Goal: Task Accomplishment & Management: Use online tool/utility

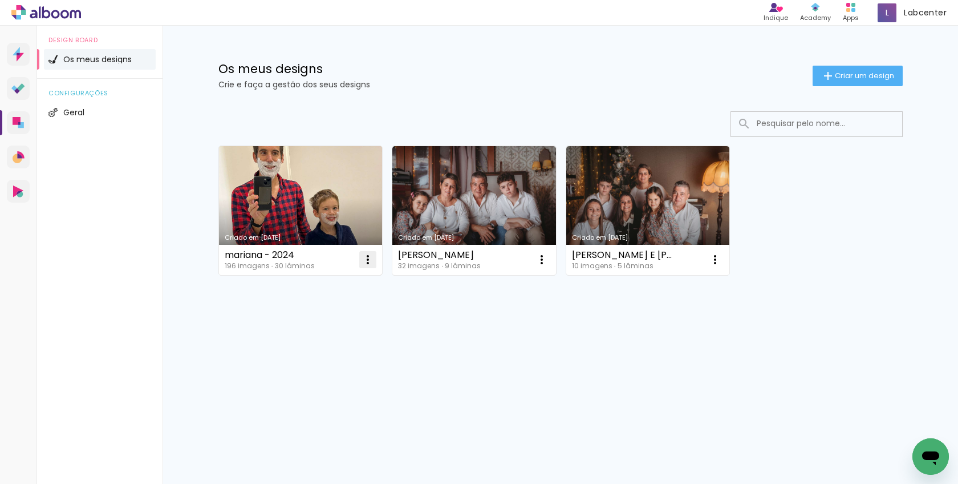
click at [369, 264] on iron-icon at bounding box center [368, 260] width 14 height 14
click at [336, 330] on paper-item "Excluir" at bounding box center [322, 334] width 112 height 23
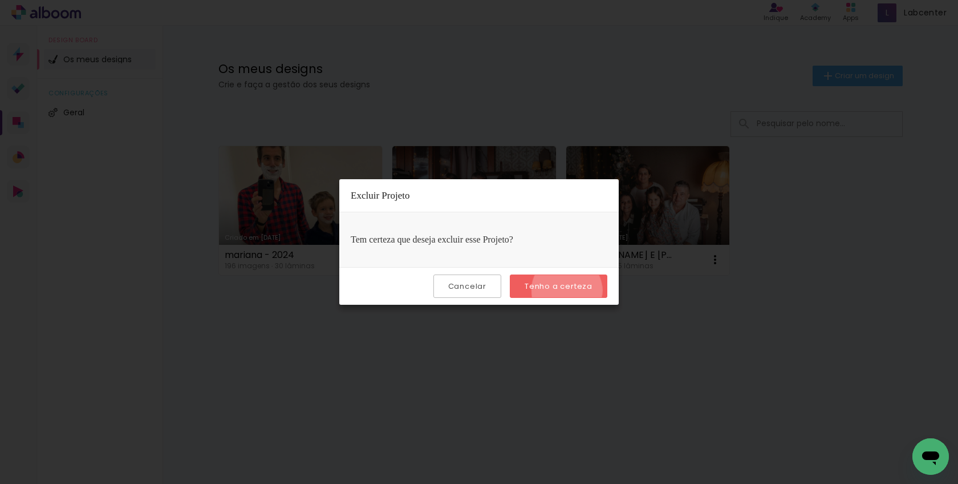
click at [0, 0] on slot "Tenho a certeza" at bounding box center [0, 0] width 0 height 0
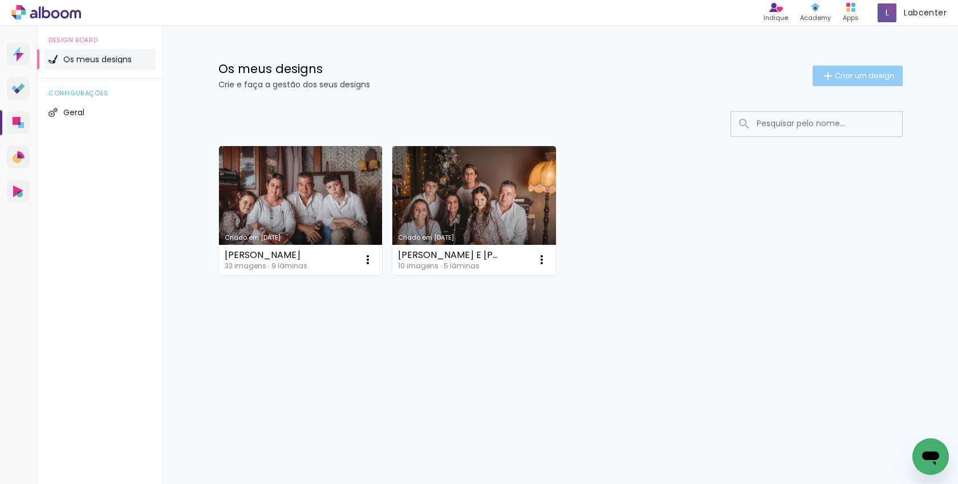
click at [883, 79] on span "Criar um design" at bounding box center [864, 75] width 59 height 7
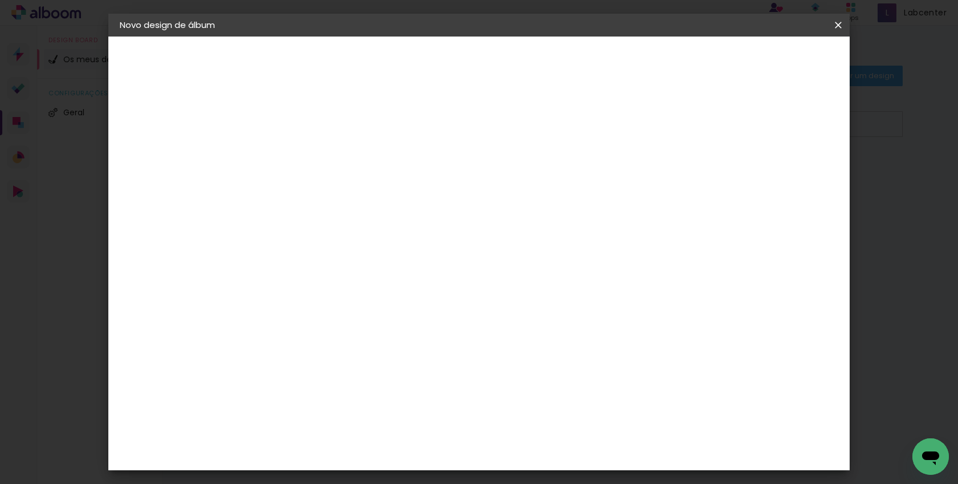
click at [306, 157] on input at bounding box center [306, 153] width 0 height 18
type input "Márcia"
type paper-input "Márcia"
click at [423, 54] on paper-button "Avançar" at bounding box center [395, 60] width 56 height 19
click at [473, 177] on paper-item "Tamanho Livre" at bounding box center [430, 176] width 86 height 30
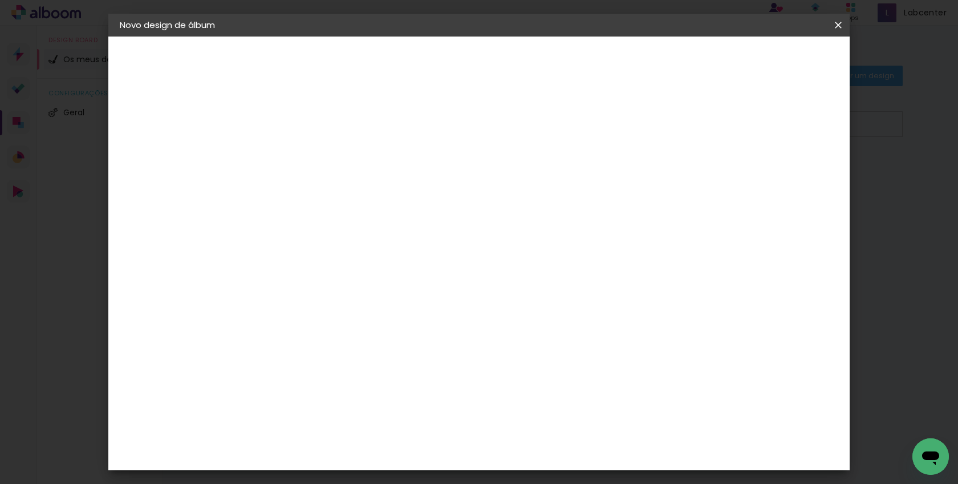
click at [406, 169] on iron-icon at bounding box center [399, 176] width 13 height 14
click at [473, 176] on paper-item "Tamanho Livre" at bounding box center [430, 176] width 86 height 30
click at [0, 0] on slot "Avançar" at bounding box center [0, 0] width 0 height 0
click at [180, 116] on div "2. Especificações" at bounding box center [182, 117] width 125 height 14
click at [0, 0] on slot "Voltar" at bounding box center [0, 0] width 0 height 0
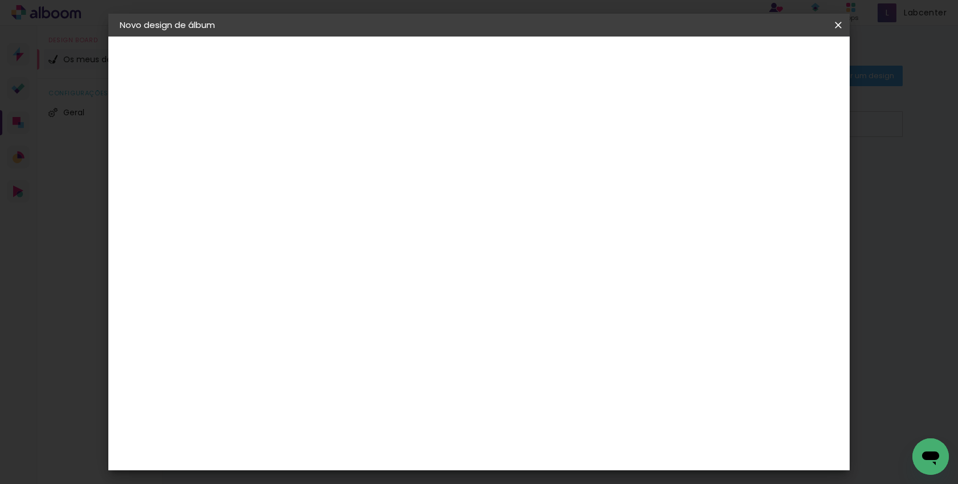
click at [374, 228] on paper-input-container at bounding box center [324, 218] width 100 height 26
click at [373, 258] on div "DreambooksPro" at bounding box center [336, 257] width 74 height 9
click at [0, 0] on slot "Avançar" at bounding box center [0, 0] width 0 height 0
click at [365, 192] on iron-icon at bounding box center [358, 199] width 14 height 14
click at [376, 53] on paper-button "Voltar" at bounding box center [353, 60] width 46 height 19
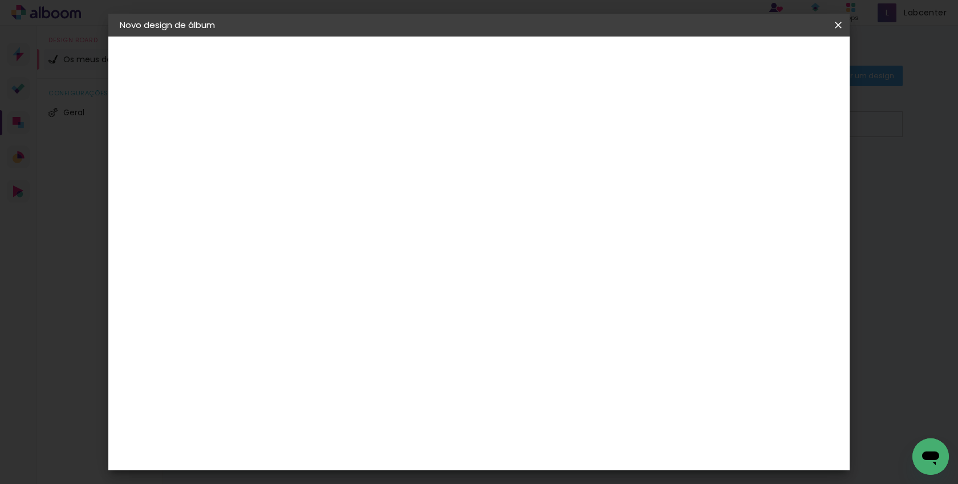
drag, startPoint x: 844, startPoint y: 25, endPoint x: 557, endPoint y: 43, distance: 286.9
click at [843, 25] on iron-icon at bounding box center [839, 24] width 14 height 11
click at [412, 59] on paper-button "Voltar" at bounding box center [389, 60] width 46 height 19
click at [423, 54] on paper-button "Avançar" at bounding box center [395, 60] width 56 height 19
click at [361, 177] on input "[GEOGRAPHIC_DATA]" at bounding box center [319, 182] width 83 height 14
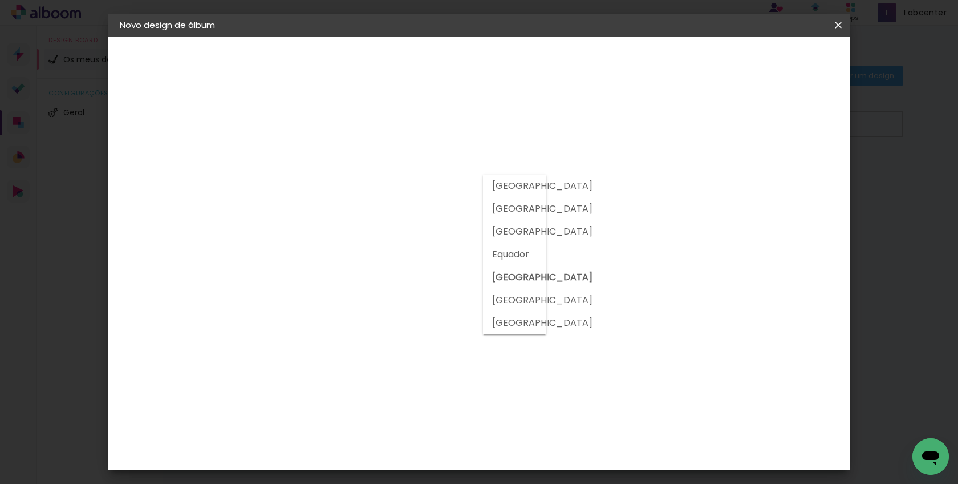
click at [370, 217] on input at bounding box center [324, 217] width 92 height 14
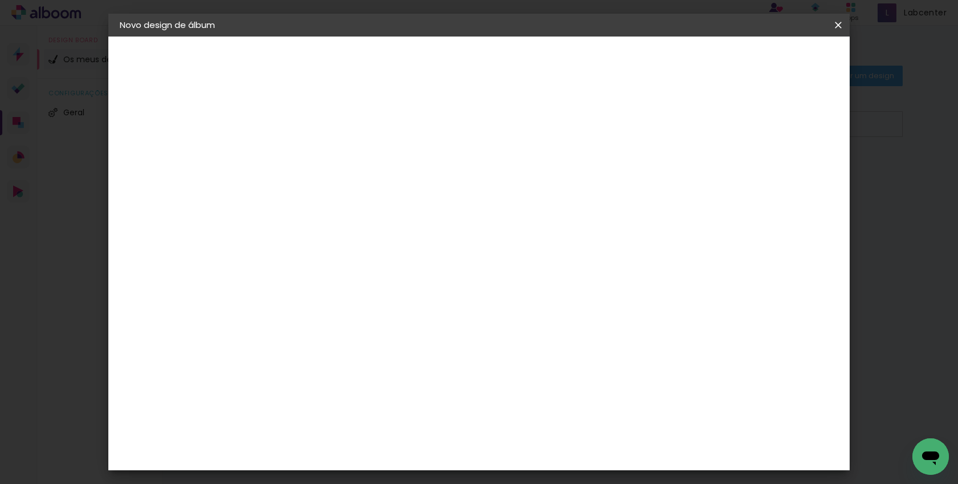
click at [370, 217] on input at bounding box center [324, 217] width 92 height 14
click at [0, 0] on slot "Tamanho Livre" at bounding box center [0, 0] width 0 height 0
click at [473, 172] on paper-item "Tamanho Livre" at bounding box center [430, 176] width 86 height 30
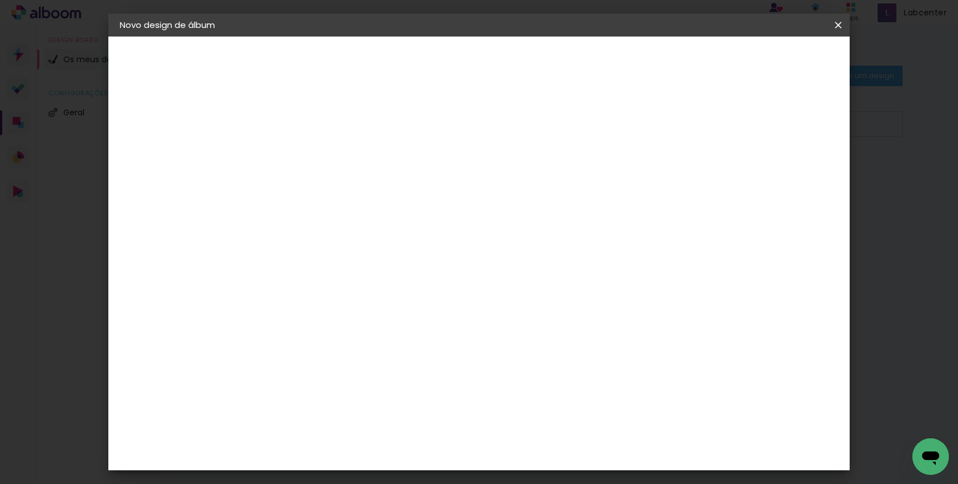
drag, startPoint x: 678, startPoint y: 170, endPoint x: 535, endPoint y: 177, distance: 143.4
click at [473, 177] on album-spec-supplier-section at bounding box center [374, 213] width 200 height 204
click at [473, 179] on paper-item "Tamanho Livre" at bounding box center [430, 176] width 86 height 30
click at [473, 173] on paper-item "Tamanho Livre" at bounding box center [430, 176] width 86 height 30
drag, startPoint x: 650, startPoint y: 170, endPoint x: 499, endPoint y: 184, distance: 151.3
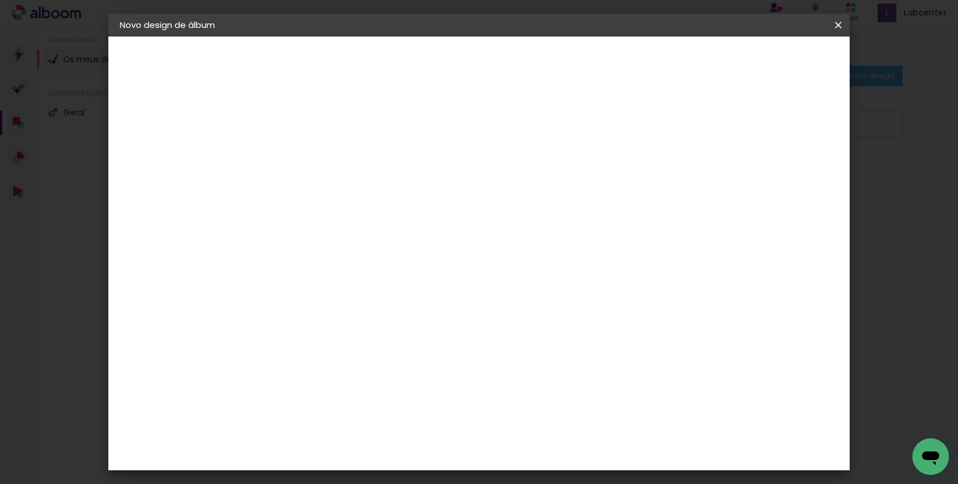
click at [473, 184] on album-spec-supplier-section at bounding box center [374, 213] width 200 height 204
drag, startPoint x: 768, startPoint y: 125, endPoint x: 779, endPoint y: 99, distance: 28.6
click at [473, 124] on div "Avançado Tamanho Livre Sugerir um laboratório" at bounding box center [430, 185] width 86 height 149
click at [473, 66] on paper-button "Avançar" at bounding box center [446, 60] width 56 height 19
drag, startPoint x: 456, startPoint y: 176, endPoint x: 393, endPoint y: 177, distance: 63.3
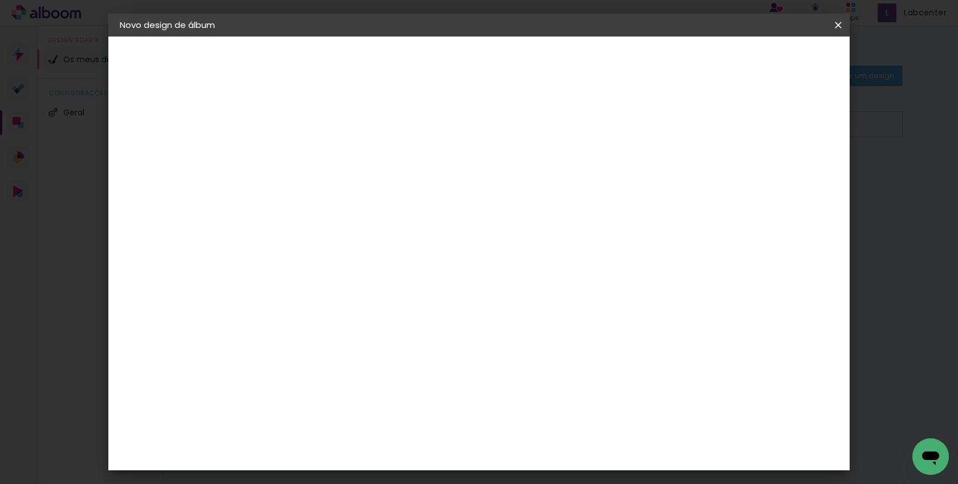
click at [393, 177] on div "30 cm" at bounding box center [437, 178] width 224 height 29
drag, startPoint x: 262, startPoint y: 318, endPoint x: 331, endPoint y: 317, distance: 69.6
click at [331, 236] on div "30 cm cm cm mm A maioria dos laboratórios sugere 5mm de margem." at bounding box center [526, 189] width 539 height 91
type input "25"
type paper-input "25"
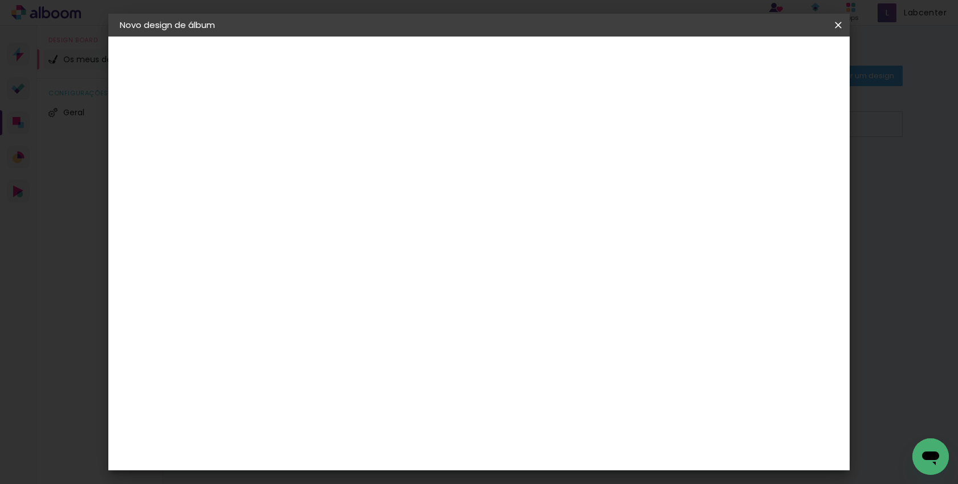
drag, startPoint x: 285, startPoint y: 305, endPoint x: 245, endPoint y: 309, distance: 40.2
click at [245, 37] on quentale-album-spec "Iniciar design Iniciar design" at bounding box center [479, 37] width 742 height 0
click at [468, 125] on div "mm Mostrar margem" at bounding box center [526, 91] width 539 height 108
click at [286, 301] on div "25" at bounding box center [277, 305] width 43 height 17
type input "20"
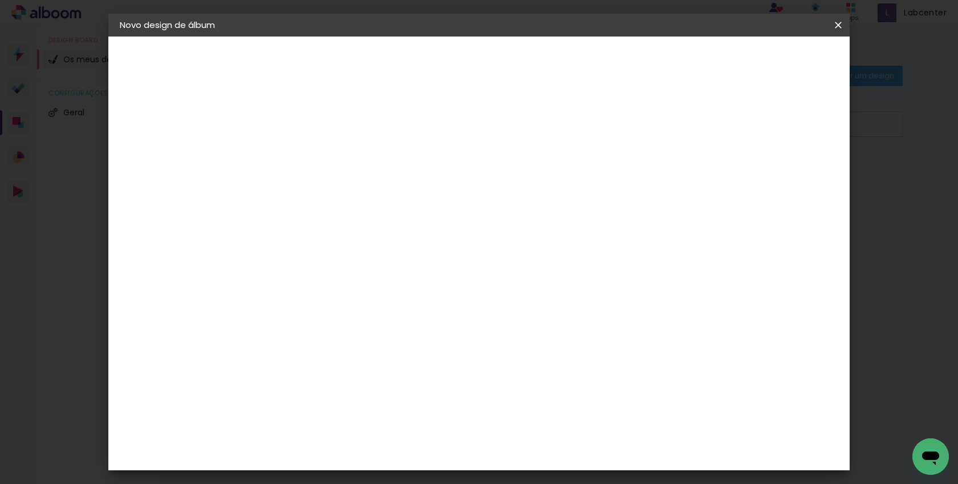
type paper-input "20"
drag, startPoint x: 435, startPoint y: 177, endPoint x: 416, endPoint y: 177, distance: 18.3
click at [416, 177] on div "30 cm" at bounding box center [437, 178] width 224 height 29
drag, startPoint x: 434, startPoint y: 188, endPoint x: 501, endPoint y: 258, distance: 96.8
click at [434, 188] on div "30 cm" at bounding box center [437, 178] width 224 height 29
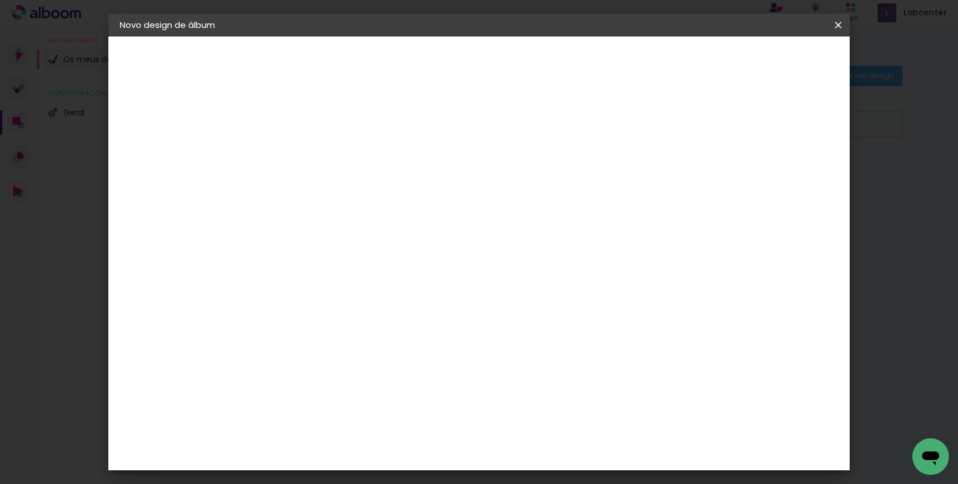
drag, startPoint x: 558, startPoint y: 400, endPoint x: 530, endPoint y: 403, distance: 28.1
click at [530, 403] on div "60" at bounding box center [549, 400] width 43 height 17
drag, startPoint x: 553, startPoint y: 398, endPoint x: 541, endPoint y: 400, distance: 12.3
click at [541, 400] on input "60" at bounding box center [543, 400] width 30 height 17
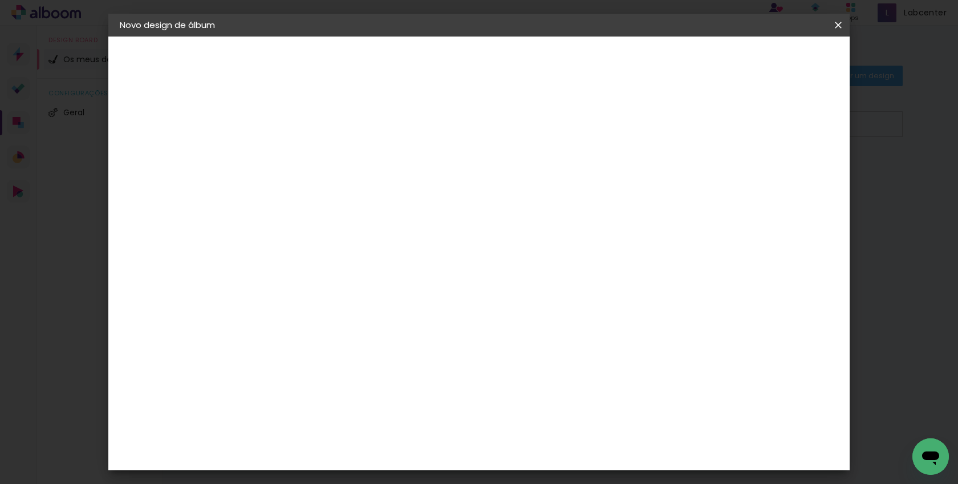
type input "38"
type paper-input "38"
click at [767, 64] on span "Iniciar design" at bounding box center [741, 60] width 52 height 8
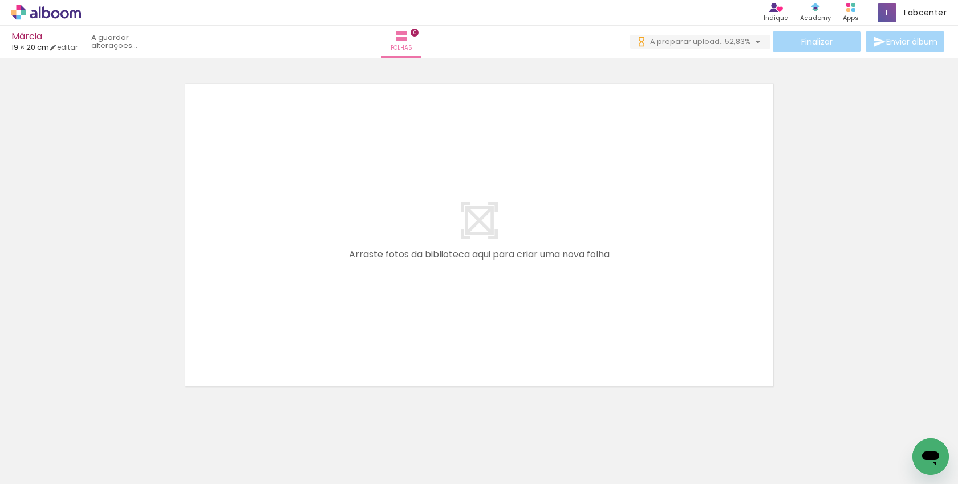
scroll to position [0, 2525]
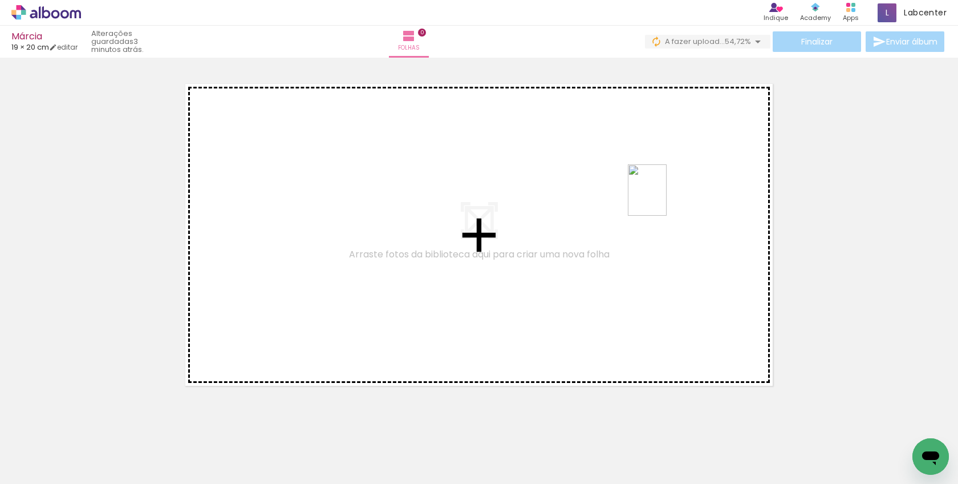
drag, startPoint x: 916, startPoint y: 436, endPoint x: 662, endPoint y: 199, distance: 347.9
click at [662, 199] on quentale-workspace at bounding box center [479, 242] width 958 height 484
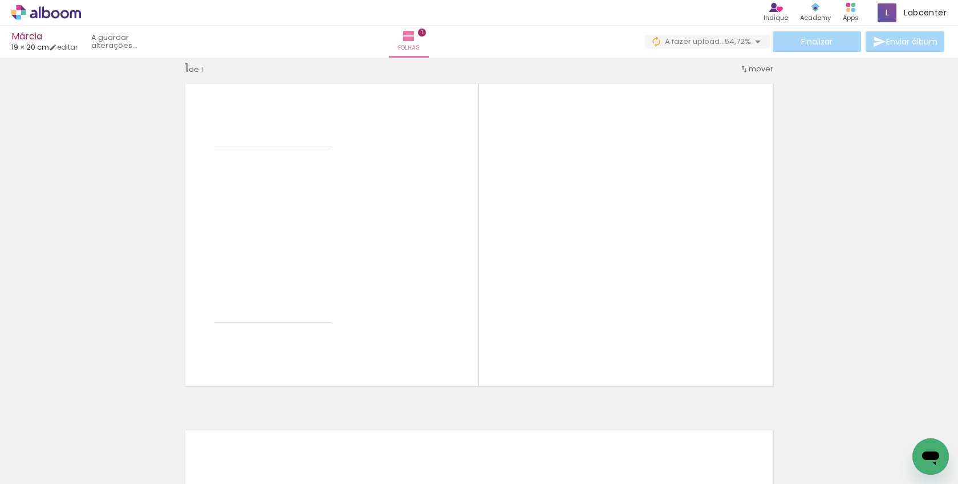
scroll to position [15, 0]
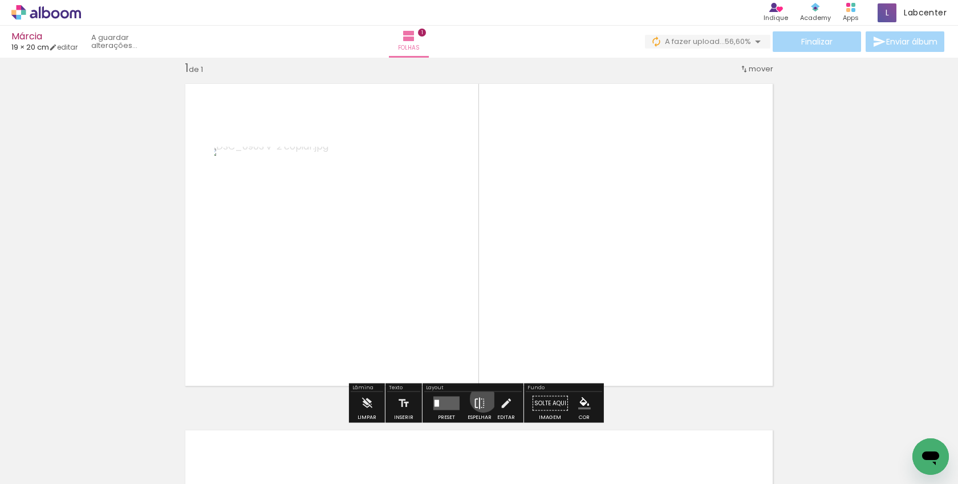
click at [481, 399] on iron-icon at bounding box center [479, 403] width 13 height 23
click at [438, 402] on quentale-layouter at bounding box center [447, 403] width 26 height 14
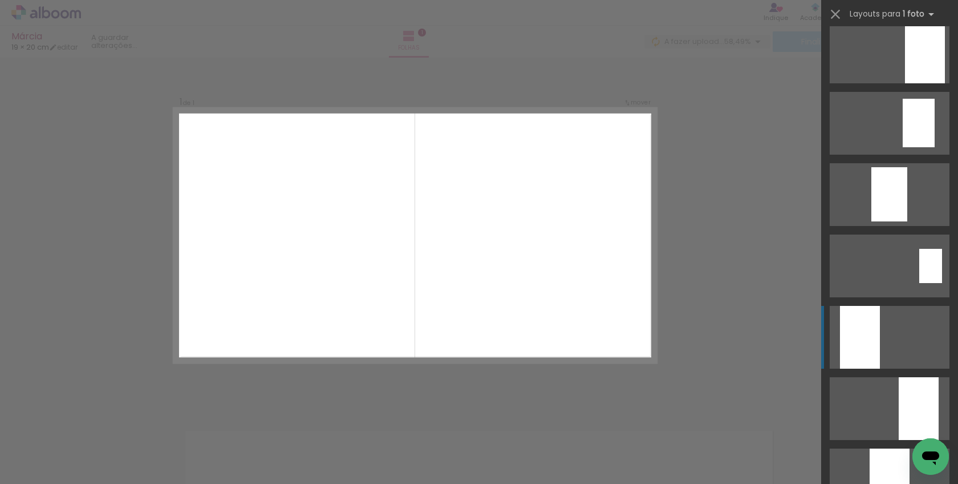
scroll to position [285, 0]
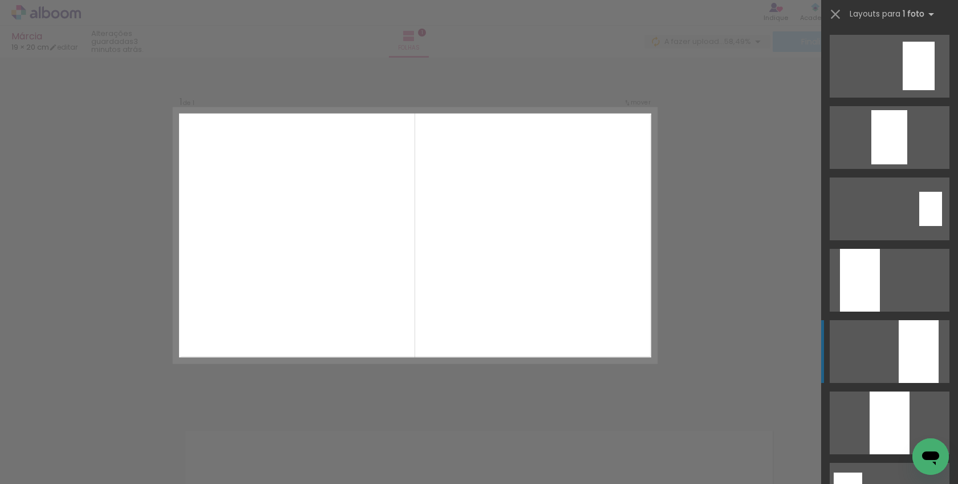
click at [921, 358] on div at bounding box center [919, 351] width 40 height 63
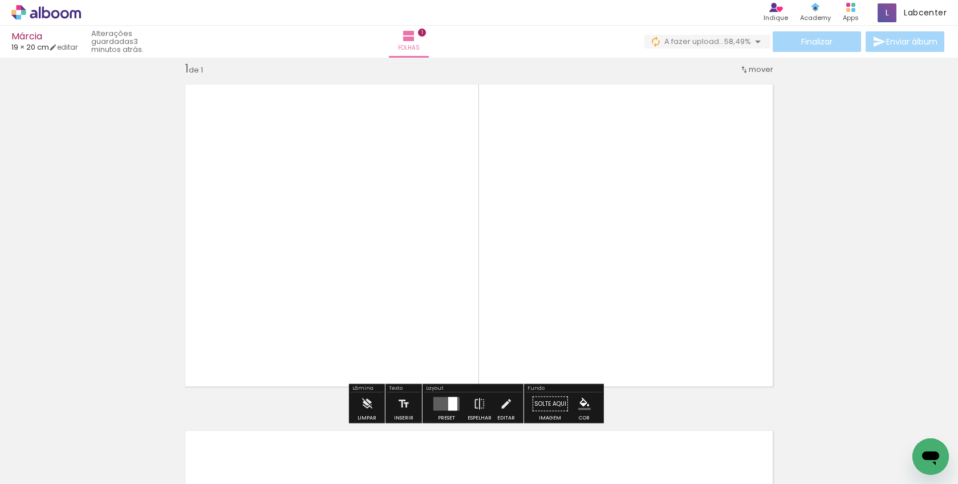
click at [451, 403] on div at bounding box center [452, 404] width 9 height 14
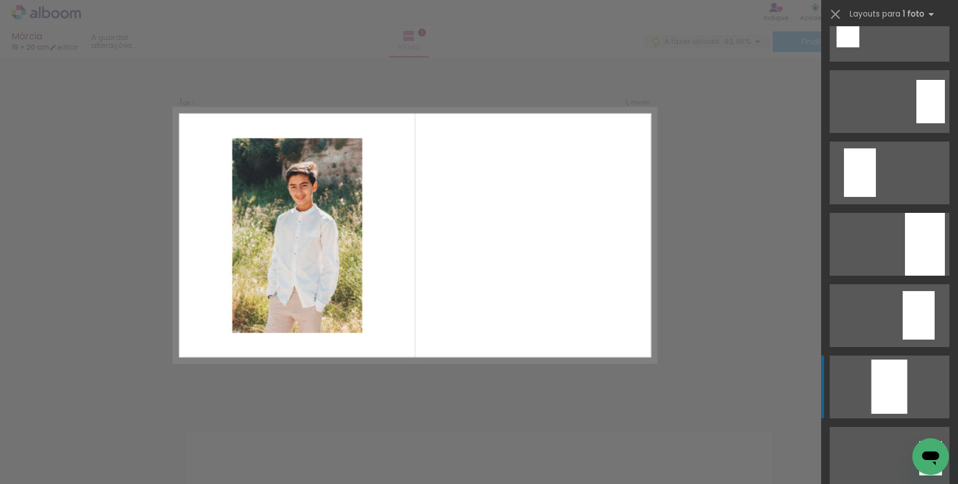
scroll to position [0, 0]
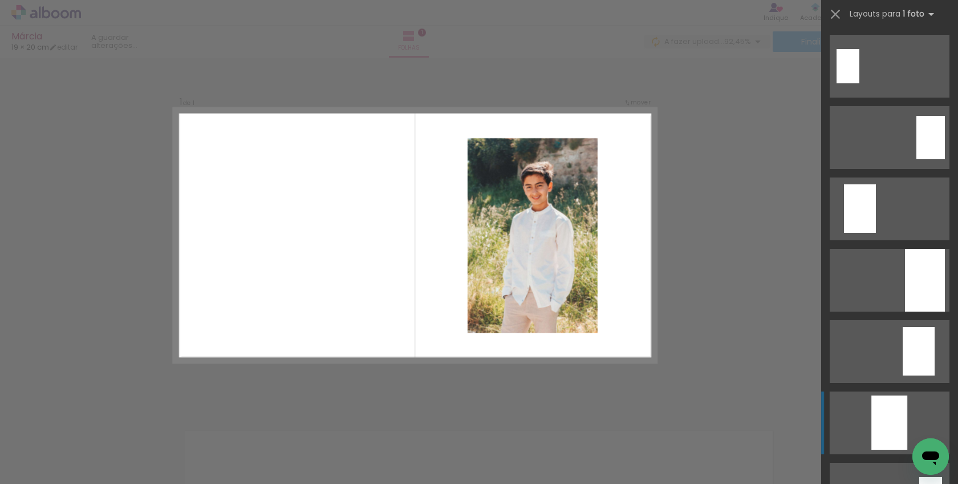
click at [857, 195] on div at bounding box center [860, 208] width 32 height 48
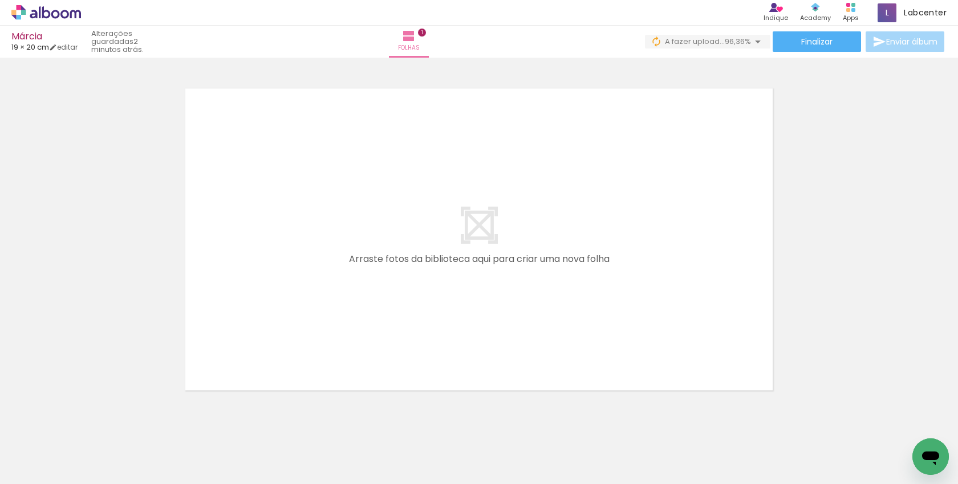
scroll to position [0, 2653]
click at [853, 450] on div at bounding box center [848, 445] width 56 height 42
click at [895, 442] on div at bounding box center [912, 445] width 56 height 38
click at [865, 455] on div at bounding box center [848, 445] width 56 height 42
click at [857, 458] on div at bounding box center [848, 445] width 56 height 42
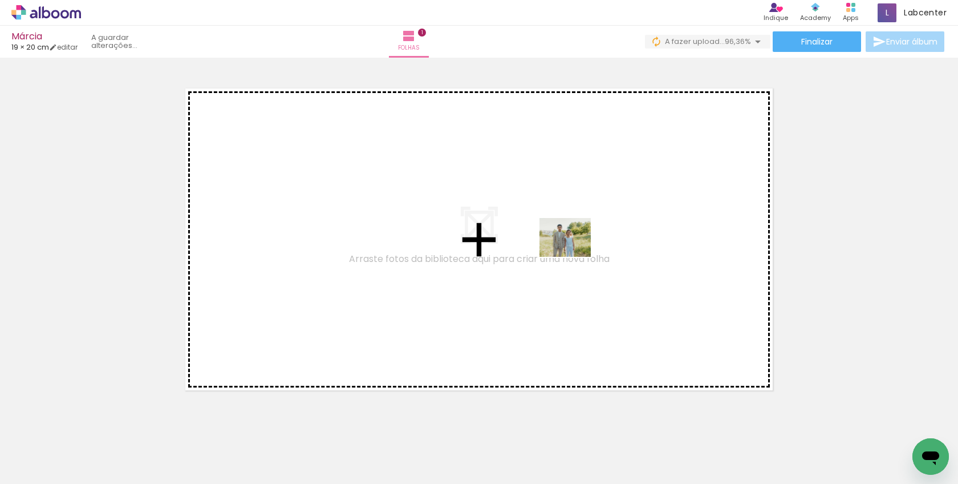
drag, startPoint x: 856, startPoint y: 455, endPoint x: 938, endPoint y: 419, distance: 89.9
click at [573, 252] on quentale-workspace at bounding box center [479, 242] width 958 height 484
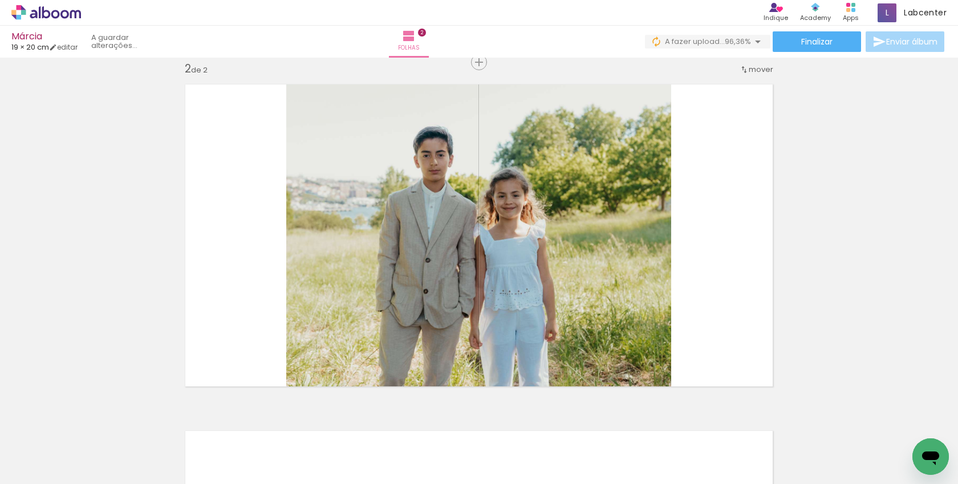
scroll to position [361, 0]
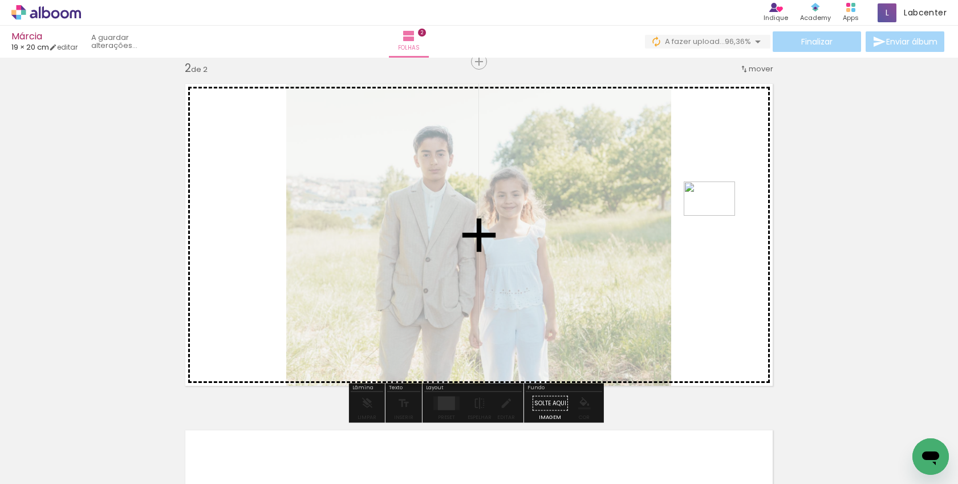
drag, startPoint x: 868, startPoint y: 418, endPoint x: 718, endPoint y: 216, distance: 251.2
click at [718, 216] on quentale-workspace at bounding box center [479, 242] width 958 height 484
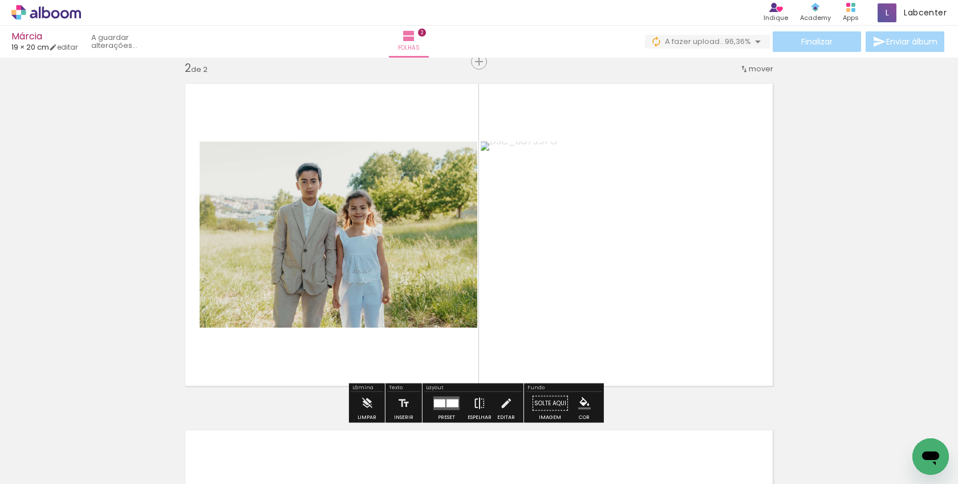
click at [480, 401] on iron-icon at bounding box center [479, 403] width 13 height 23
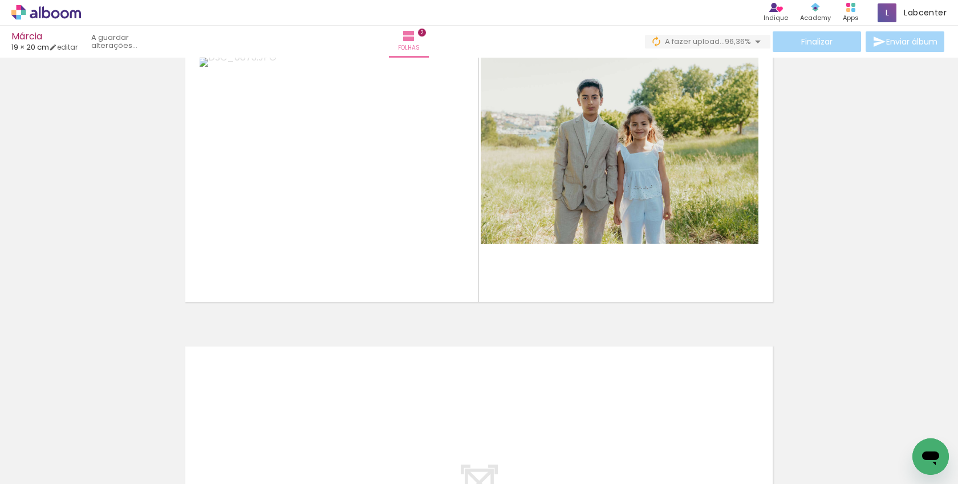
scroll to position [456, 0]
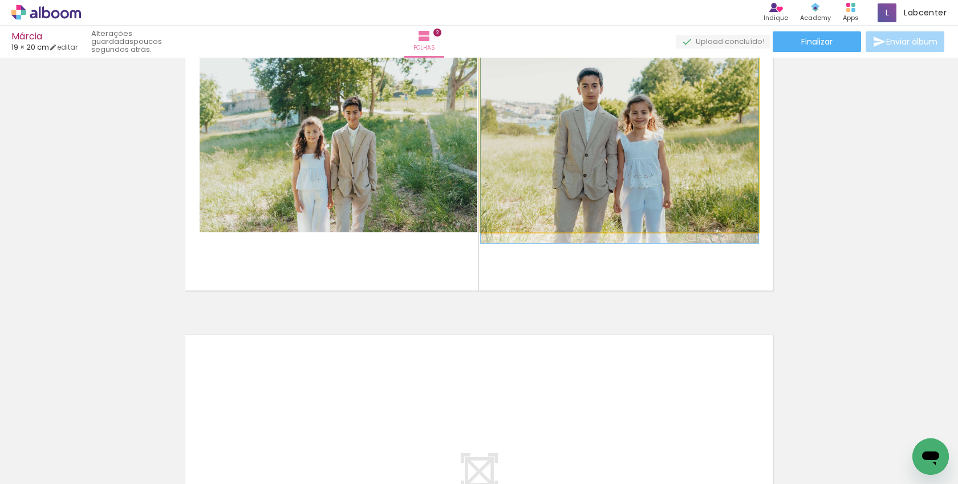
click at [633, 167] on quentale-photo at bounding box center [620, 139] width 278 height 186
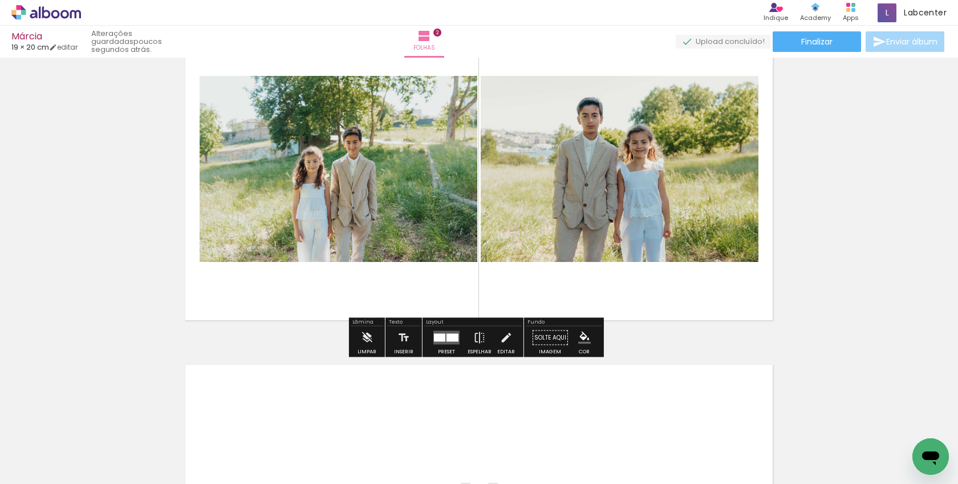
scroll to position [399, 0]
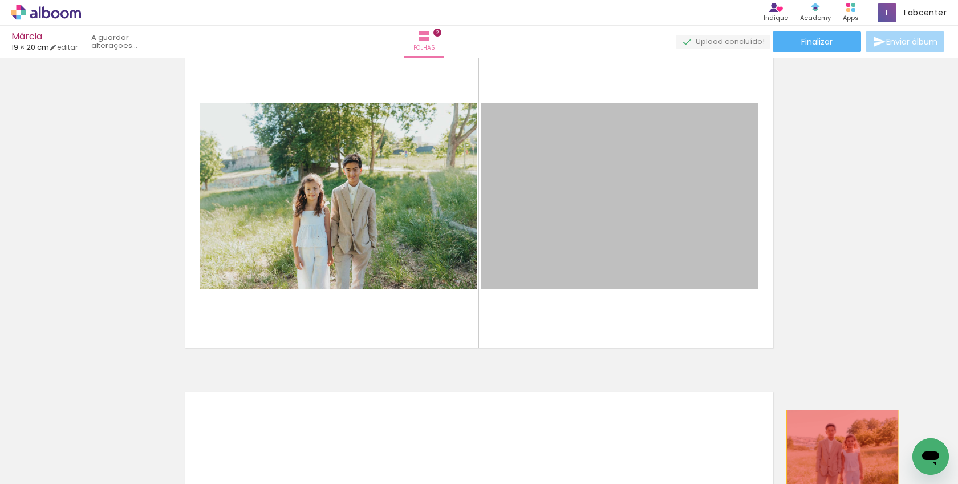
drag, startPoint x: 692, startPoint y: 273, endPoint x: 699, endPoint y: 355, distance: 81.9
click at [839, 447] on quentale-workspace at bounding box center [479, 242] width 958 height 484
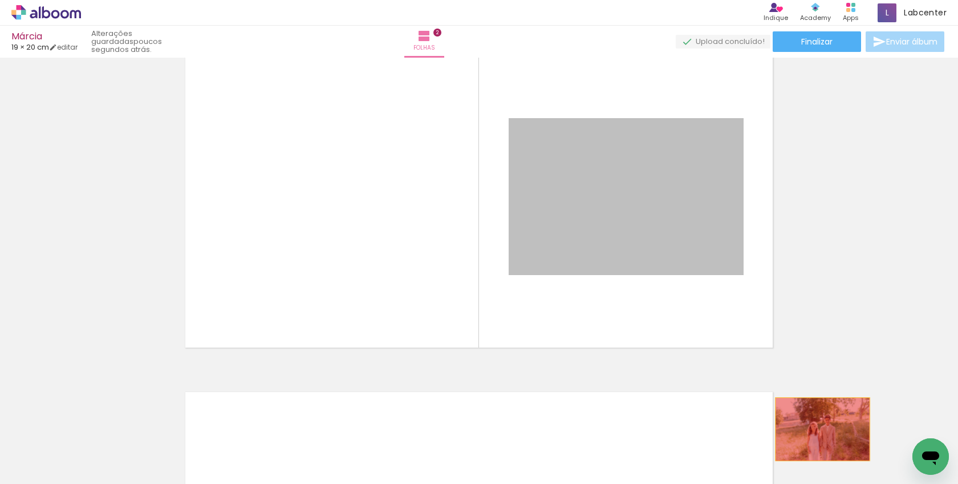
drag, startPoint x: 566, startPoint y: 201, endPoint x: 819, endPoint y: 429, distance: 340.5
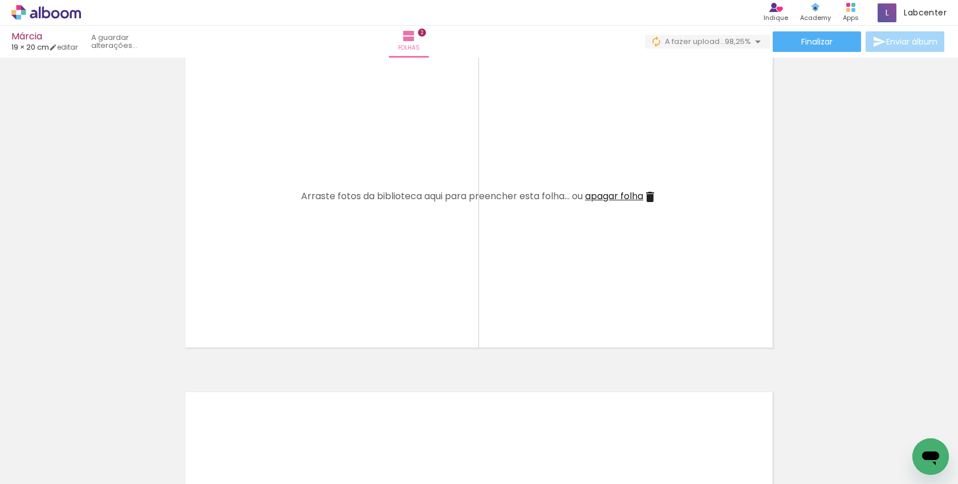
scroll to position [0, 2780]
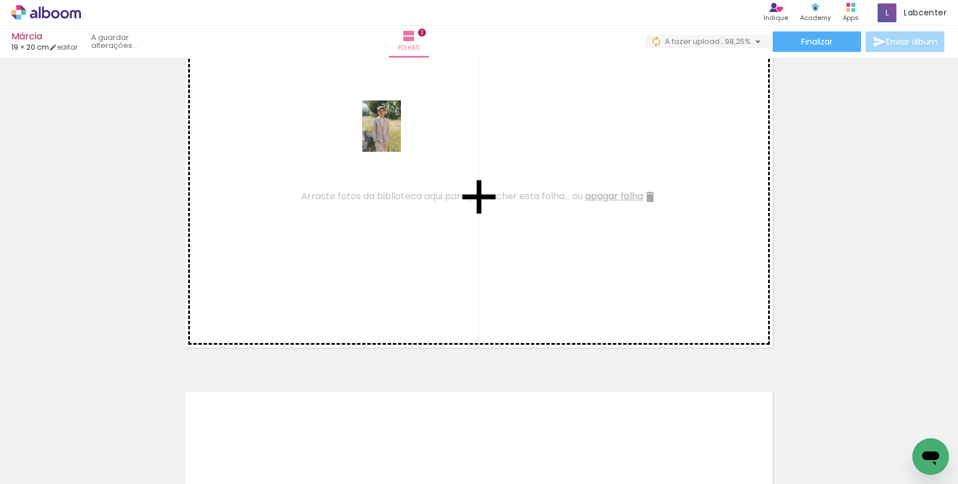
drag, startPoint x: 852, startPoint y: 450, endPoint x: 583, endPoint y: 246, distance: 337.1
click at [396, 134] on quentale-workspace at bounding box center [479, 242] width 958 height 484
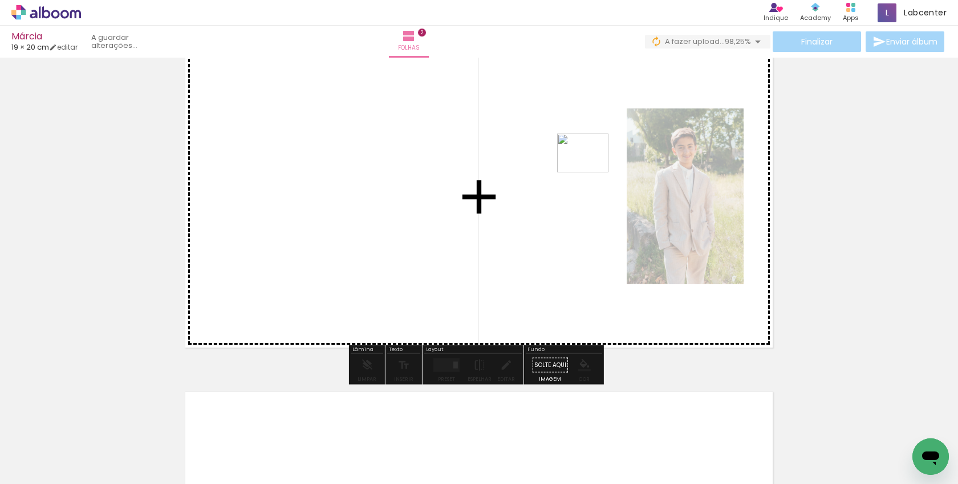
drag, startPoint x: 911, startPoint y: 442, endPoint x: 592, endPoint y: 168, distance: 421.1
click at [592, 168] on quentale-workspace at bounding box center [479, 242] width 958 height 484
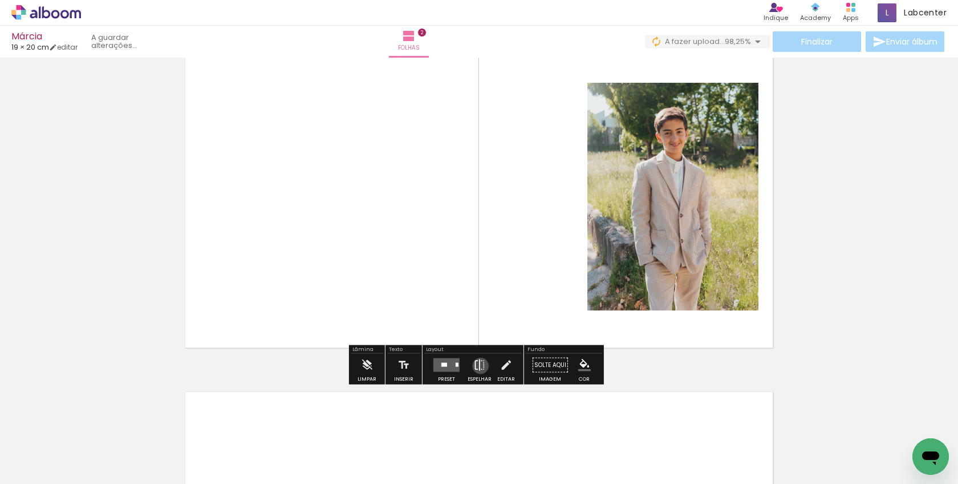
click at [478, 366] on iron-icon at bounding box center [479, 365] width 13 height 23
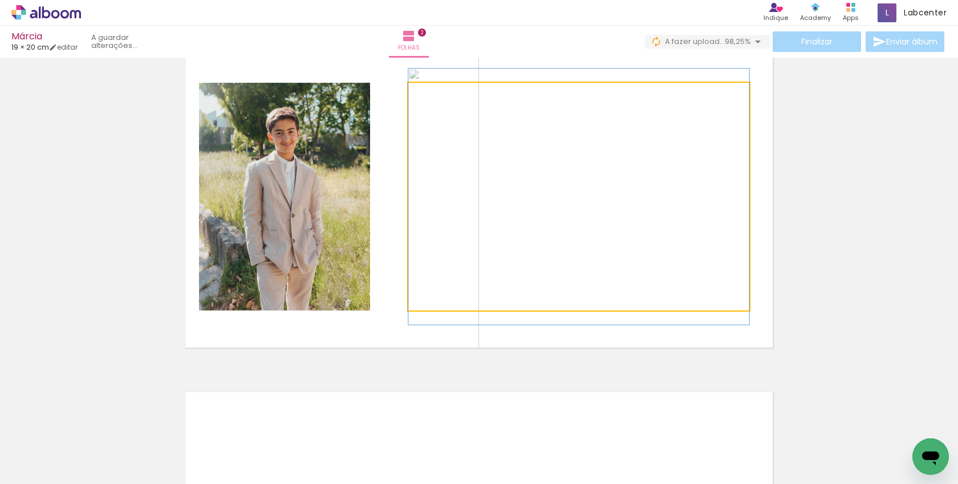
click at [650, 181] on quentale-photo at bounding box center [578, 197] width 341 height 228
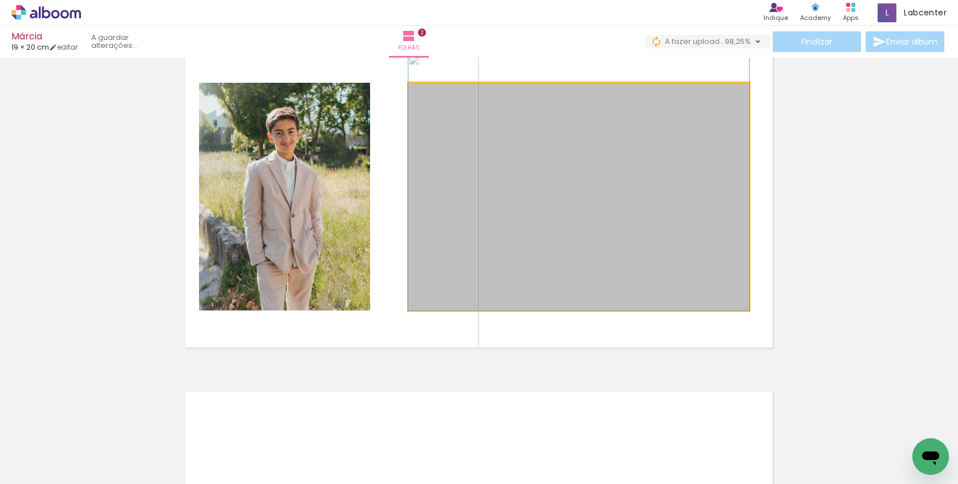
drag, startPoint x: 650, startPoint y: 181, endPoint x: 662, endPoint y: 153, distance: 29.7
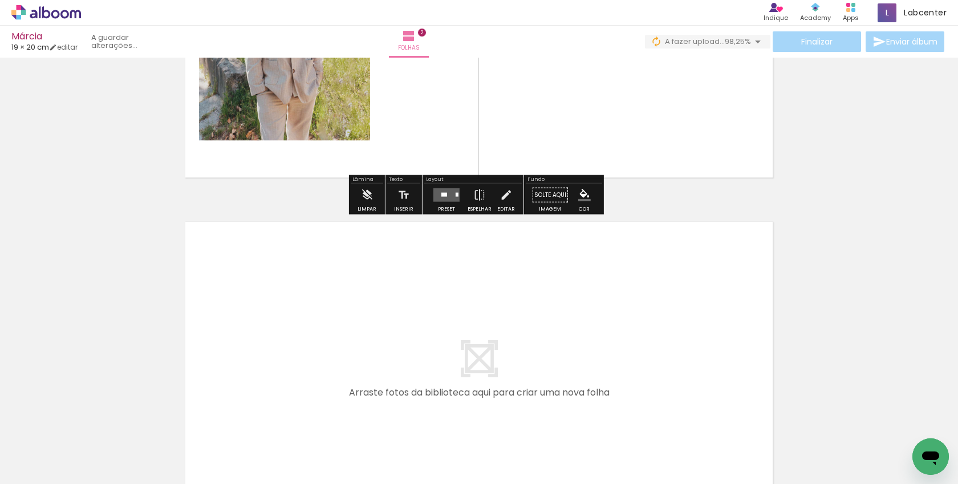
scroll to position [570, 0]
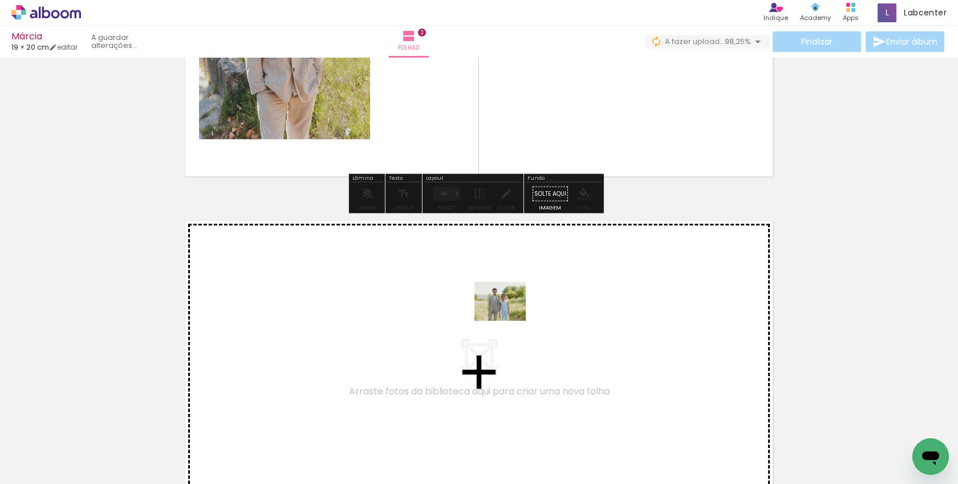
drag, startPoint x: 742, startPoint y: 454, endPoint x: 701, endPoint y: 421, distance: 52.7
click at [509, 315] on quentale-workspace at bounding box center [479, 242] width 958 height 484
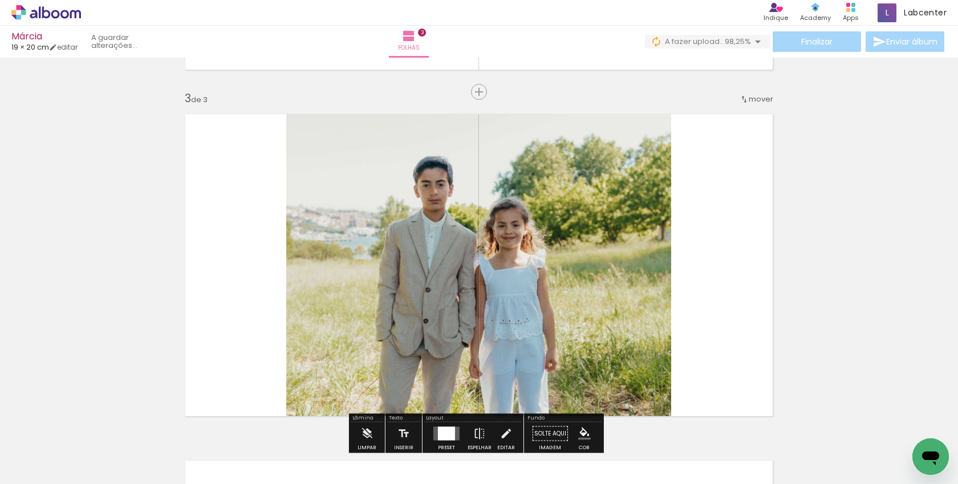
scroll to position [707, 0]
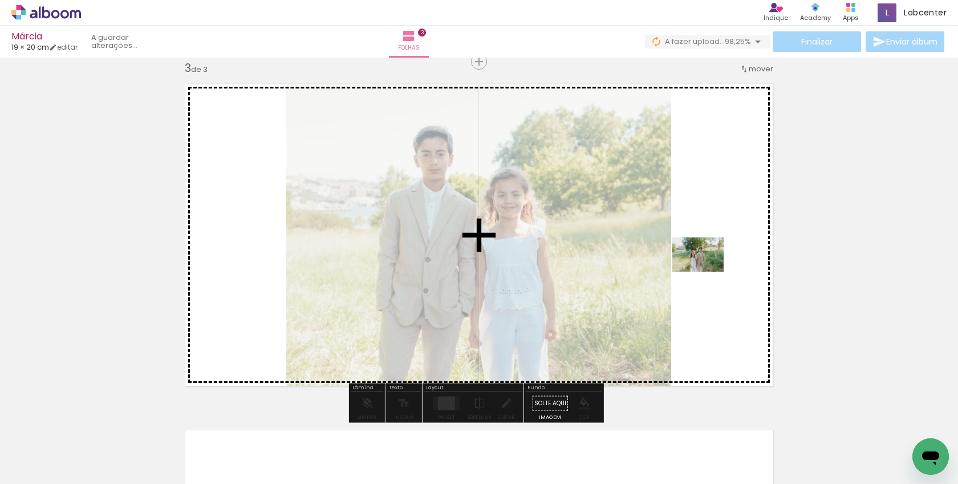
drag, startPoint x: 781, startPoint y: 433, endPoint x: 748, endPoint y: 332, distance: 106.3
click at [707, 272] on quentale-workspace at bounding box center [479, 242] width 958 height 484
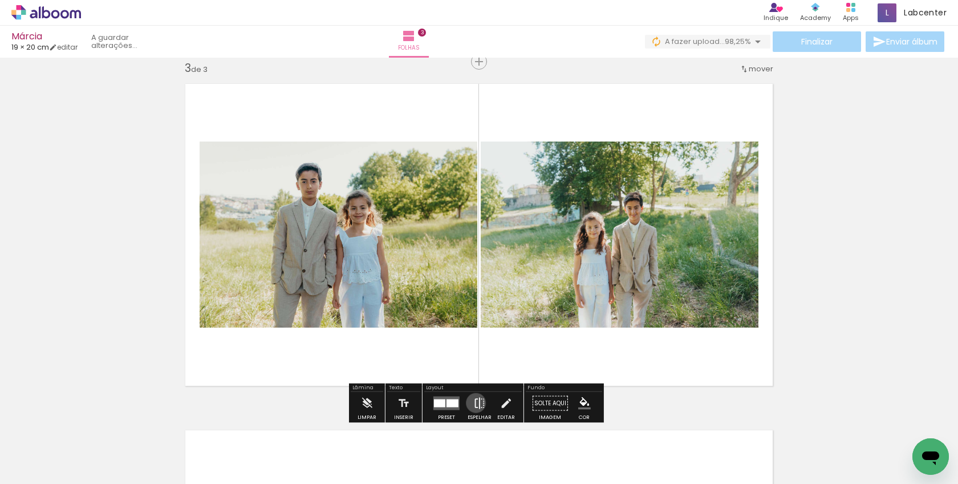
click at [473, 403] on iron-icon at bounding box center [479, 403] width 13 height 23
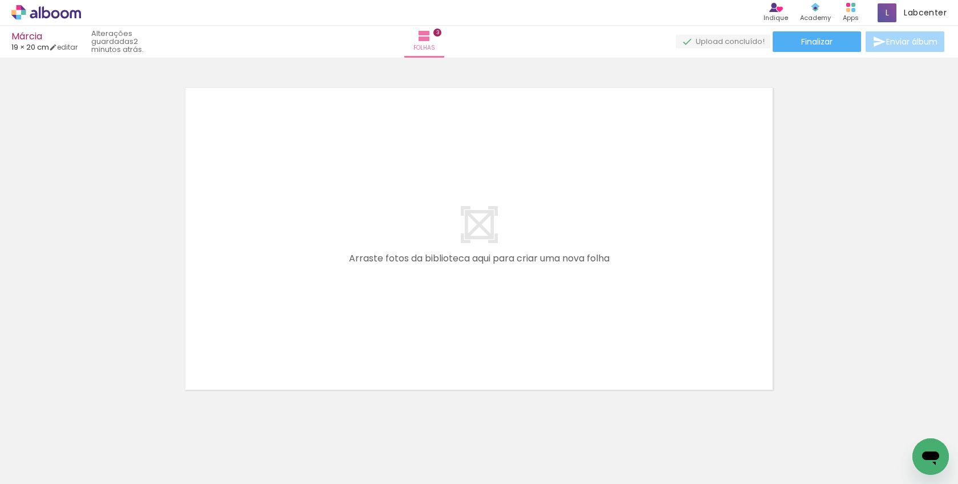
scroll to position [0, 0]
click at [311, 445] on div at bounding box center [306, 445] width 38 height 56
click at [256, 448] on div at bounding box center [242, 446] width 56 height 38
click at [318, 451] on div at bounding box center [306, 445] width 38 height 56
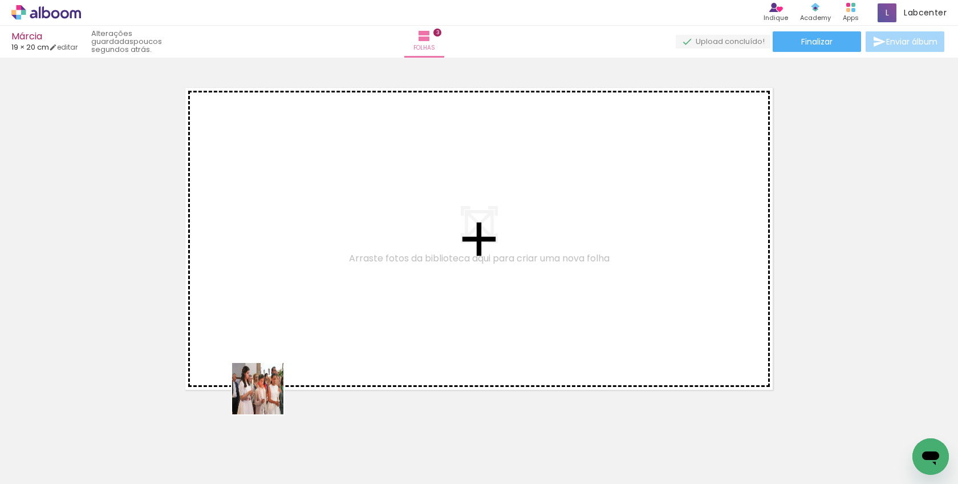
drag, startPoint x: 240, startPoint y: 453, endPoint x: 355, endPoint y: 272, distance: 214.9
click at [355, 272] on quentale-workspace at bounding box center [479, 242] width 958 height 484
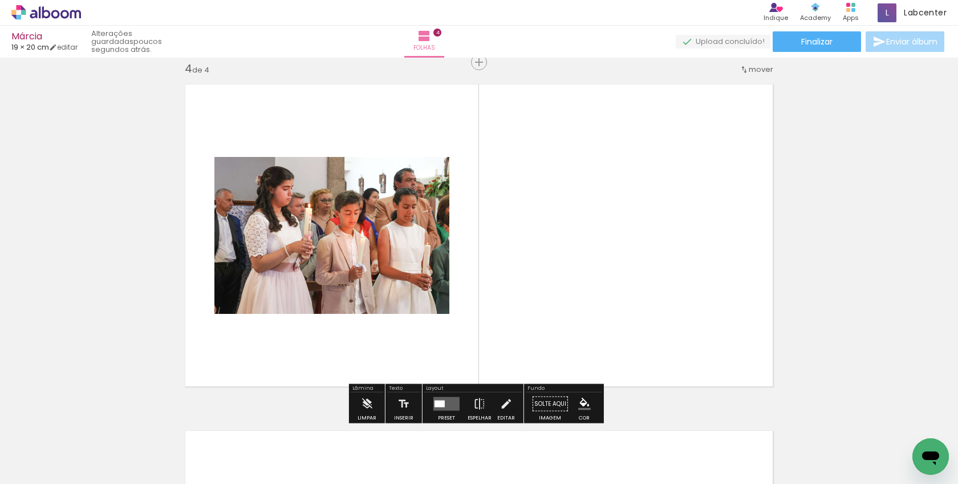
scroll to position [1054, 0]
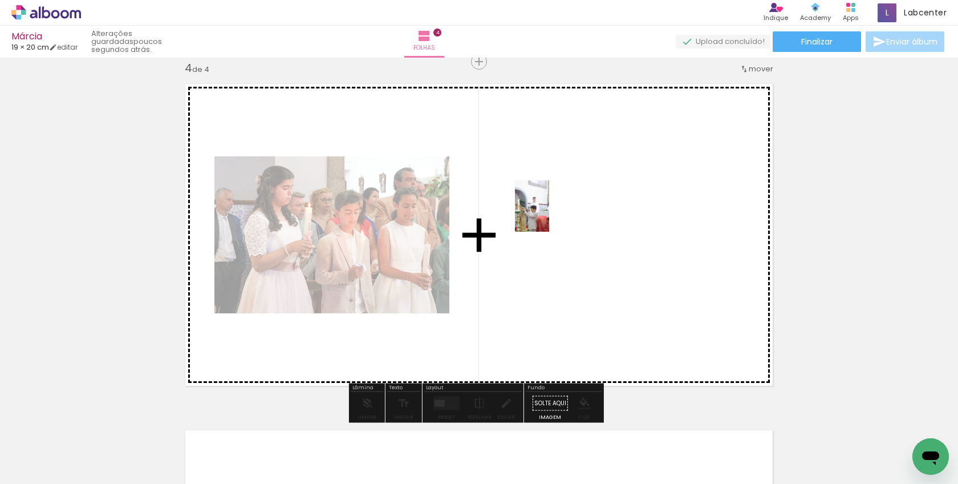
drag, startPoint x: 314, startPoint y: 454, endPoint x: 549, endPoint y: 214, distance: 335.6
click at [549, 214] on quentale-workspace at bounding box center [479, 242] width 958 height 484
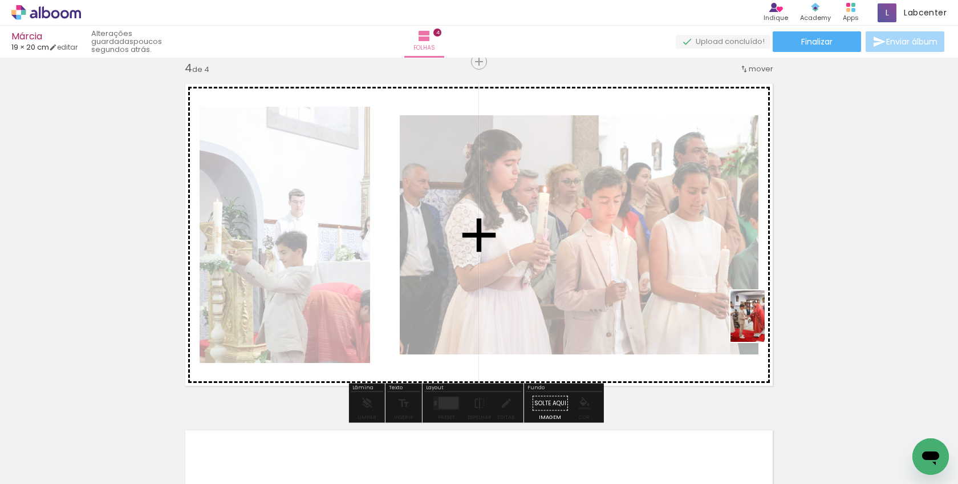
drag, startPoint x: 431, startPoint y: 465, endPoint x: 765, endPoint y: 325, distance: 362.8
click at [765, 325] on quentale-workspace at bounding box center [479, 242] width 958 height 484
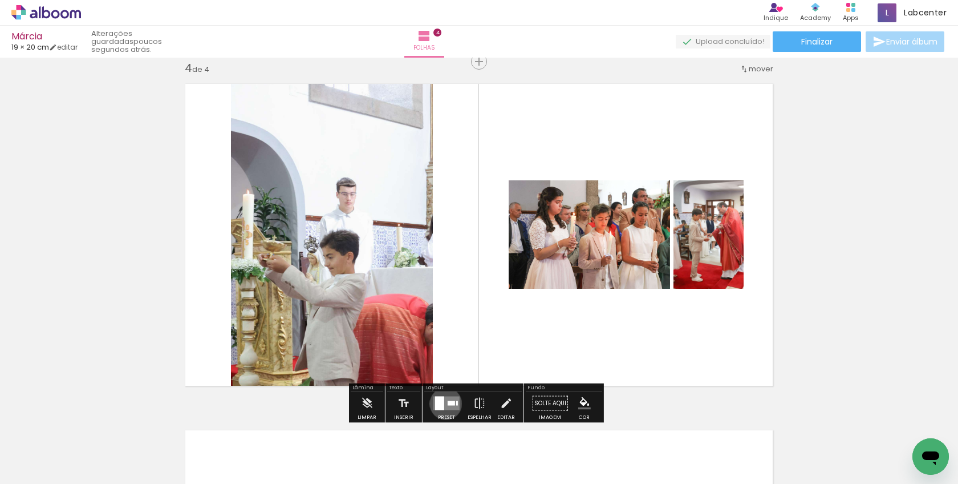
click at [443, 403] on quentale-layouter at bounding box center [447, 403] width 26 height 14
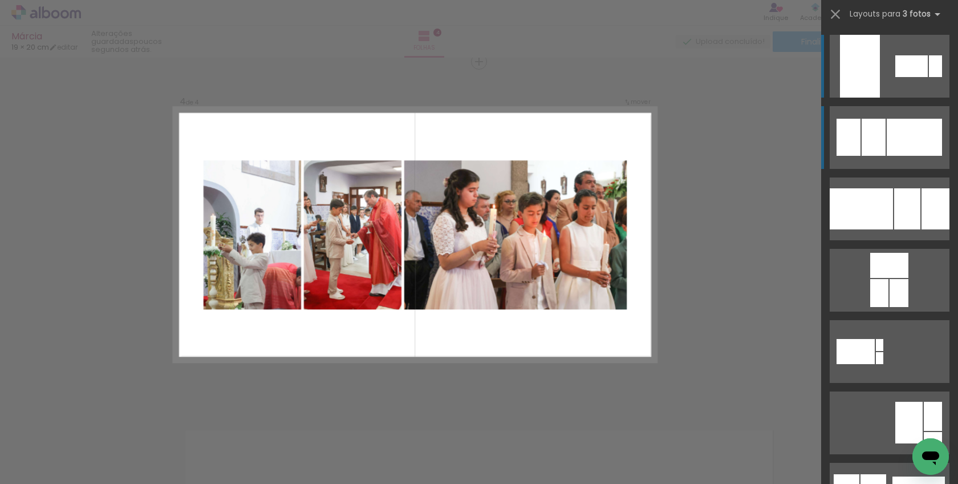
click at [906, 136] on div at bounding box center [914, 137] width 55 height 37
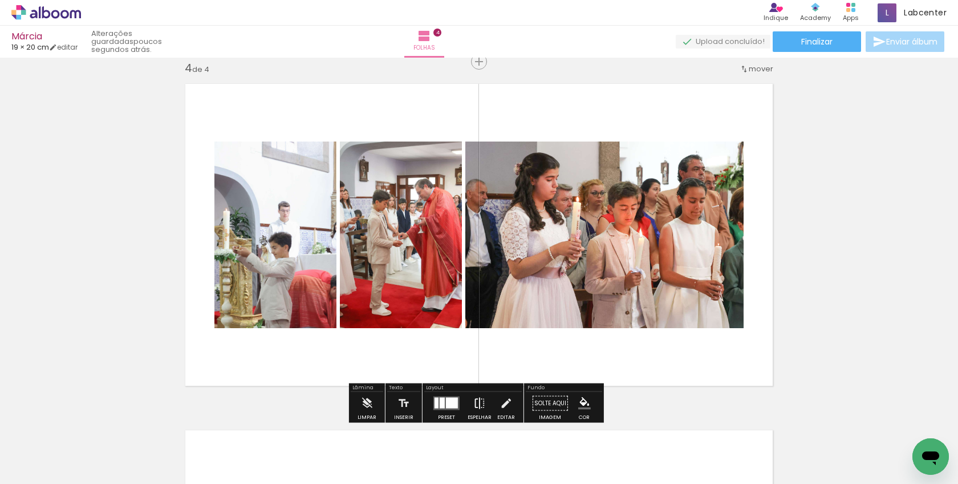
click at [473, 400] on iron-icon at bounding box center [479, 403] width 13 height 23
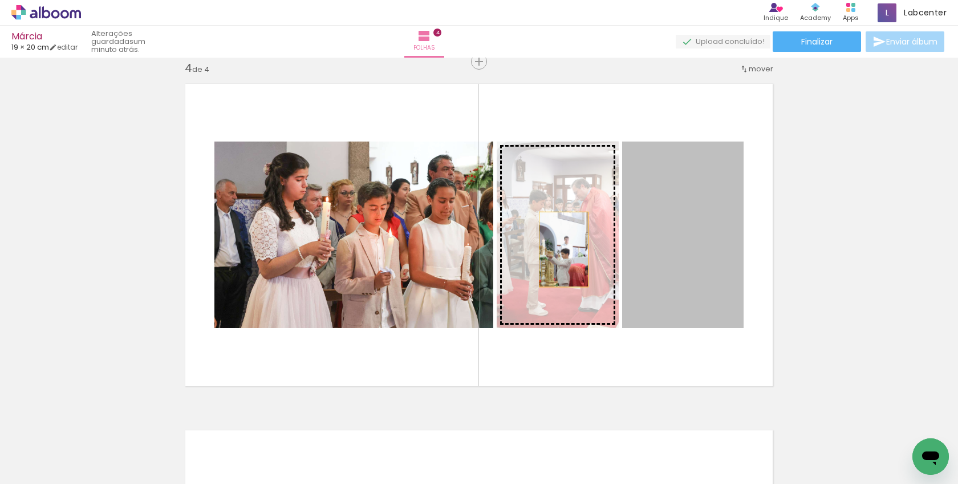
drag, startPoint x: 703, startPoint y: 274, endPoint x: 572, endPoint y: 259, distance: 131.5
click at [0, 0] on slot at bounding box center [0, 0] width 0 height 0
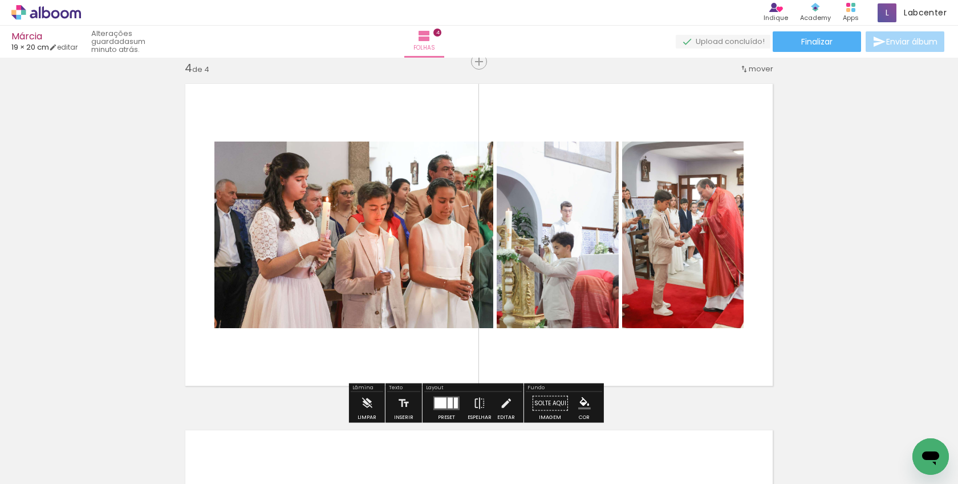
click at [685, 212] on quentale-photo at bounding box center [683, 234] width 122 height 187
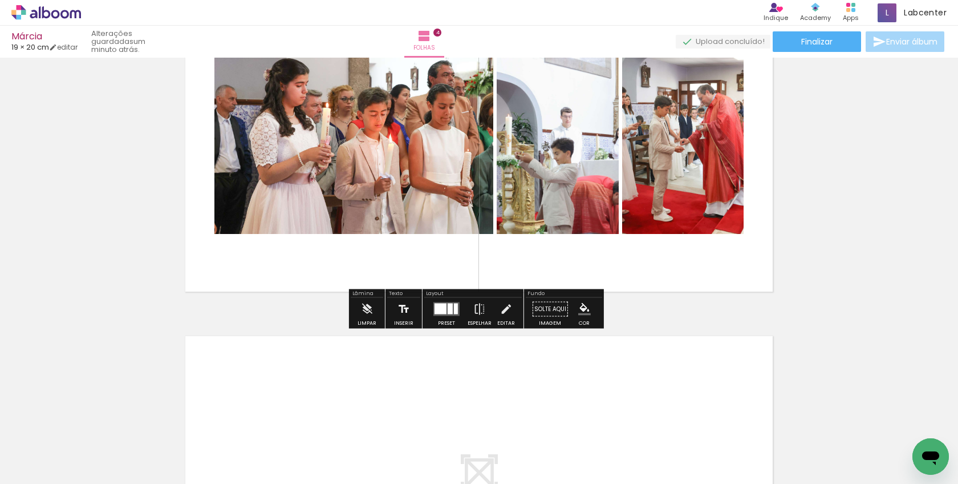
scroll to position [1168, 0]
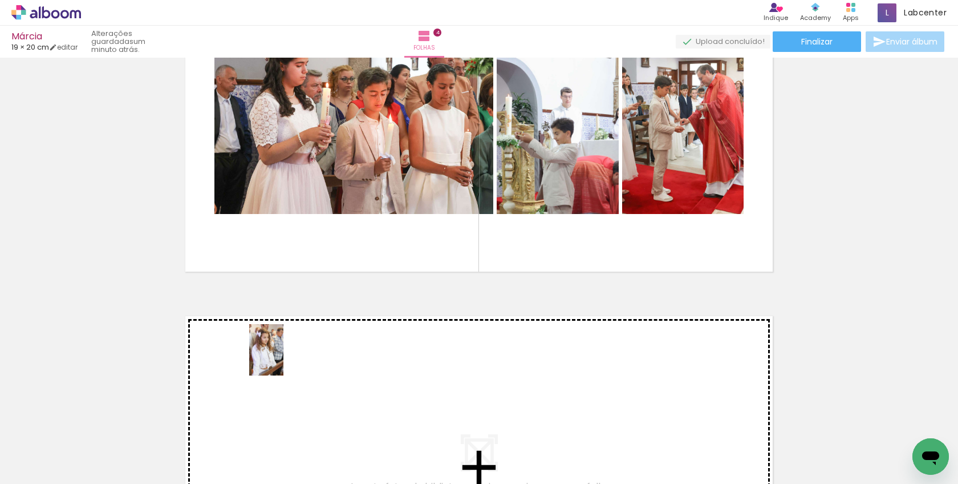
drag, startPoint x: 120, startPoint y: 450, endPoint x: 284, endPoint y: 358, distance: 186.9
click at [284, 358] on quentale-workspace at bounding box center [479, 242] width 958 height 484
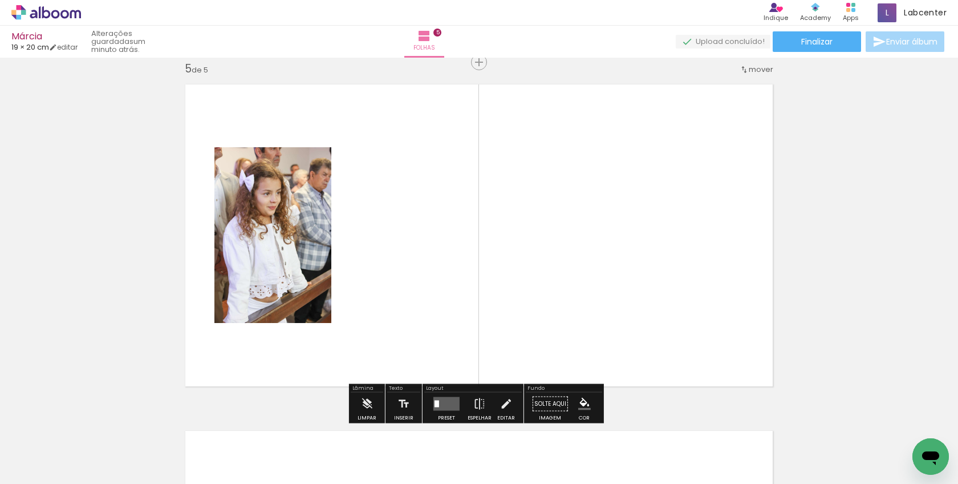
scroll to position [1400, 0]
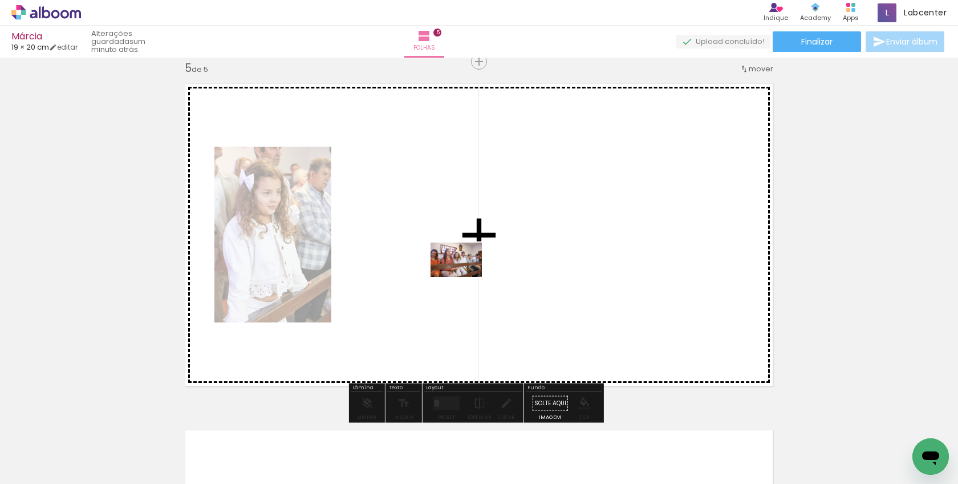
drag, startPoint x: 181, startPoint y: 450, endPoint x: 465, endPoint y: 277, distance: 332.3
click at [465, 277] on quentale-workspace at bounding box center [479, 242] width 958 height 484
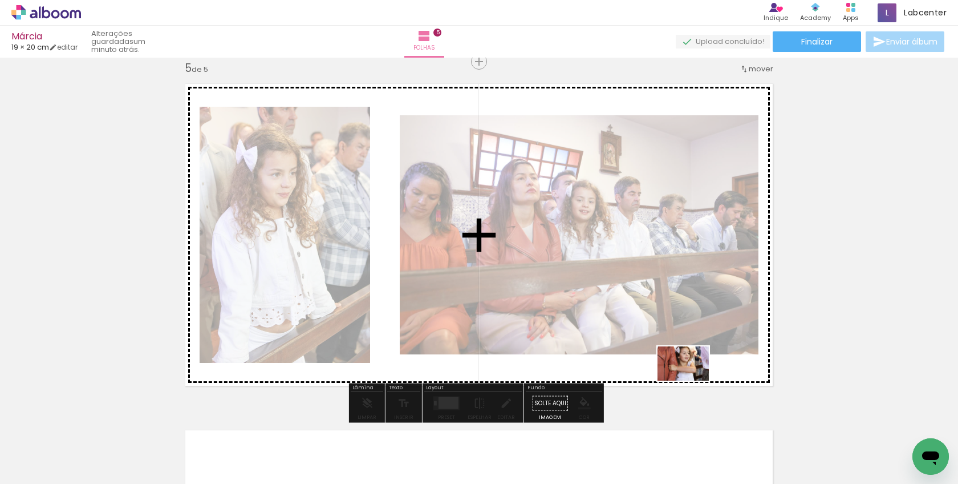
drag, startPoint x: 387, startPoint y: 450, endPoint x: 692, endPoint y: 380, distance: 312.3
click at [692, 380] on quentale-workspace at bounding box center [479, 242] width 958 height 484
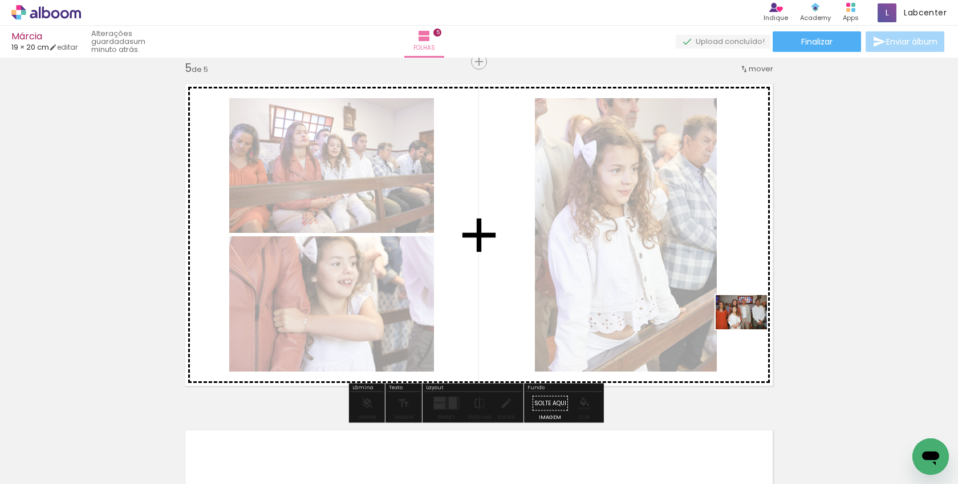
drag, startPoint x: 504, startPoint y: 457, endPoint x: 750, endPoint y: 329, distance: 276.6
click at [750, 329] on quentale-workspace at bounding box center [479, 242] width 958 height 484
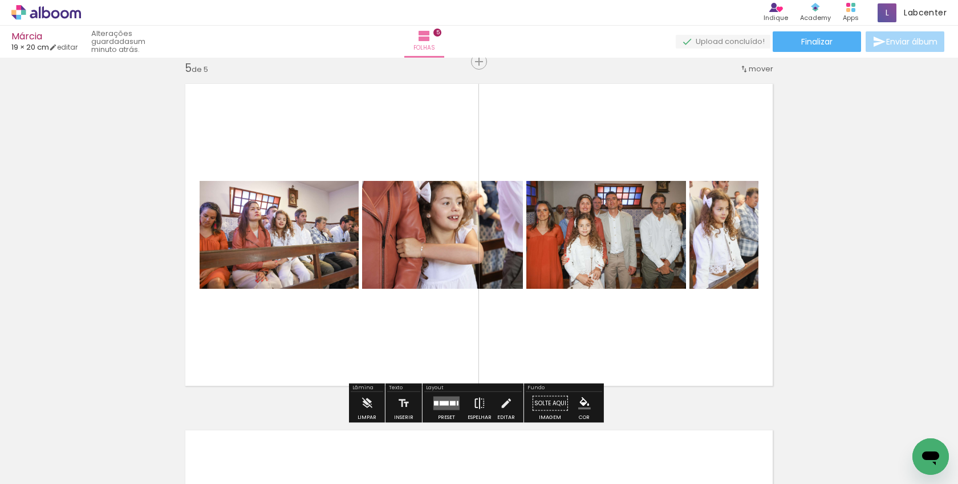
click at [477, 402] on iron-icon at bounding box center [479, 403] width 13 height 23
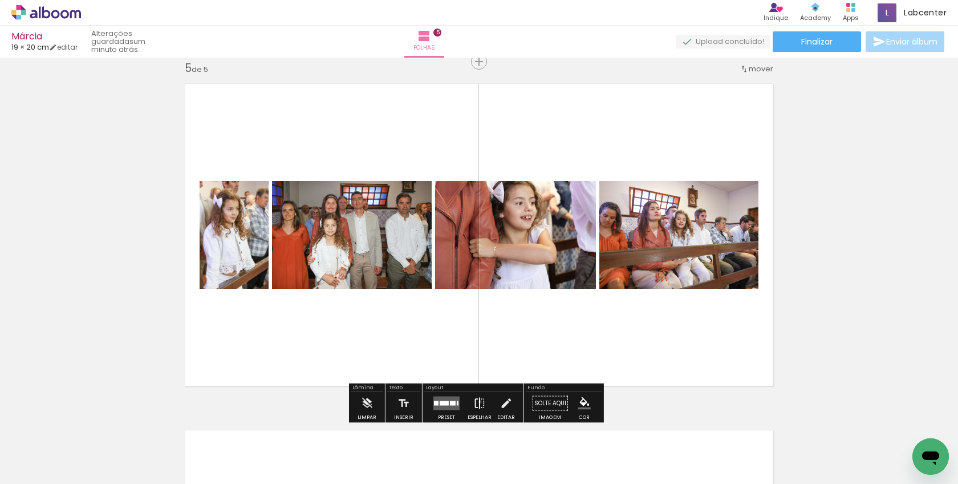
click at [477, 402] on iron-icon at bounding box center [479, 403] width 13 height 23
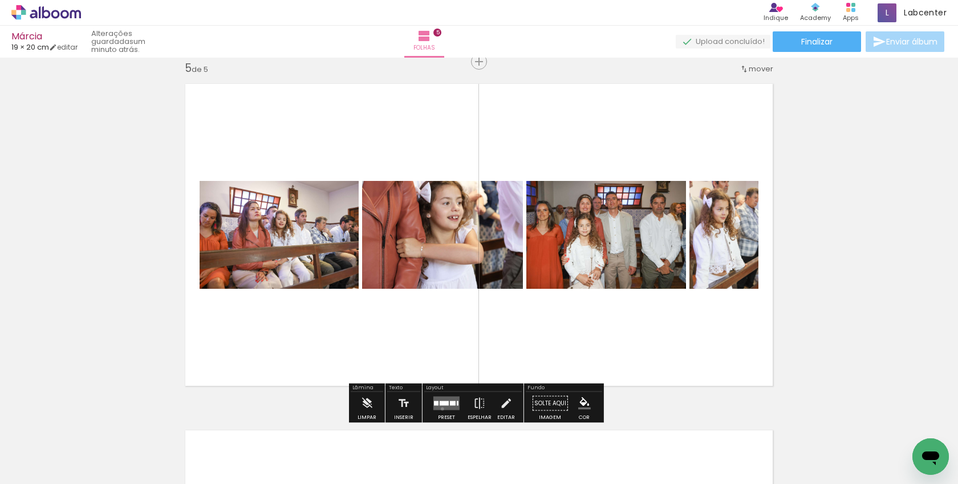
click at [440, 408] on quentale-layouter at bounding box center [447, 403] width 26 height 14
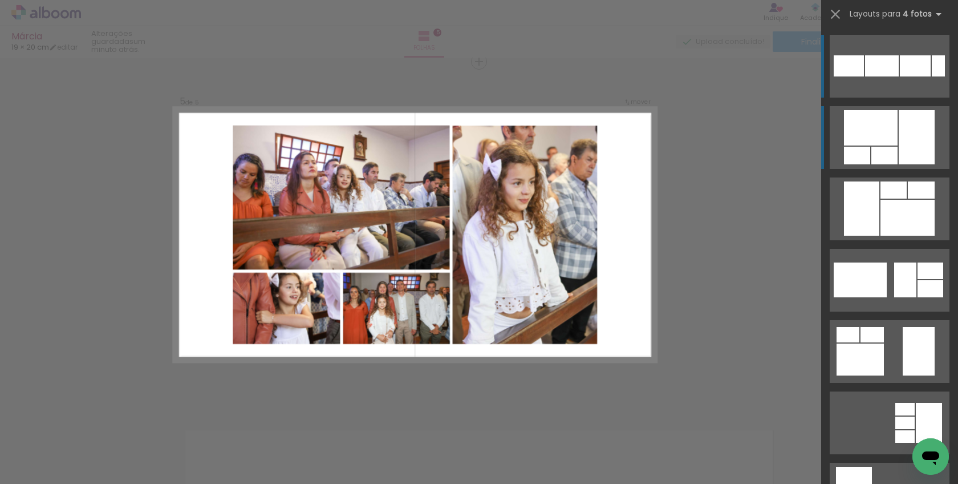
click at [899, 135] on div at bounding box center [917, 137] width 36 height 54
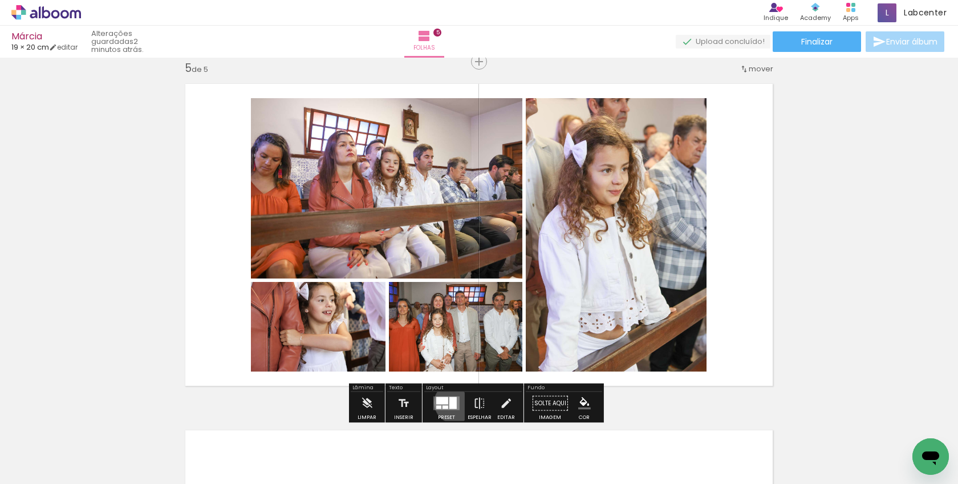
click at [452, 402] on div at bounding box center [453, 403] width 7 height 12
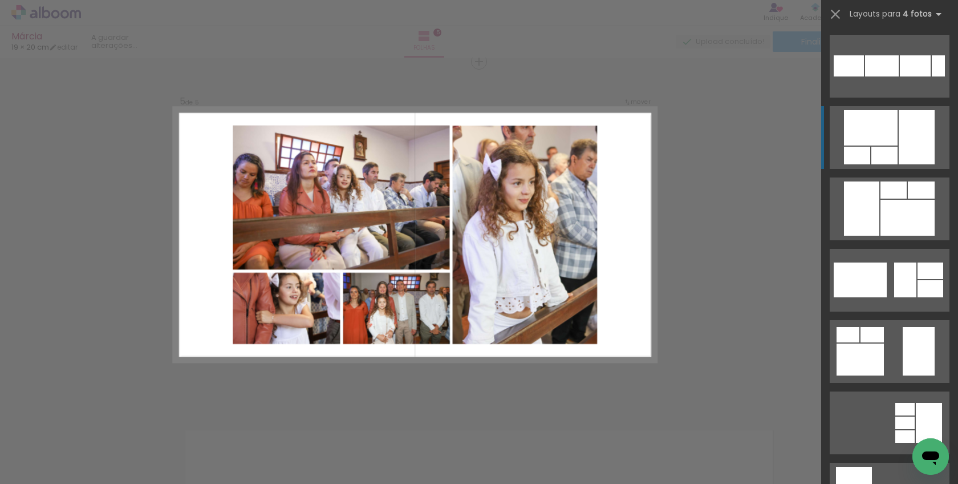
scroll to position [71, 0]
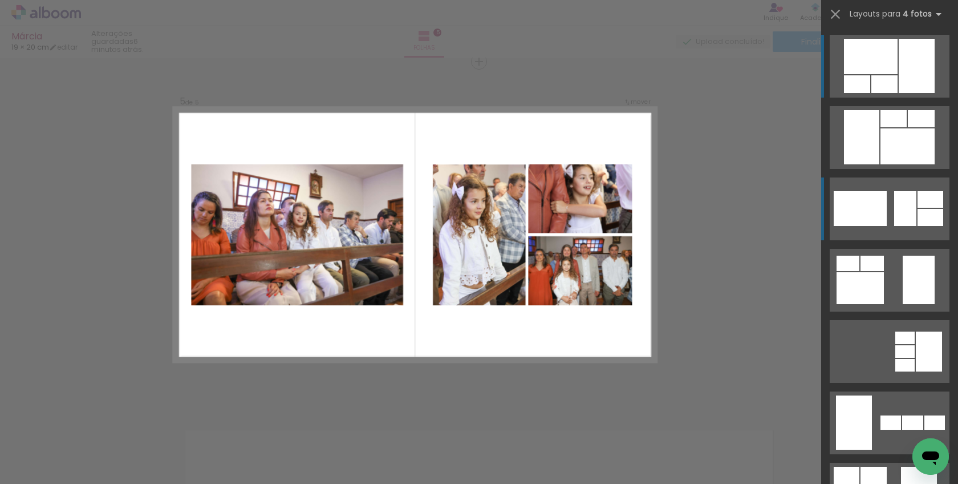
click at [867, 209] on div at bounding box center [860, 208] width 53 height 35
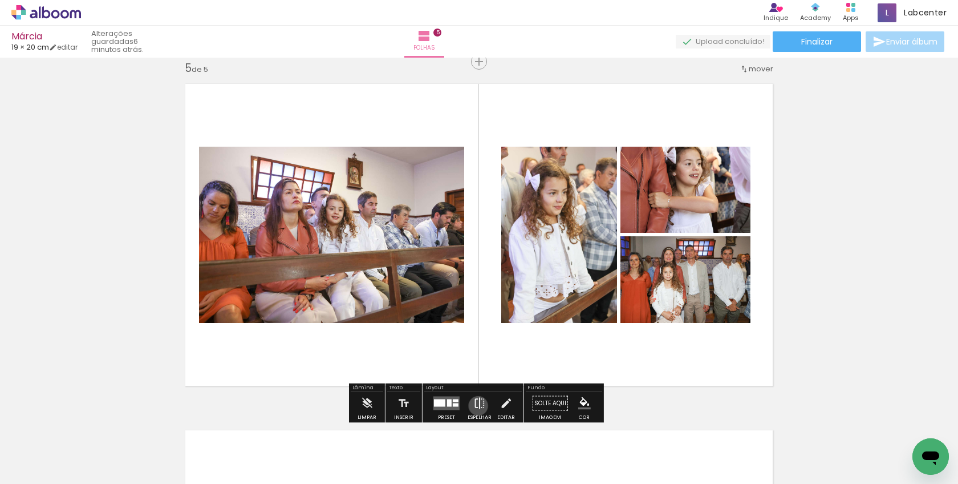
click at [476, 406] on iron-icon at bounding box center [479, 403] width 13 height 23
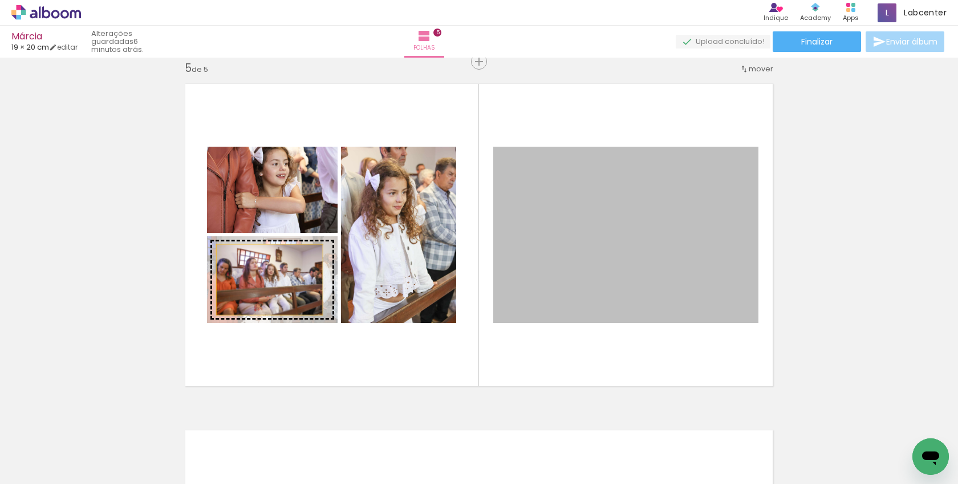
drag, startPoint x: 613, startPoint y: 265, endPoint x: 265, endPoint y: 280, distance: 347.7
click at [0, 0] on slot at bounding box center [0, 0] width 0 height 0
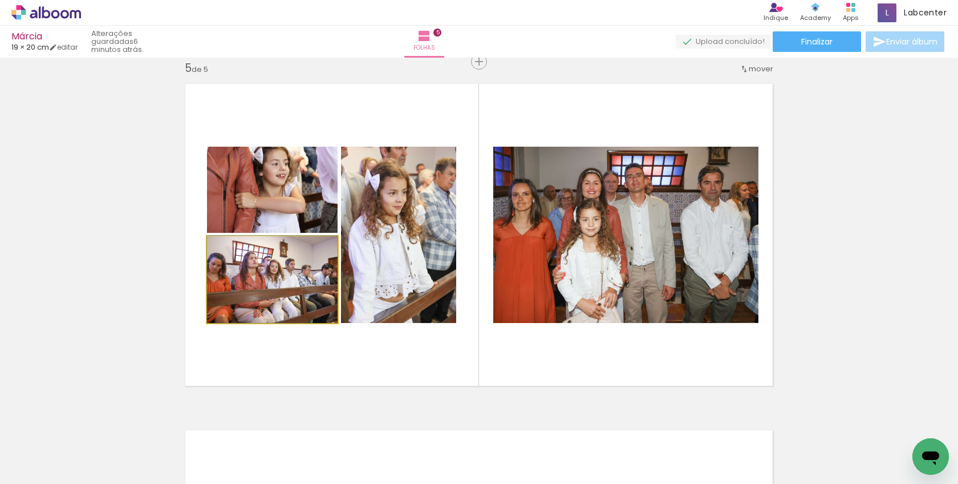
click at [276, 264] on quentale-photo at bounding box center [272, 279] width 131 height 87
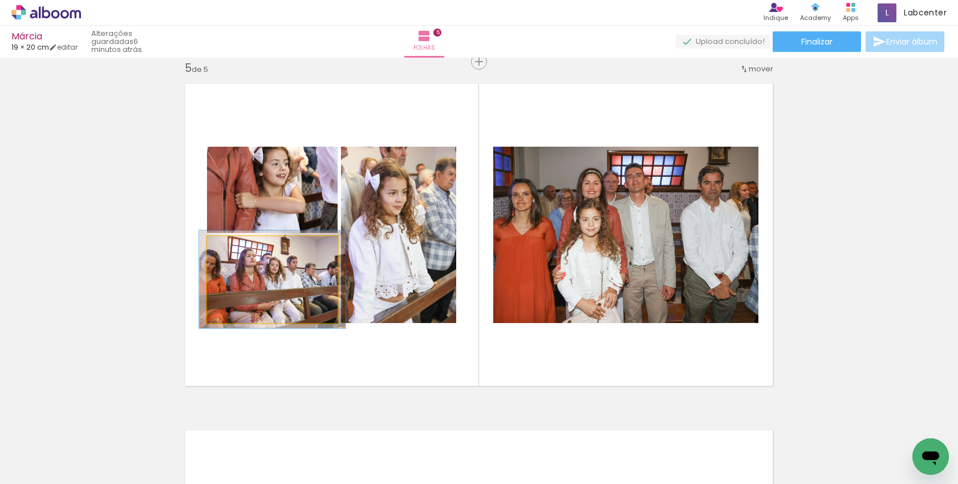
type paper-slider "112"
click at [237, 249] on div at bounding box center [238, 248] width 18 height 18
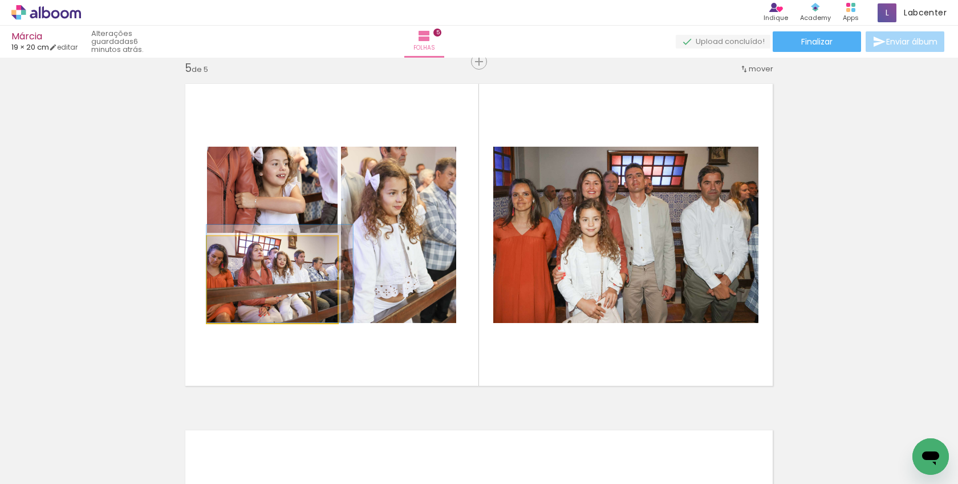
drag, startPoint x: 272, startPoint y: 306, endPoint x: 295, endPoint y: 294, distance: 26.5
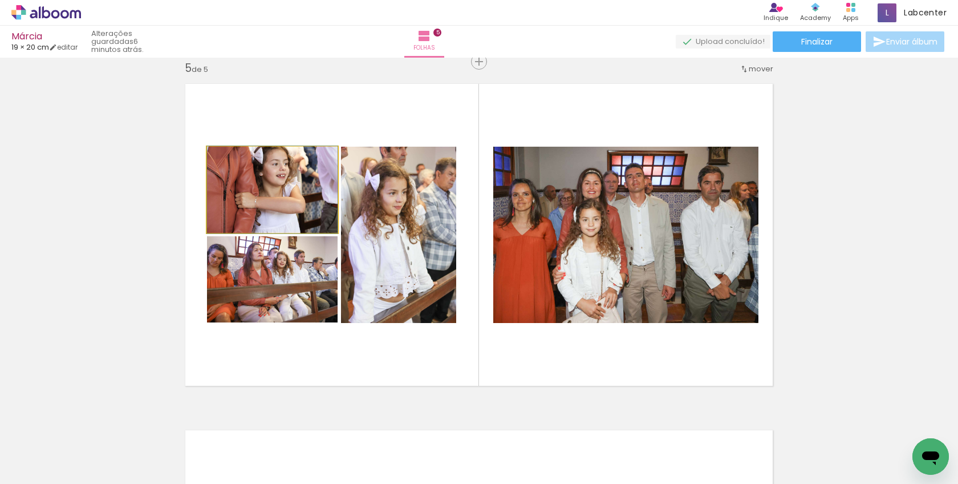
click at [289, 176] on quentale-photo at bounding box center [272, 190] width 131 height 86
drag, startPoint x: 293, startPoint y: 187, endPoint x: 292, endPoint y: 198, distance: 11.4
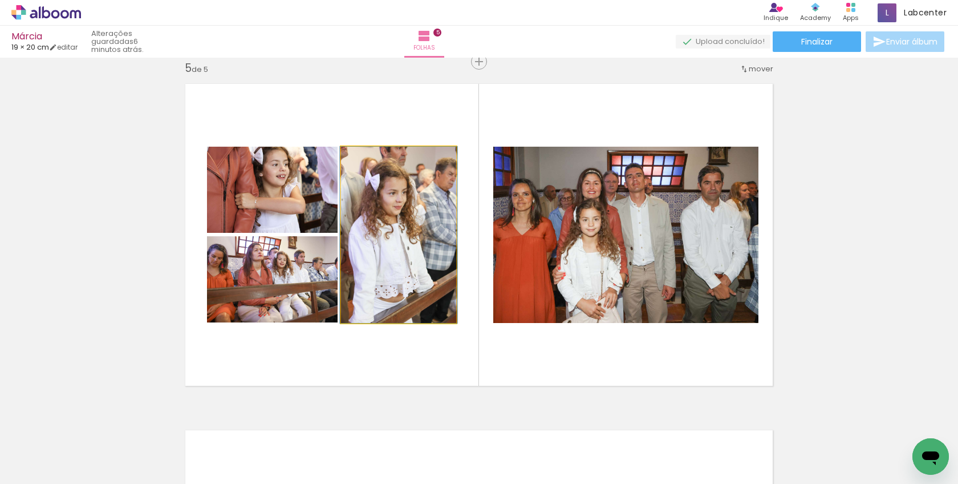
click at [398, 238] on quentale-photo at bounding box center [398, 235] width 115 height 176
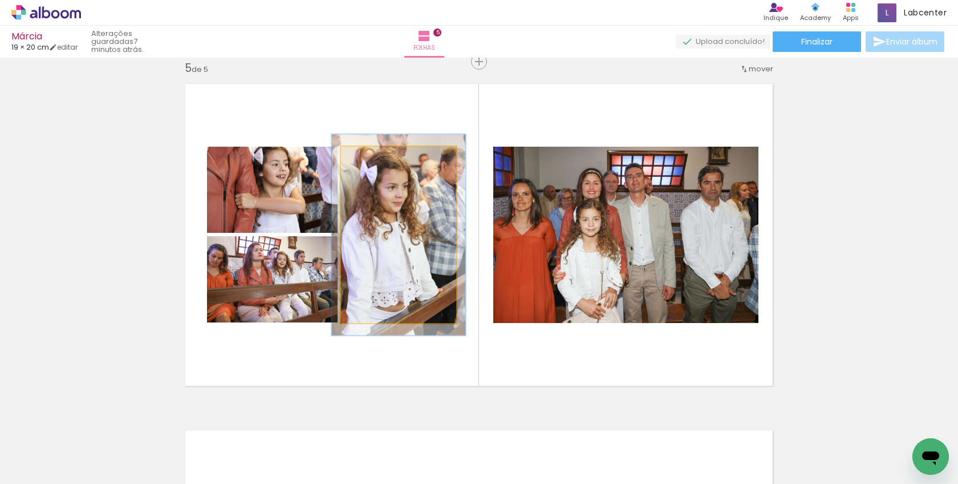
drag, startPoint x: 363, startPoint y: 157, endPoint x: 369, endPoint y: 156, distance: 5.8
click at [369, 156] on div at bounding box center [374, 158] width 10 height 10
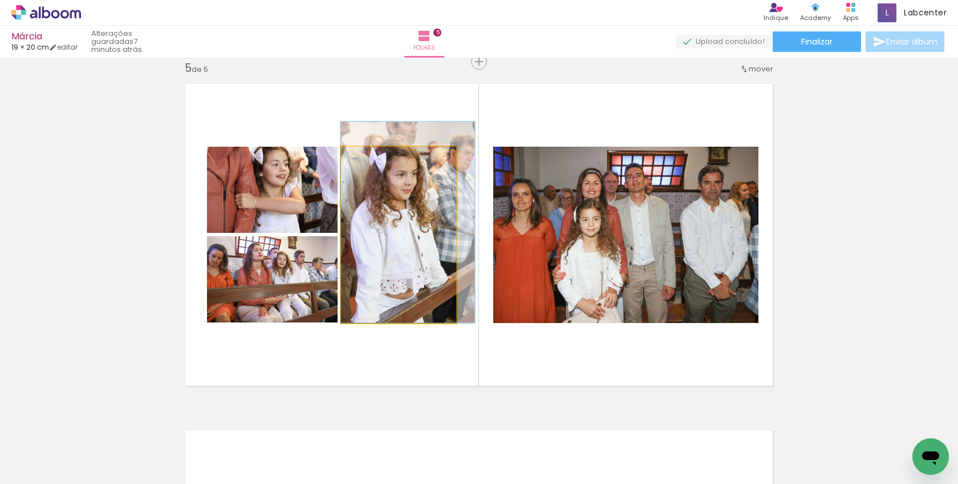
drag, startPoint x: 384, startPoint y: 286, endPoint x: 422, endPoint y: 232, distance: 65.5
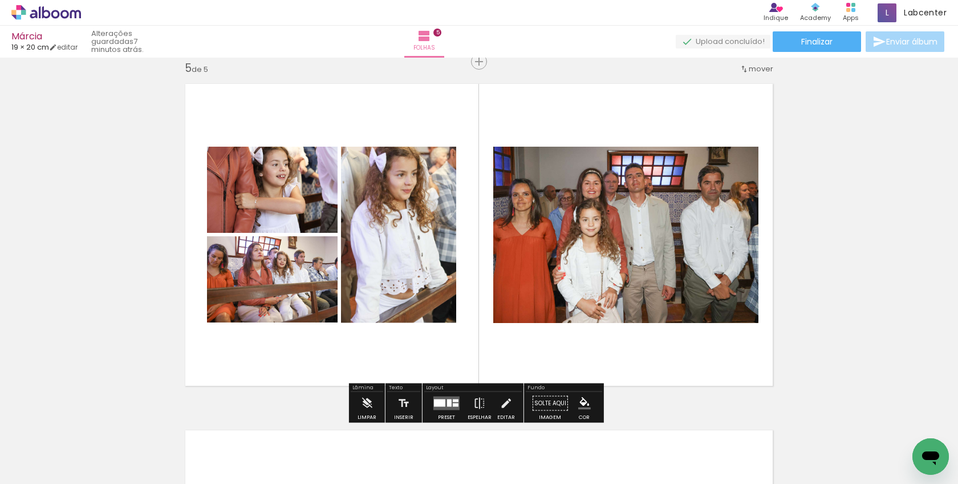
click at [0, 0] on slot "P&B" at bounding box center [0, 0] width 0 height 0
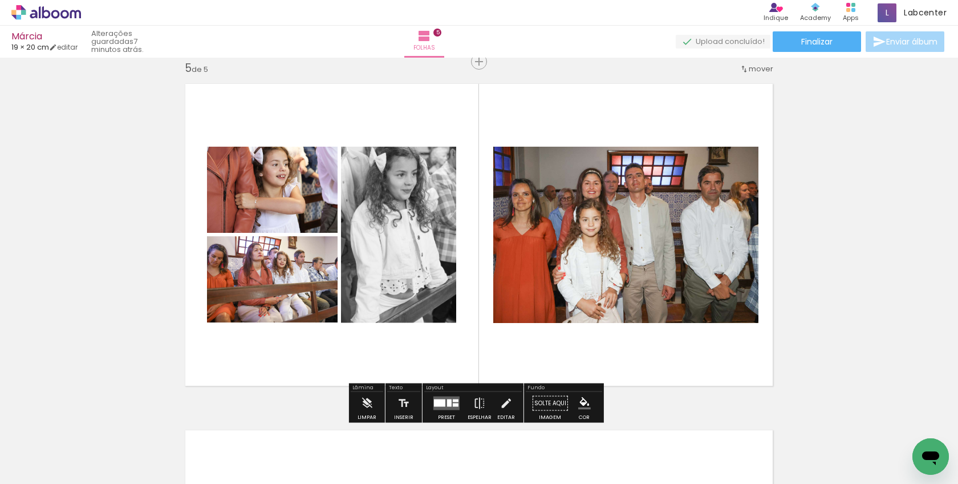
click at [0, 0] on slot "P&B" at bounding box center [0, 0] width 0 height 0
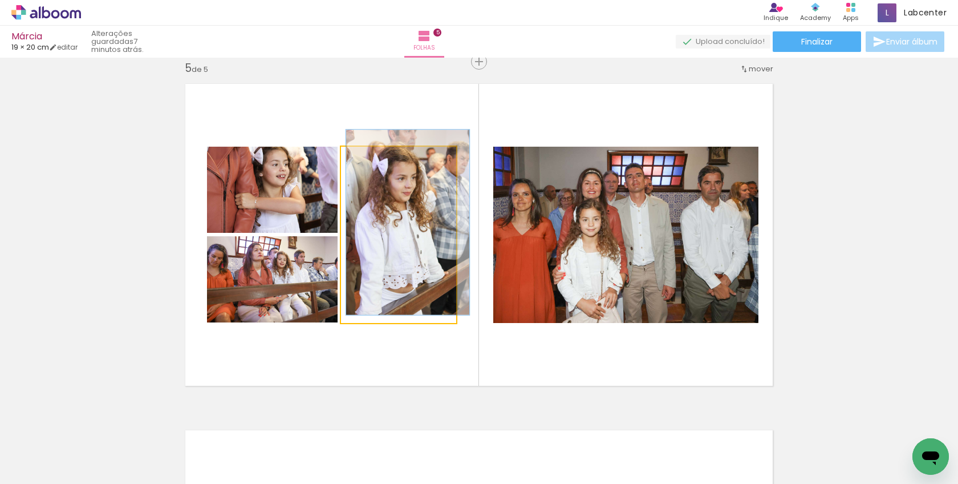
type paper-slider "105"
click at [368, 159] on div at bounding box center [370, 158] width 10 height 10
click at [407, 249] on quentale-photo at bounding box center [398, 235] width 115 height 176
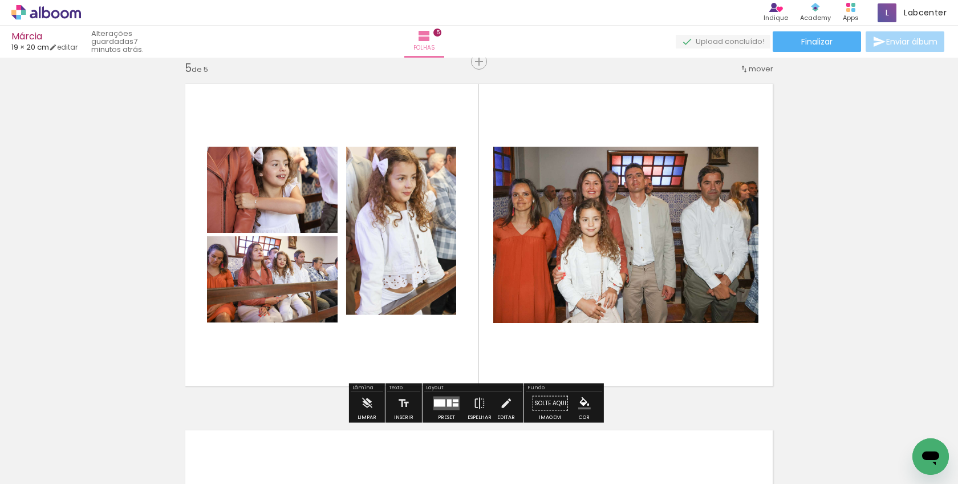
click at [561, 202] on quentale-photo at bounding box center [625, 235] width 265 height 176
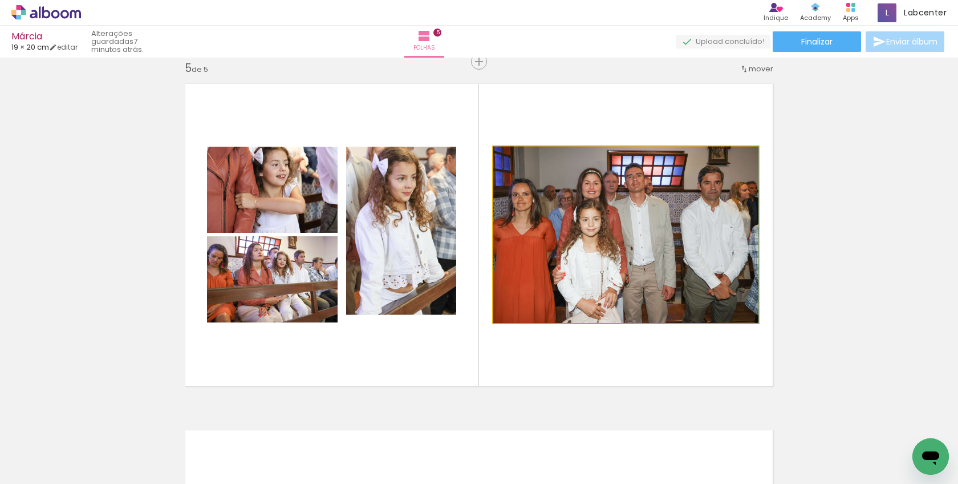
drag, startPoint x: 590, startPoint y: 246, endPoint x: 606, endPoint y: 239, distance: 17.6
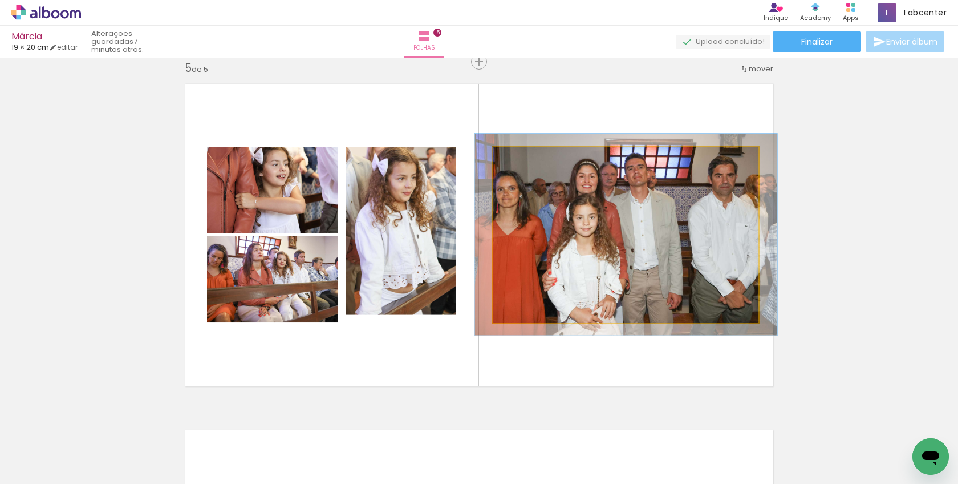
drag, startPoint x: 516, startPoint y: 160, endPoint x: 521, endPoint y: 159, distance: 5.8
click at [521, 159] on div at bounding box center [526, 158] width 10 height 10
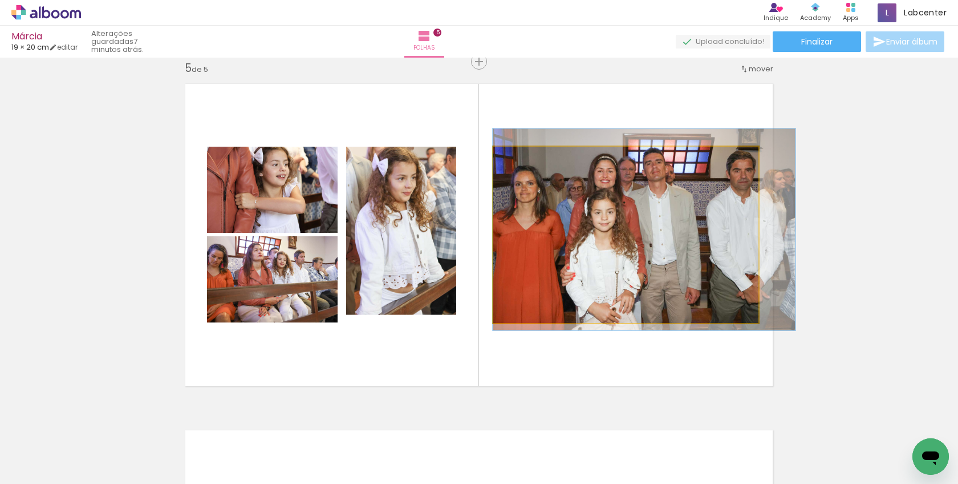
drag, startPoint x: 573, startPoint y: 241, endPoint x: 591, endPoint y: 221, distance: 26.2
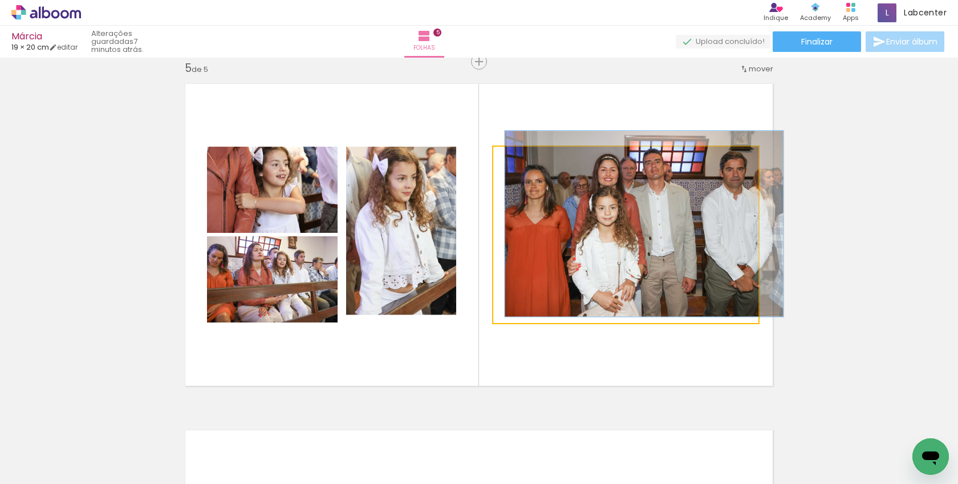
click at [517, 159] on div at bounding box center [522, 158] width 10 height 10
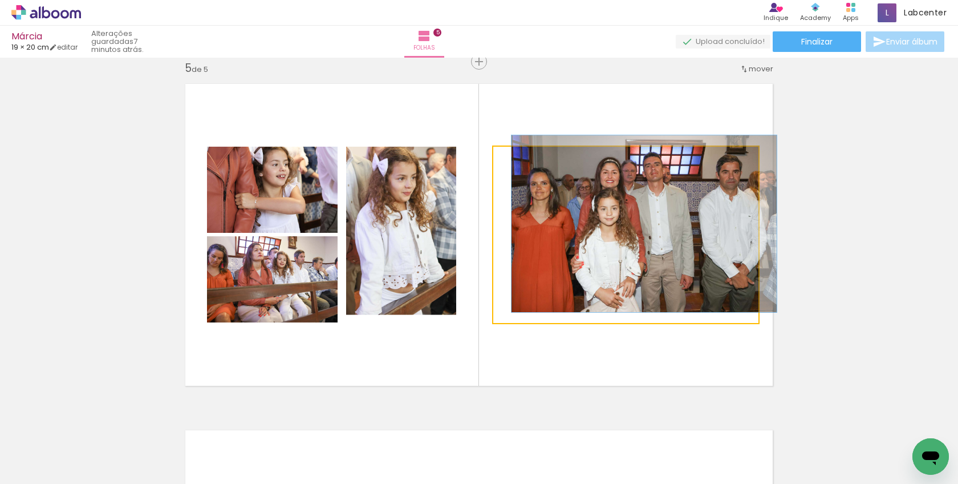
drag, startPoint x: 516, startPoint y: 161, endPoint x: 510, endPoint y: 161, distance: 6.3
click at [511, 161] on div at bounding box center [520, 158] width 18 height 18
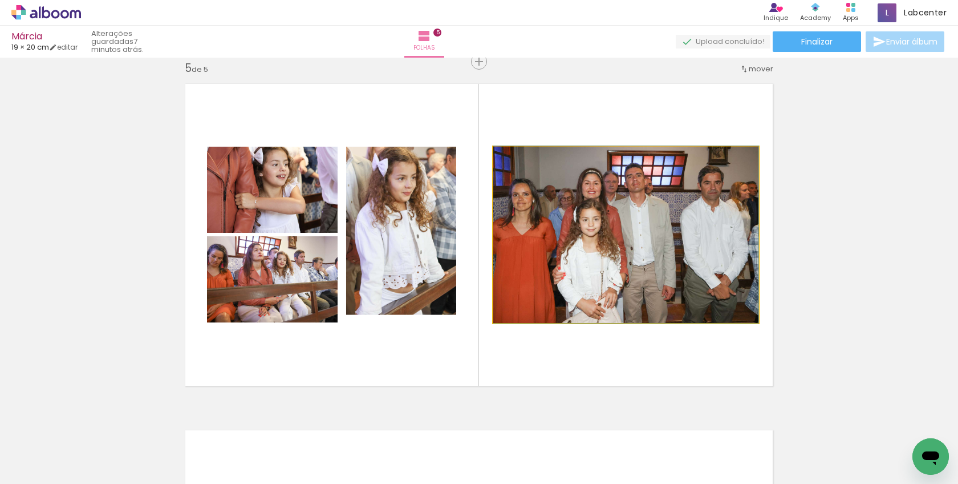
drag, startPoint x: 654, startPoint y: 256, endPoint x: 661, endPoint y: 255, distance: 6.4
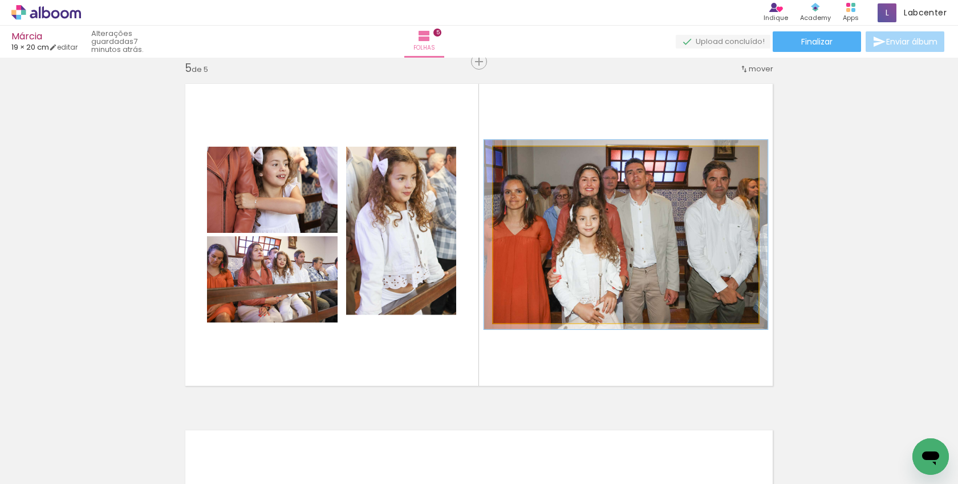
type paper-slider "107"
click at [521, 156] on div at bounding box center [523, 158] width 10 height 10
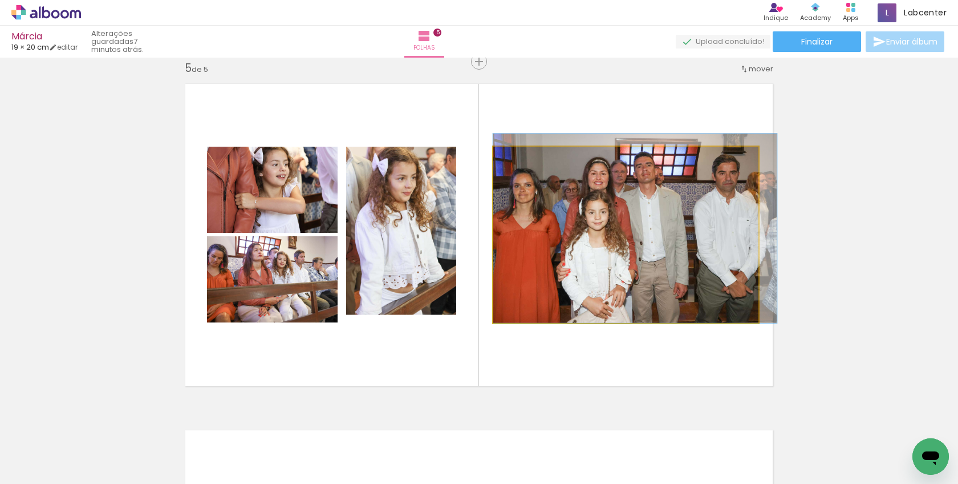
drag, startPoint x: 585, startPoint y: 275, endPoint x: 599, endPoint y: 267, distance: 16.3
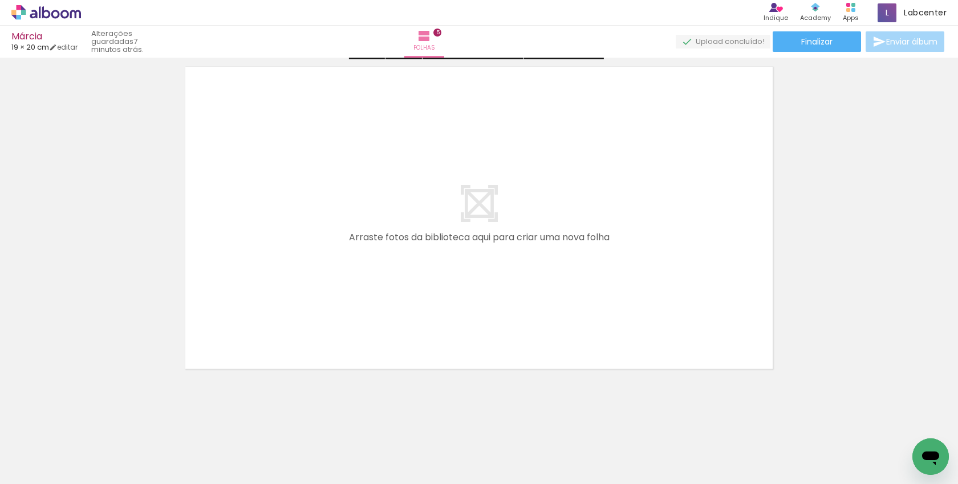
scroll to position [1767, 0]
click at [505, 143] on quentale-layouter at bounding box center [479, 214] width 604 height 318
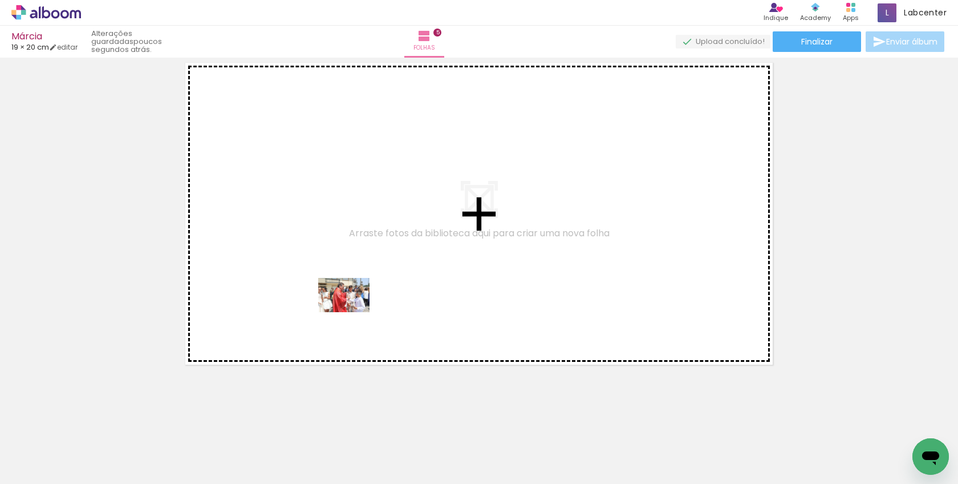
drag, startPoint x: 415, startPoint y: 463, endPoint x: 353, endPoint y: 312, distance: 163.7
click at [353, 312] on quentale-workspace at bounding box center [479, 242] width 958 height 484
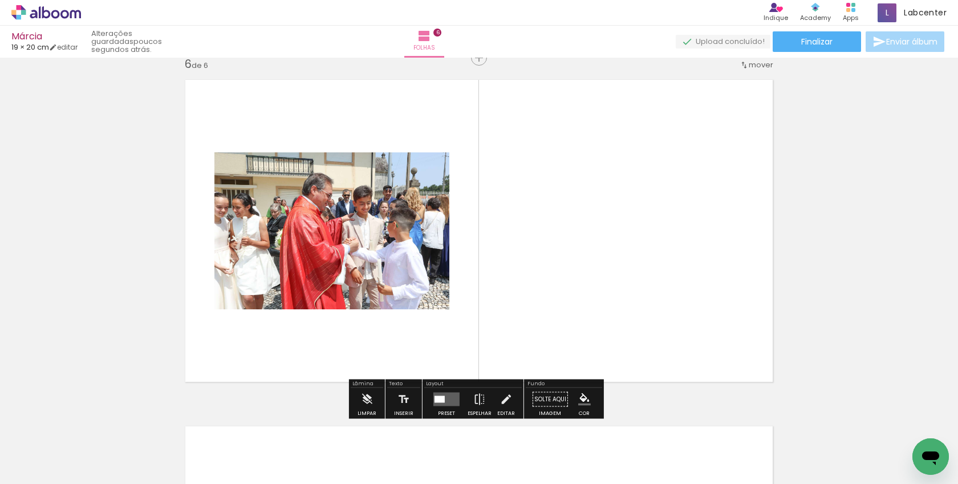
scroll to position [1746, 0]
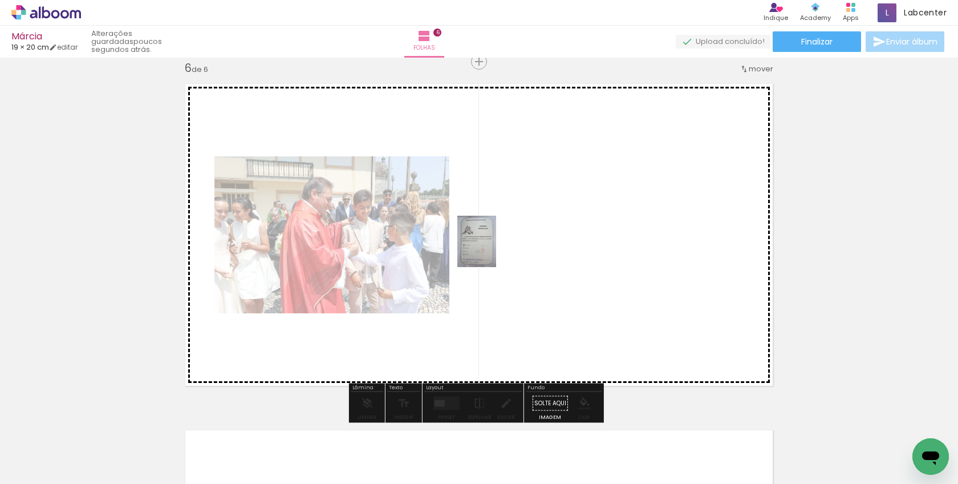
drag, startPoint x: 473, startPoint y: 464, endPoint x: 492, endPoint y: 250, distance: 214.7
click at [492, 250] on quentale-workspace at bounding box center [479, 242] width 958 height 484
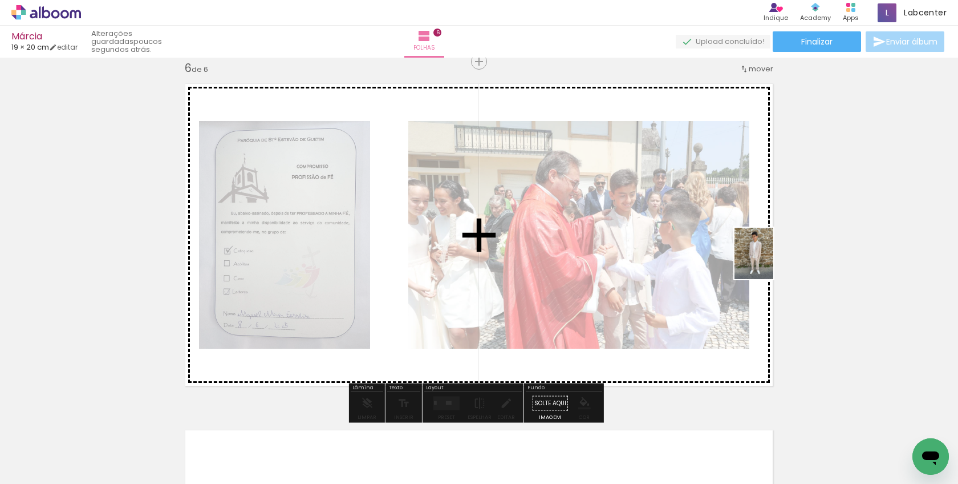
drag, startPoint x: 544, startPoint y: 457, endPoint x: 769, endPoint y: 262, distance: 297.6
click at [769, 262] on quentale-workspace at bounding box center [479, 242] width 958 height 484
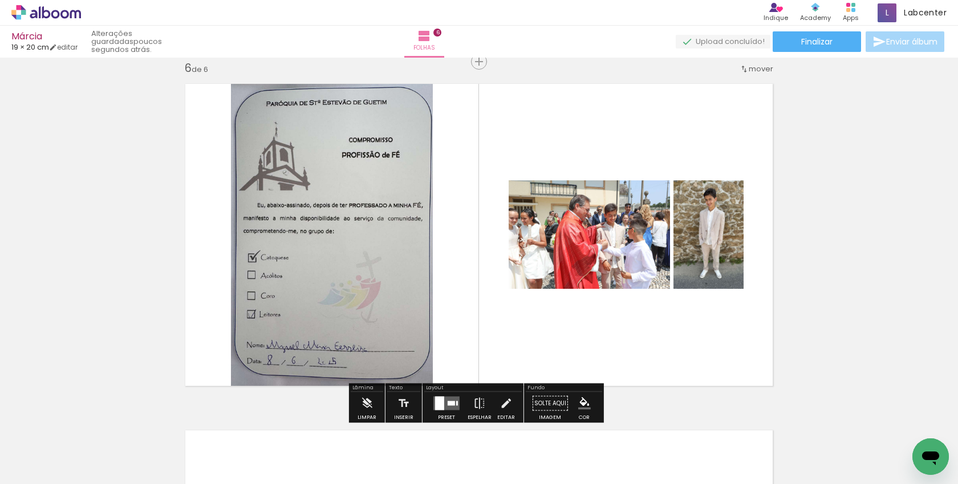
click at [452, 403] on div at bounding box center [451, 403] width 7 height 5
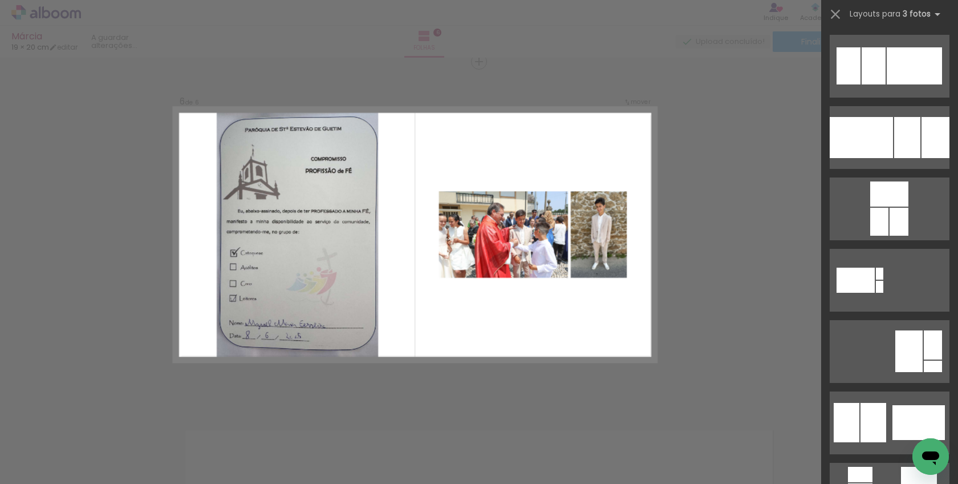
scroll to position [0, 0]
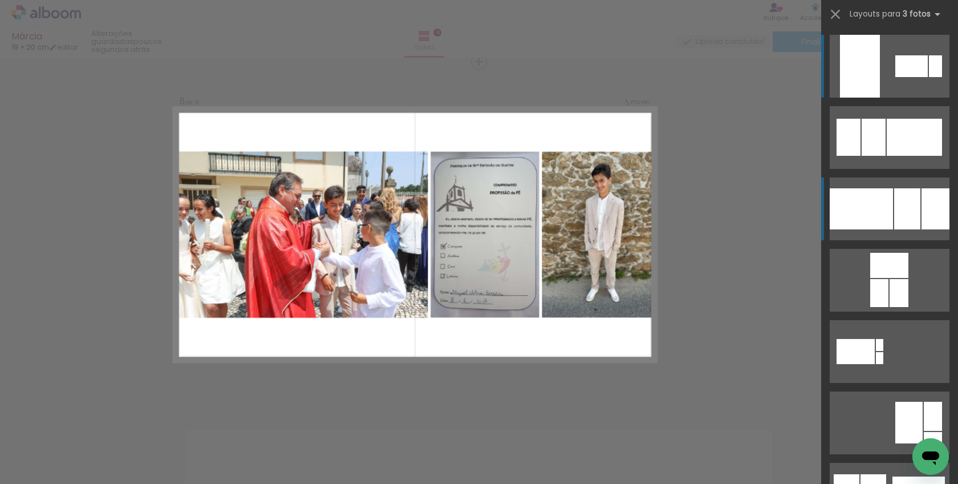
click at [909, 217] on div at bounding box center [907, 208] width 26 height 41
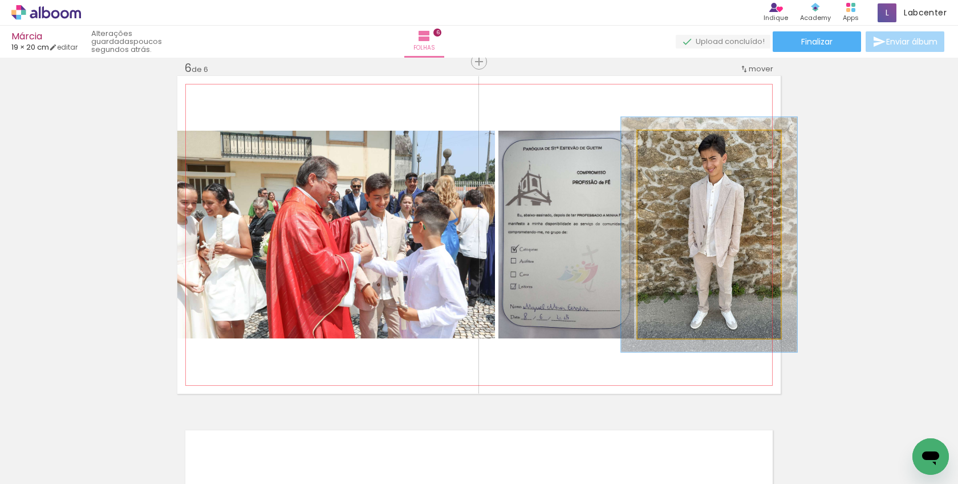
type paper-slider "113"
click at [668, 145] on div at bounding box center [670, 142] width 18 height 18
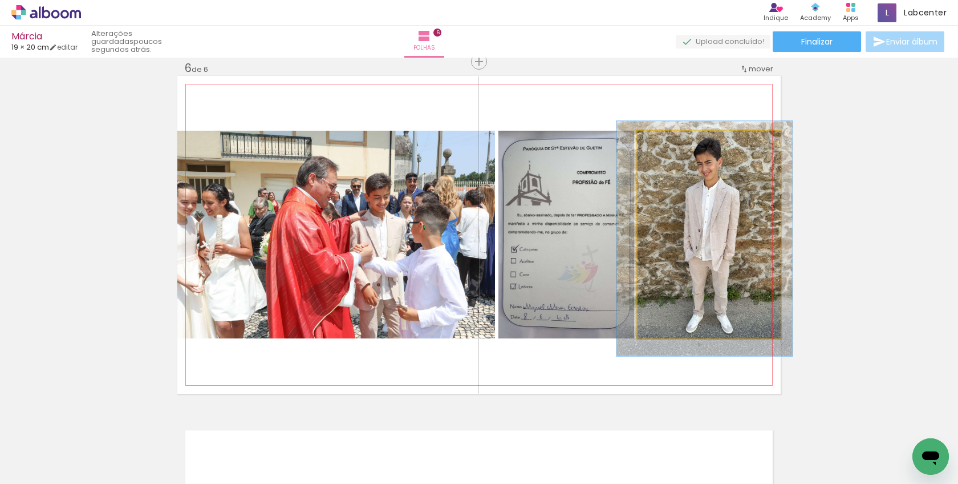
drag, startPoint x: 719, startPoint y: 257, endPoint x: 714, endPoint y: 261, distance: 6.1
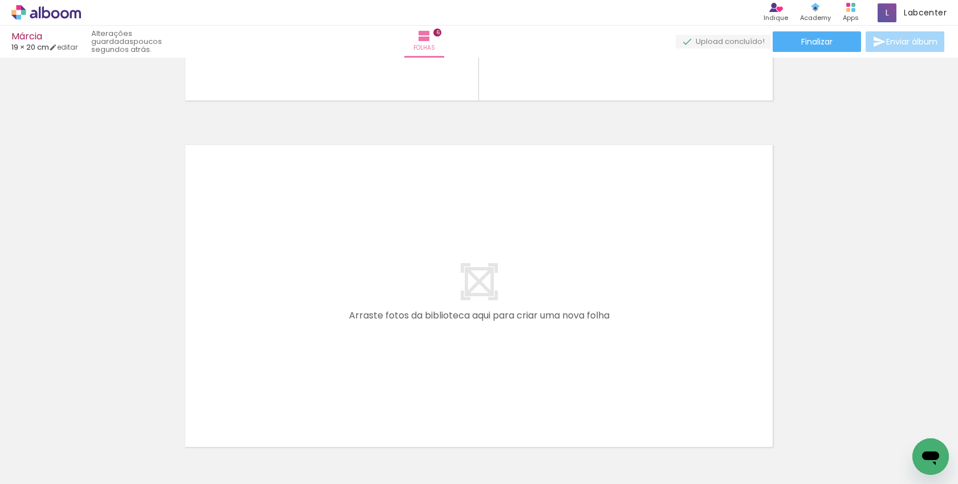
scroll to position [0, 373]
click at [520, 450] on div at bounding box center [508, 445] width 42 height 56
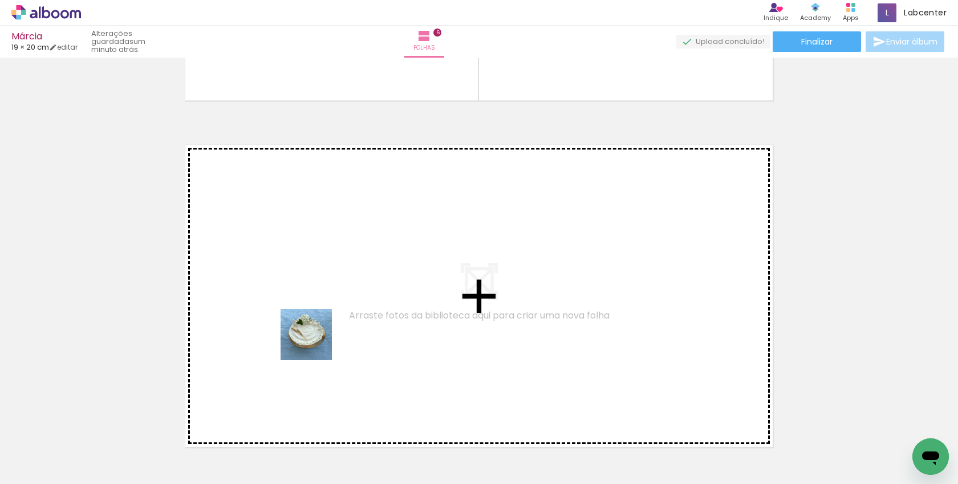
drag, startPoint x: 302, startPoint y: 458, endPoint x: 315, endPoint y: 337, distance: 121.1
click at [315, 337] on quentale-workspace at bounding box center [479, 242] width 958 height 484
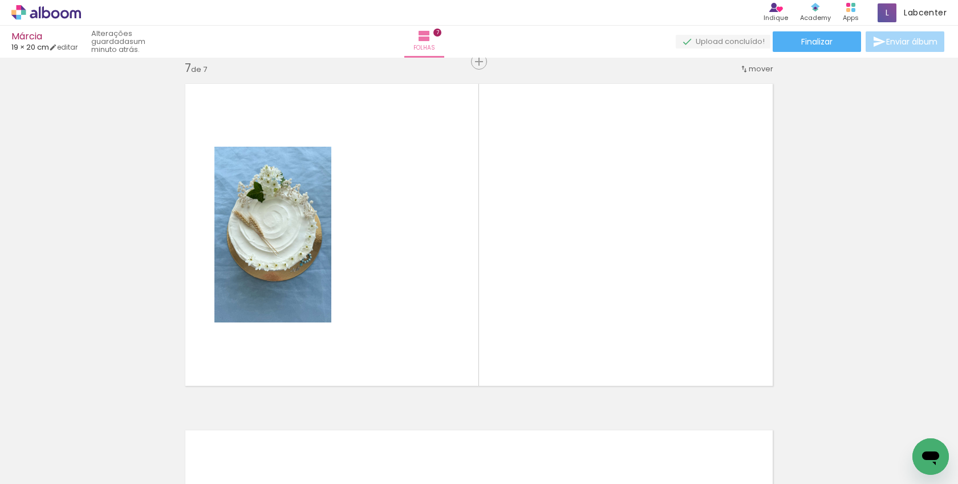
scroll to position [0, 982]
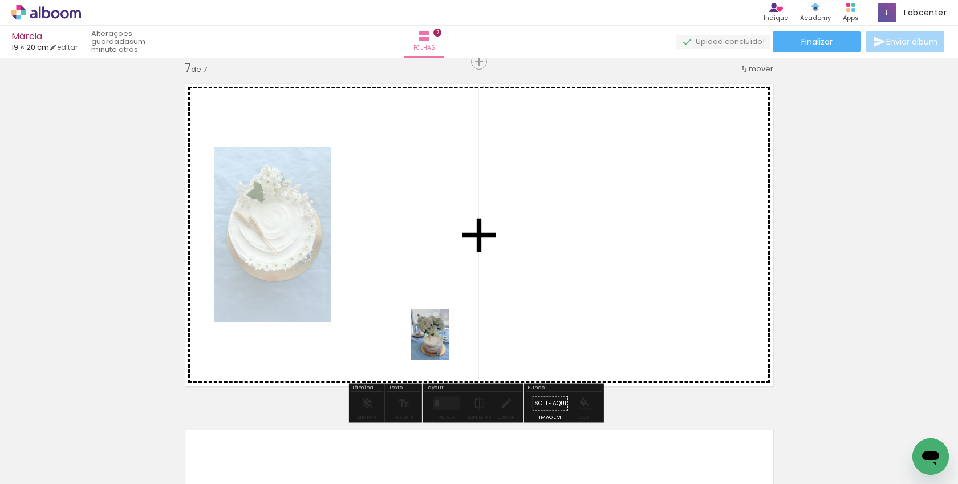
drag, startPoint x: 426, startPoint y: 461, endPoint x: 445, endPoint y: 343, distance: 120.2
click at [445, 343] on quentale-workspace at bounding box center [479, 242] width 958 height 484
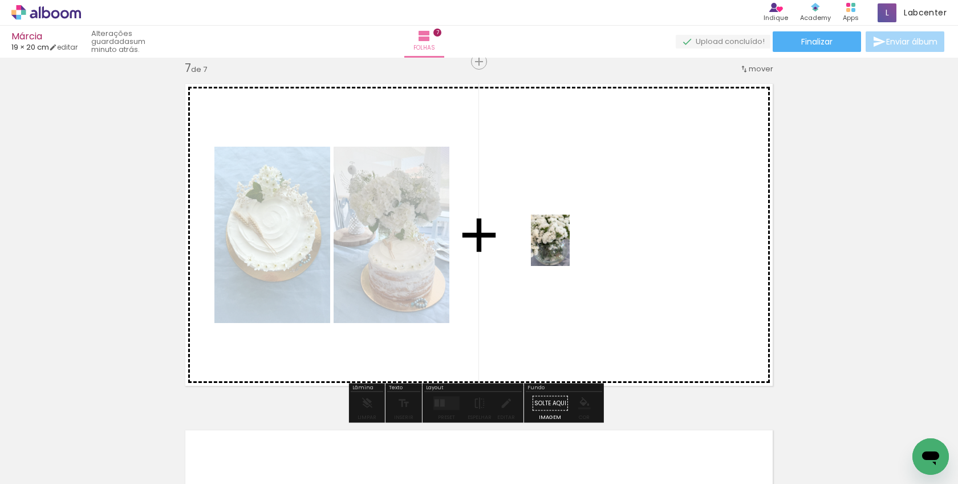
drag, startPoint x: 849, startPoint y: 452, endPoint x: 524, endPoint y: 222, distance: 399.0
click at [524, 222] on quentale-workspace at bounding box center [479, 242] width 958 height 484
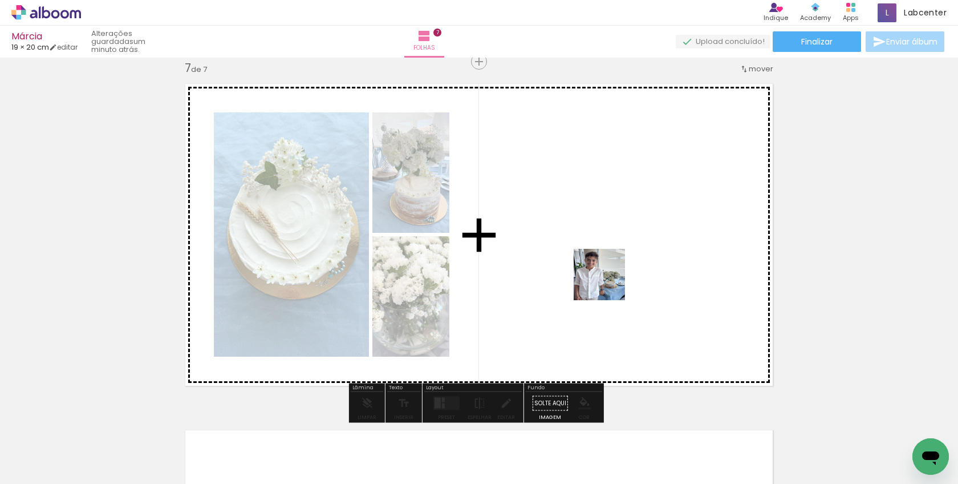
drag, startPoint x: 485, startPoint y: 460, endPoint x: 609, endPoint y: 282, distance: 217.3
click at [609, 282] on quentale-workspace at bounding box center [479, 242] width 958 height 484
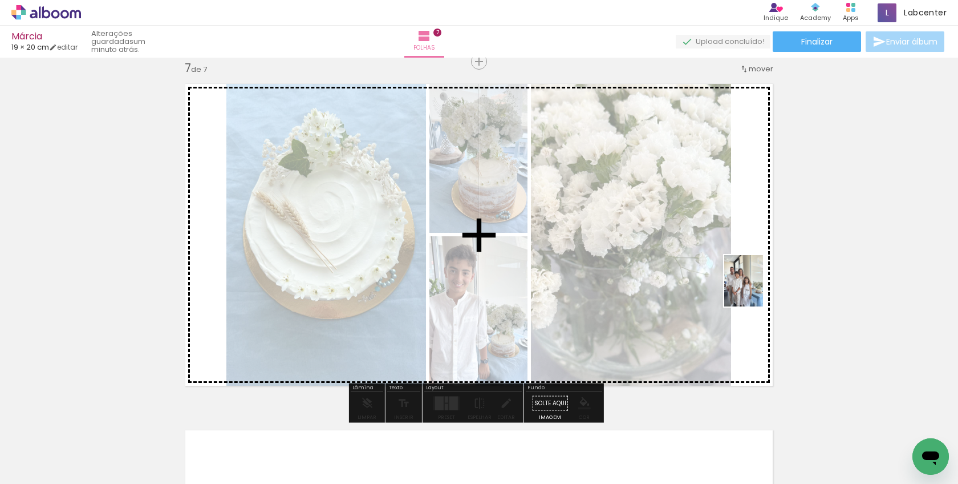
drag, startPoint x: 553, startPoint y: 464, endPoint x: 759, endPoint y: 289, distance: 270.0
click at [759, 289] on quentale-workspace at bounding box center [479, 242] width 958 height 484
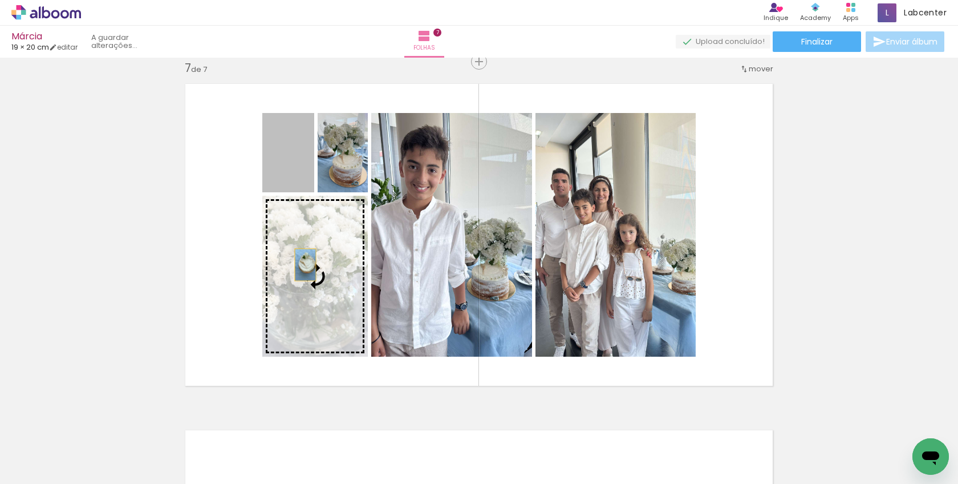
drag, startPoint x: 274, startPoint y: 163, endPoint x: 301, endPoint y: 265, distance: 105.0
click at [0, 0] on slot at bounding box center [0, 0] width 0 height 0
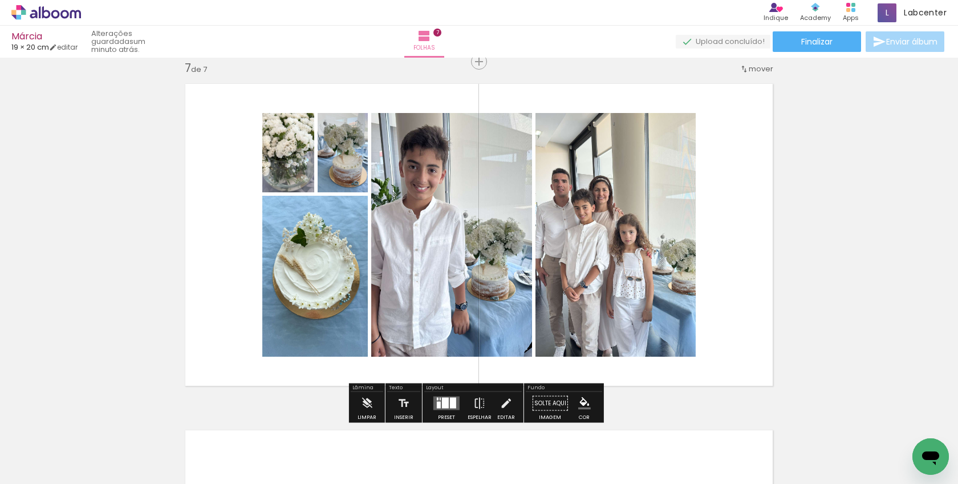
scroll to position [0, 1331]
click at [452, 403] on div at bounding box center [453, 403] width 6 height 11
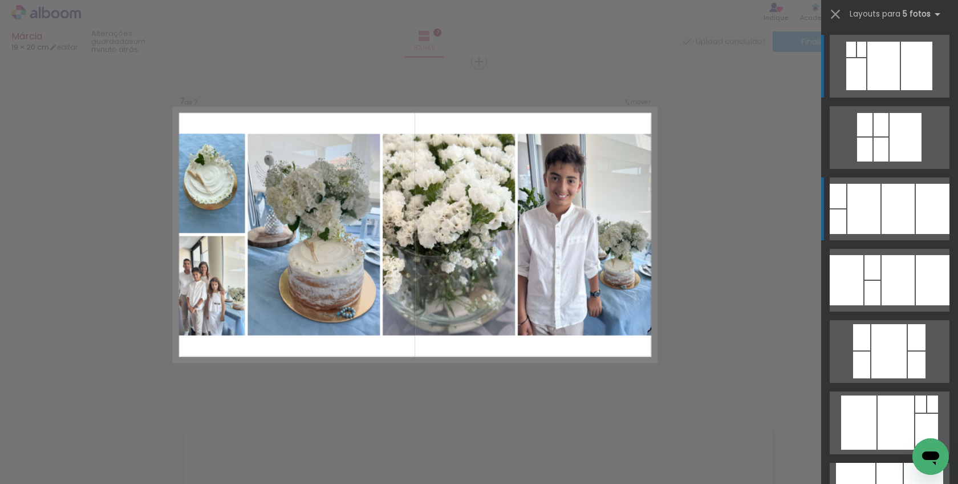
click at [859, 222] on div at bounding box center [864, 209] width 33 height 50
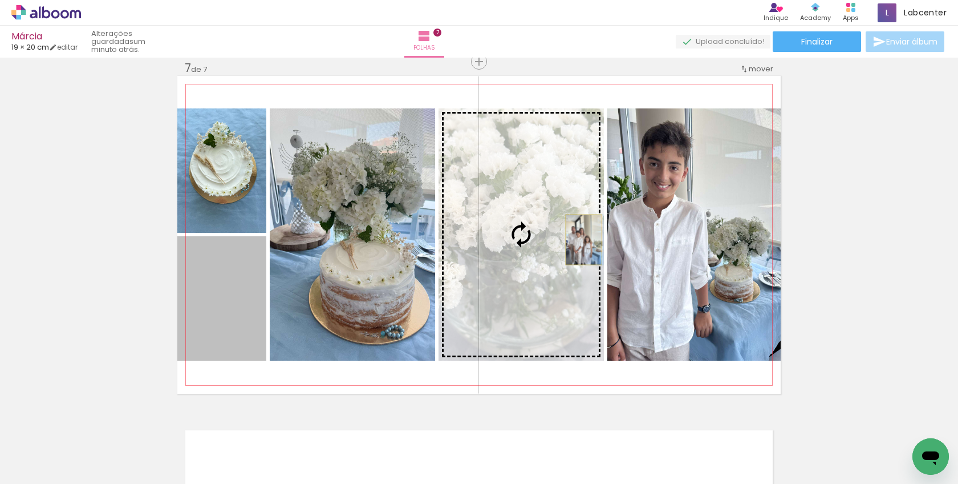
drag, startPoint x: 205, startPoint y: 302, endPoint x: 580, endPoint y: 240, distance: 379.4
click at [0, 0] on slot at bounding box center [0, 0] width 0 height 0
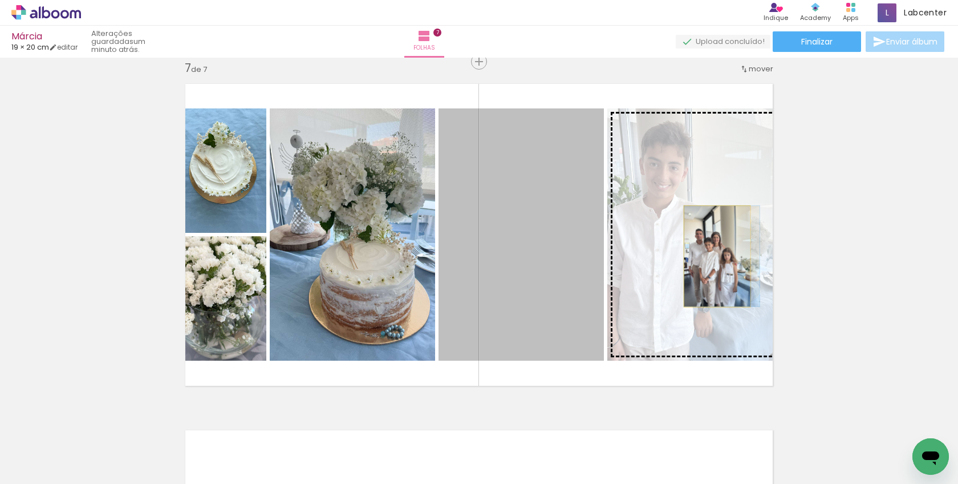
drag, startPoint x: 534, startPoint y: 258, endPoint x: 713, endPoint y: 256, distance: 179.1
click at [0, 0] on slot at bounding box center [0, 0] width 0 height 0
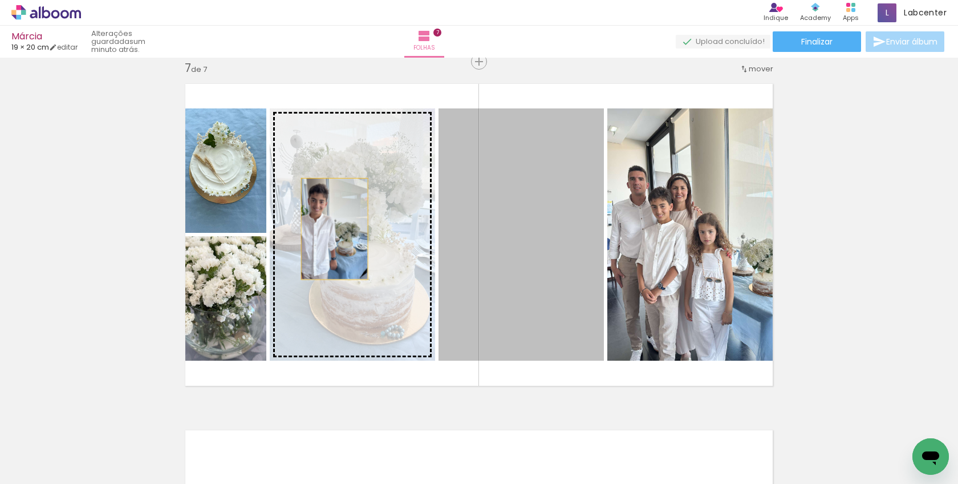
drag, startPoint x: 507, startPoint y: 237, endPoint x: 330, endPoint y: 229, distance: 176.5
click at [0, 0] on slot at bounding box center [0, 0] width 0 height 0
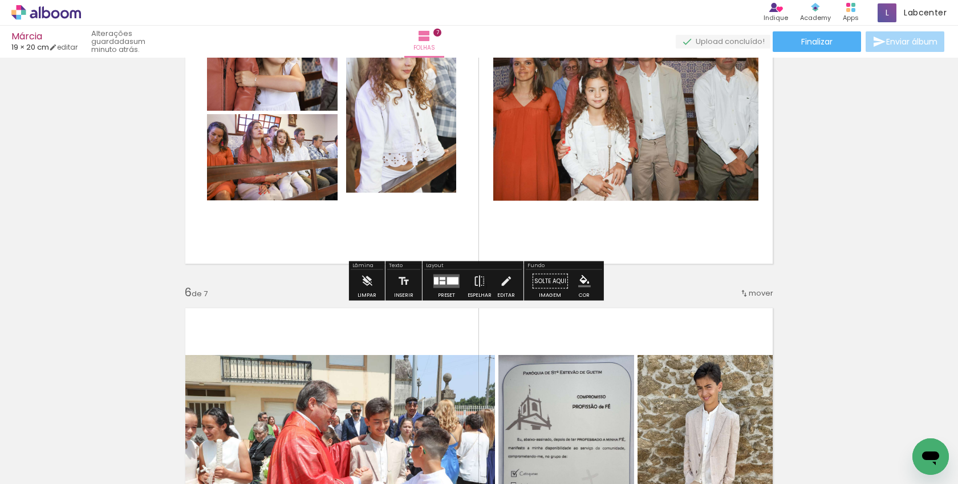
scroll to position [1693, 0]
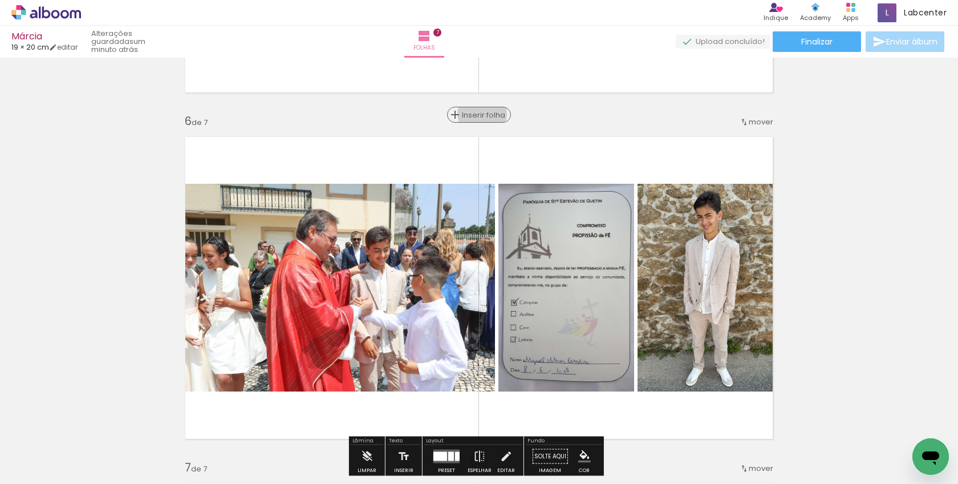
click at [478, 114] on span "Inserir folha" at bounding box center [484, 114] width 44 height 7
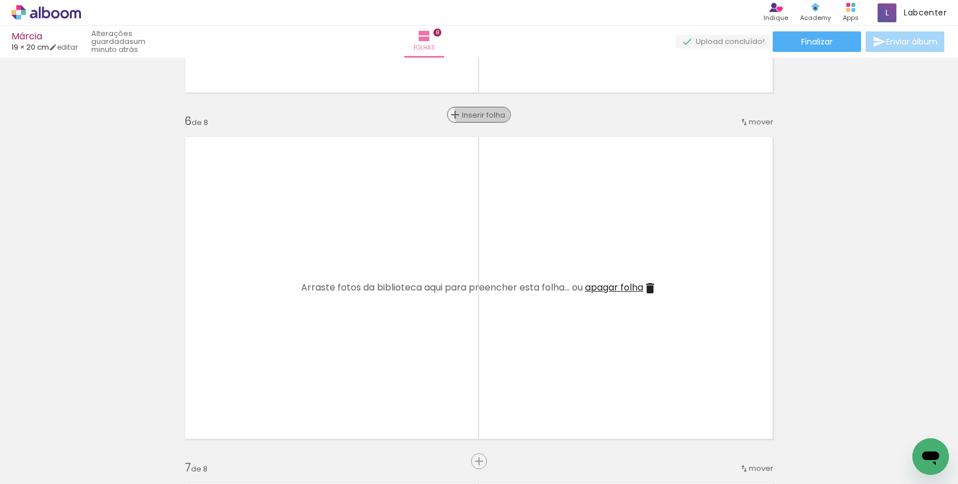
click at [478, 114] on span "Inserir folha" at bounding box center [484, 114] width 44 height 7
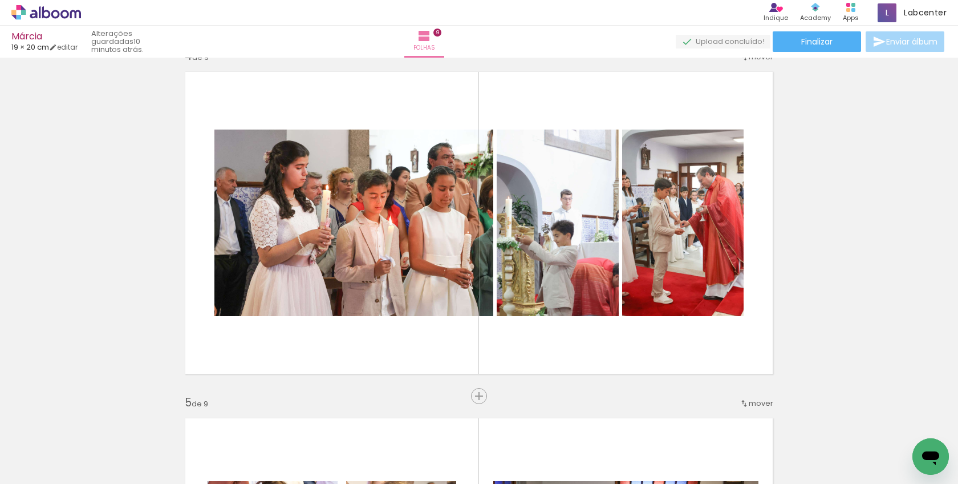
scroll to position [0, 1856]
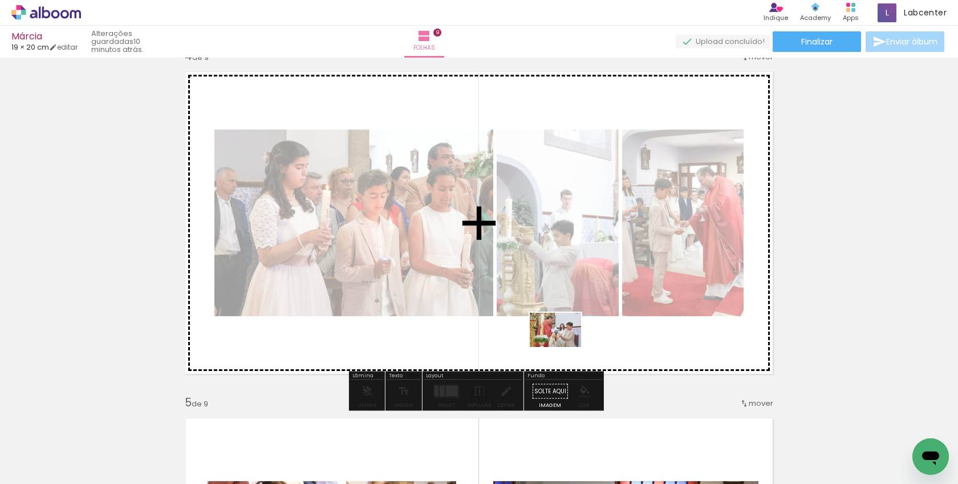
drag, startPoint x: 501, startPoint y: 458, endPoint x: 564, endPoint y: 347, distance: 128.0
click at [564, 347] on quentale-workspace at bounding box center [479, 242] width 958 height 484
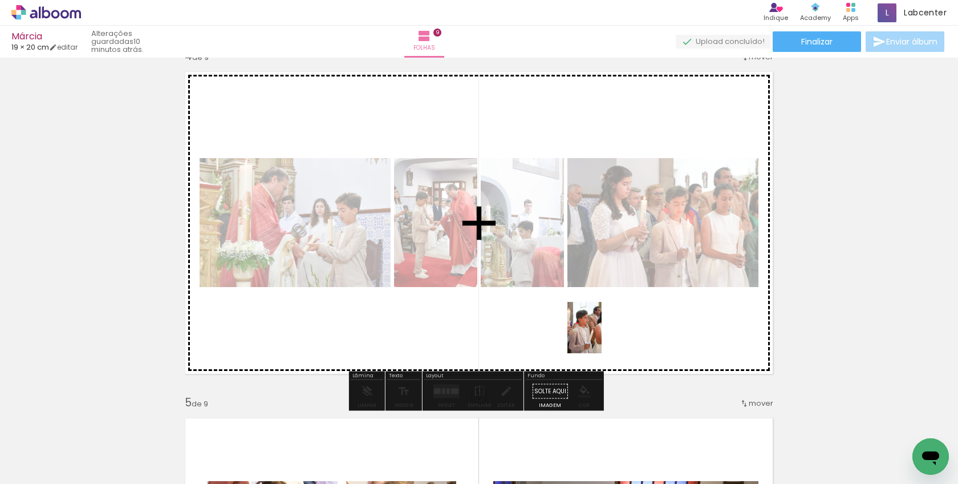
drag, startPoint x: 560, startPoint y: 471, endPoint x: 602, endPoint y: 336, distance: 140.9
click at [602, 336] on quentale-workspace at bounding box center [479, 242] width 958 height 484
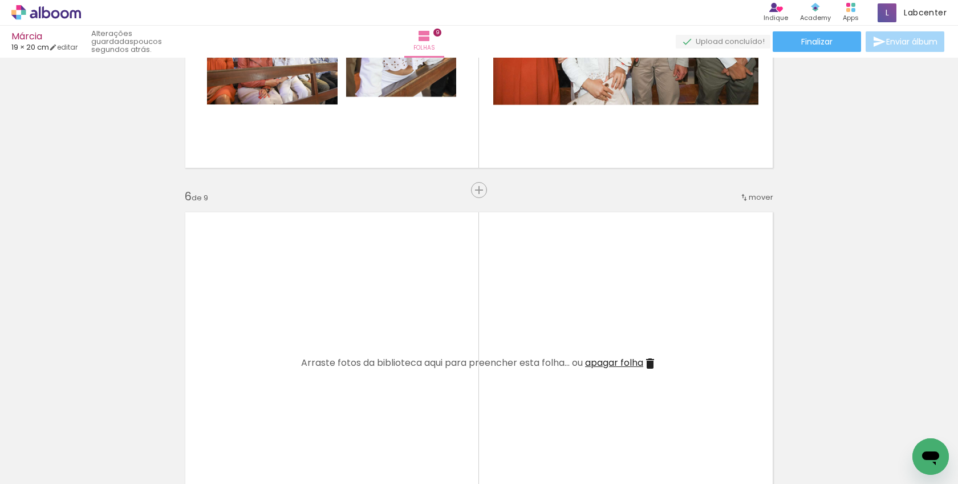
scroll to position [1693, 0]
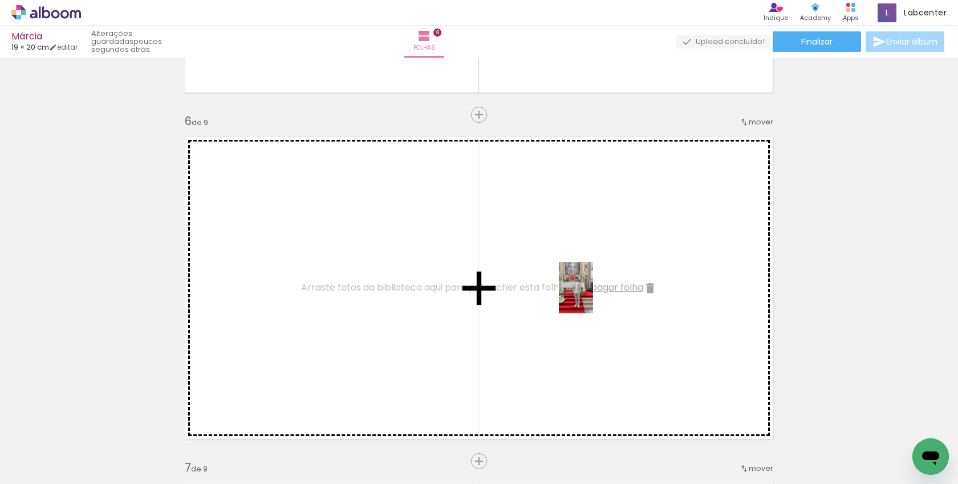
drag, startPoint x: 615, startPoint y: 460, endPoint x: 593, endPoint y: 296, distance: 165.7
click at [593, 296] on quentale-workspace at bounding box center [479, 242] width 958 height 484
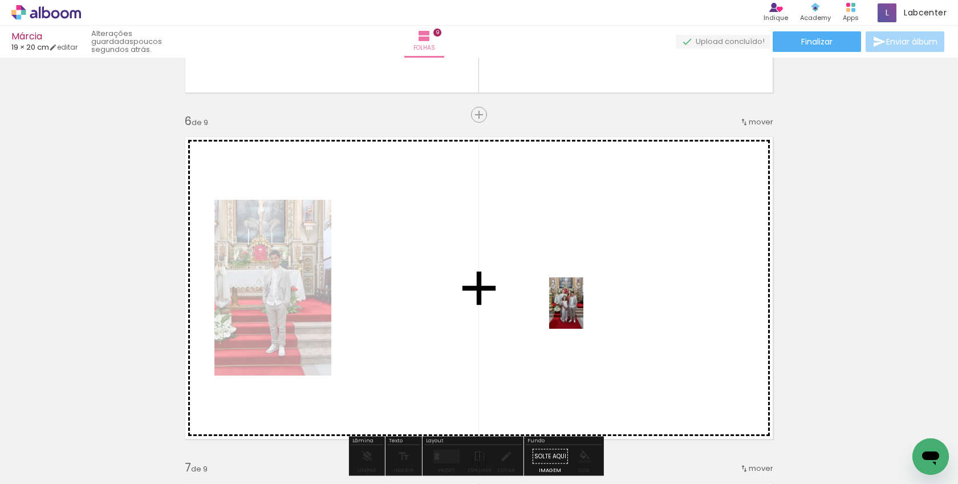
drag, startPoint x: 680, startPoint y: 455, endPoint x: 581, endPoint y: 307, distance: 177.7
click at [581, 307] on quentale-workspace at bounding box center [479, 242] width 958 height 484
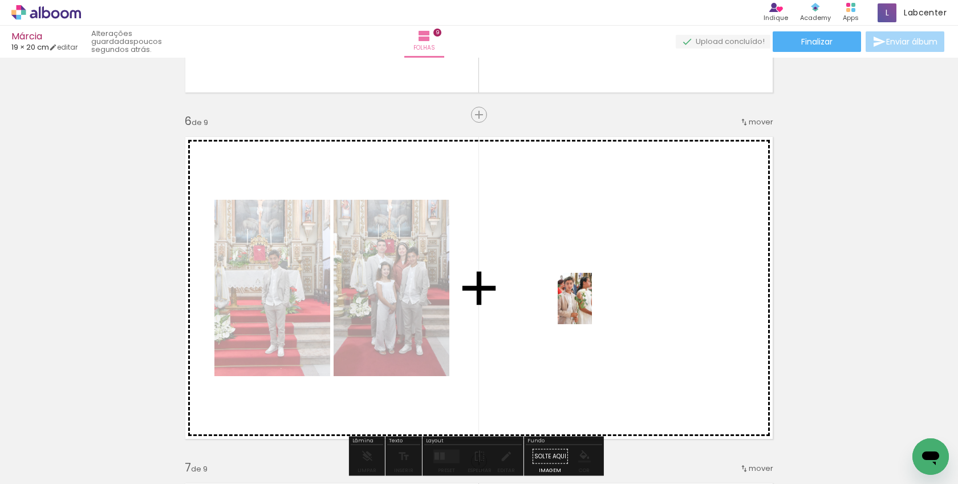
drag, startPoint x: 731, startPoint y: 443, endPoint x: 592, endPoint y: 307, distance: 194.4
click at [592, 307] on quentale-workspace at bounding box center [479, 242] width 958 height 484
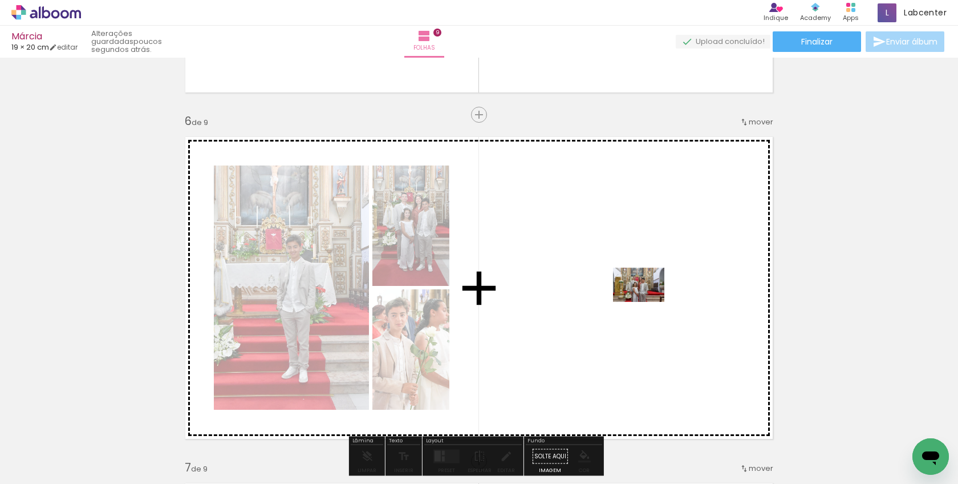
drag, startPoint x: 804, startPoint y: 434, endPoint x: 647, endPoint y: 302, distance: 204.4
click at [647, 302] on quentale-workspace at bounding box center [479, 242] width 958 height 484
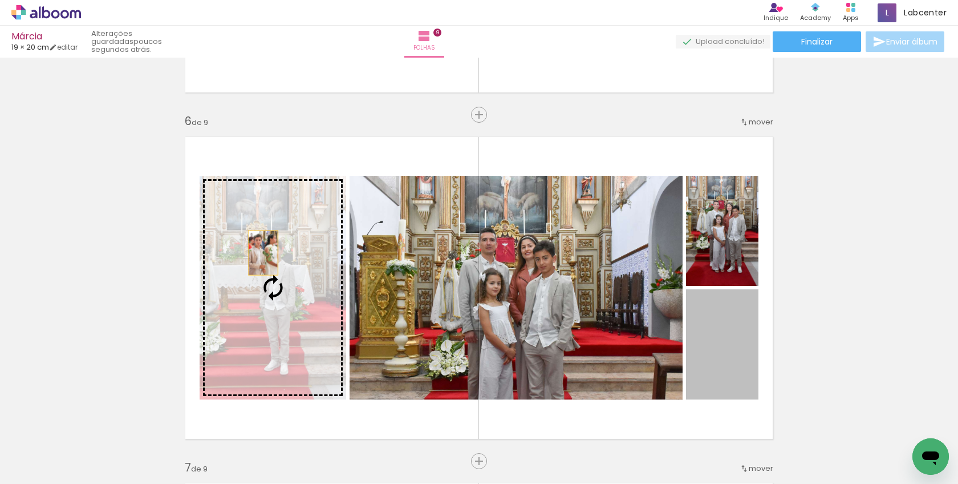
drag, startPoint x: 720, startPoint y: 339, endPoint x: 259, endPoint y: 253, distance: 469.5
click at [0, 0] on slot at bounding box center [0, 0] width 0 height 0
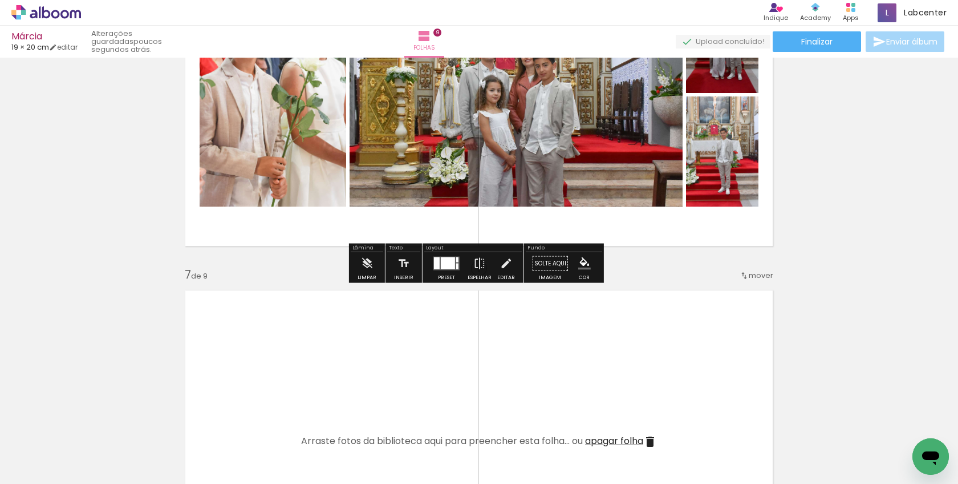
scroll to position [1921, 0]
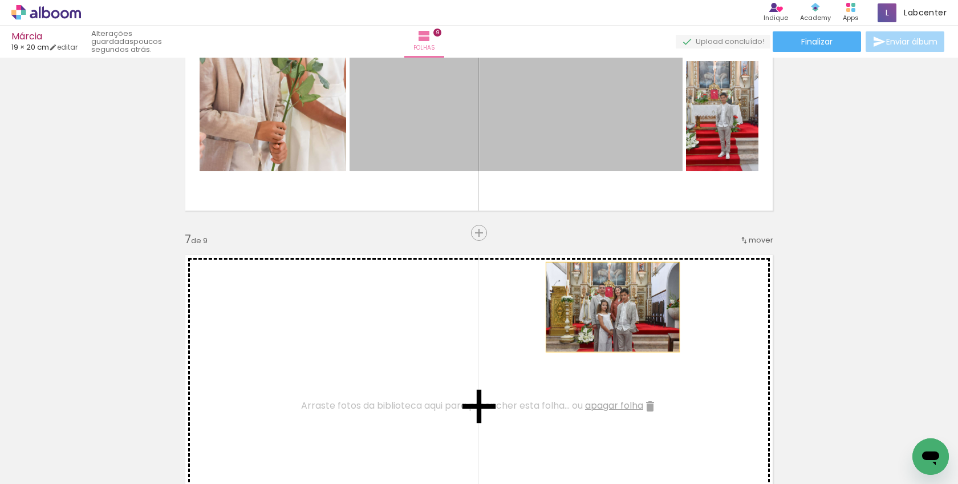
drag, startPoint x: 590, startPoint y: 128, endPoint x: 609, endPoint y: 307, distance: 179.5
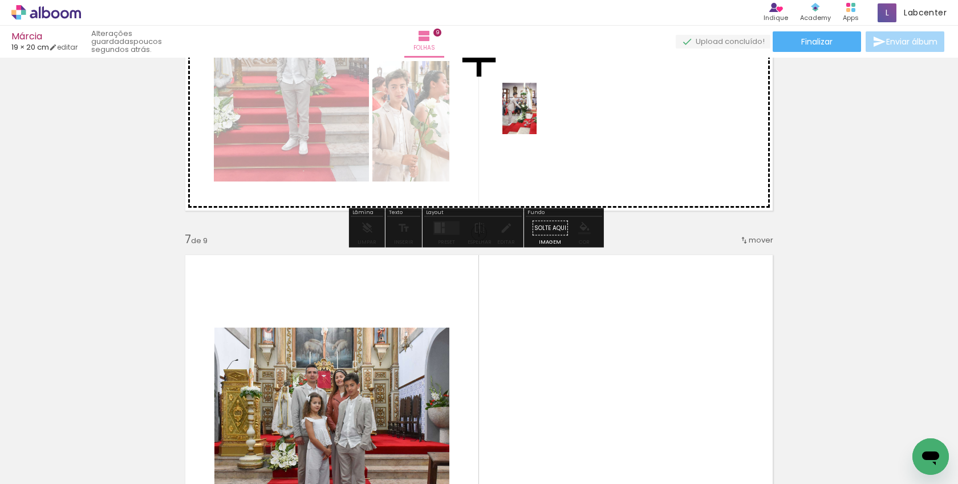
drag, startPoint x: 696, startPoint y: 455, endPoint x: 537, endPoint y: 117, distance: 373.8
click at [537, 117] on quentale-workspace at bounding box center [479, 242] width 958 height 484
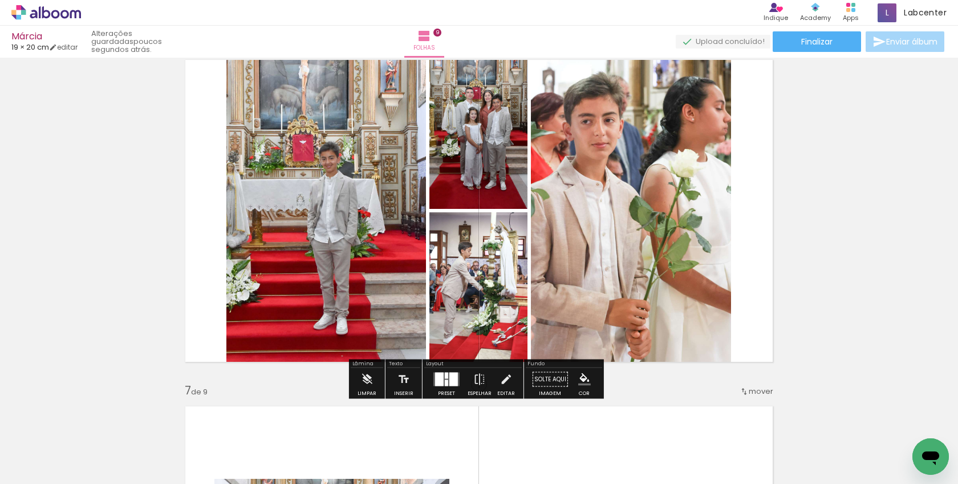
scroll to position [1750, 0]
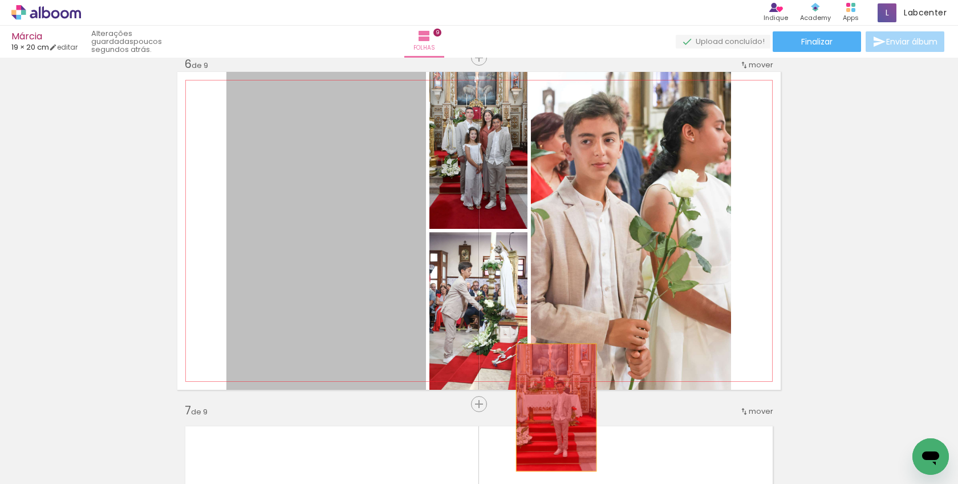
drag, startPoint x: 329, startPoint y: 189, endPoint x: 639, endPoint y: 308, distance: 331.9
click at [553, 407] on div "Inserir folha 1 de 9 Inserir folha 2 de 9 Inserir folha 3 de 9 Inserir folha 4 …" at bounding box center [479, 42] width 958 height 3463
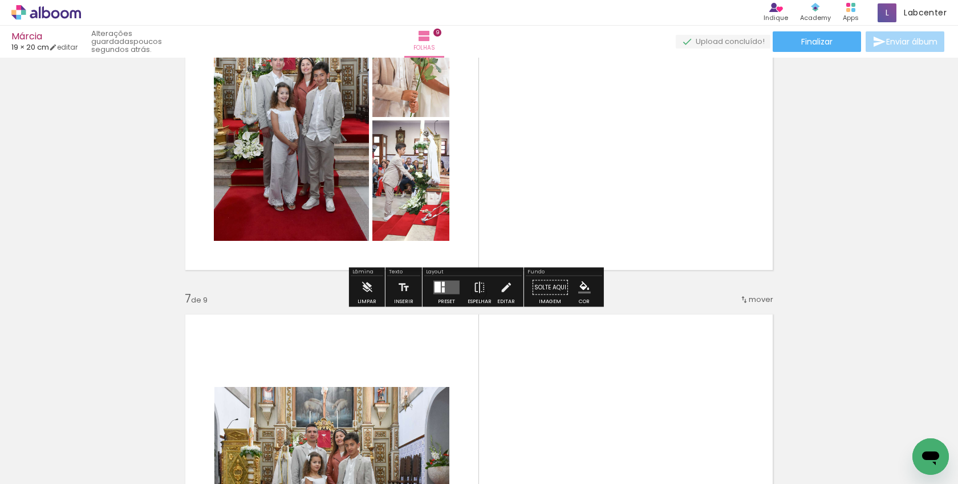
scroll to position [1864, 0]
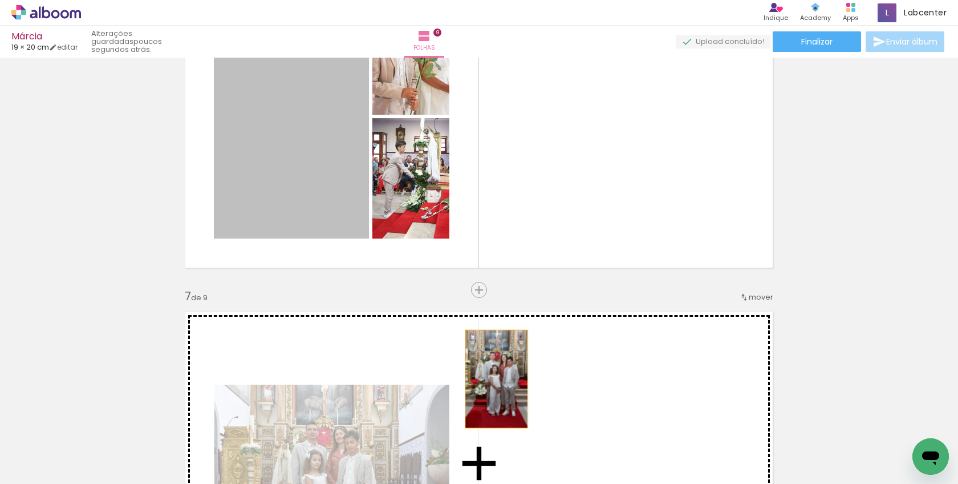
drag, startPoint x: 283, startPoint y: 141, endPoint x: 492, endPoint y: 379, distance: 316.5
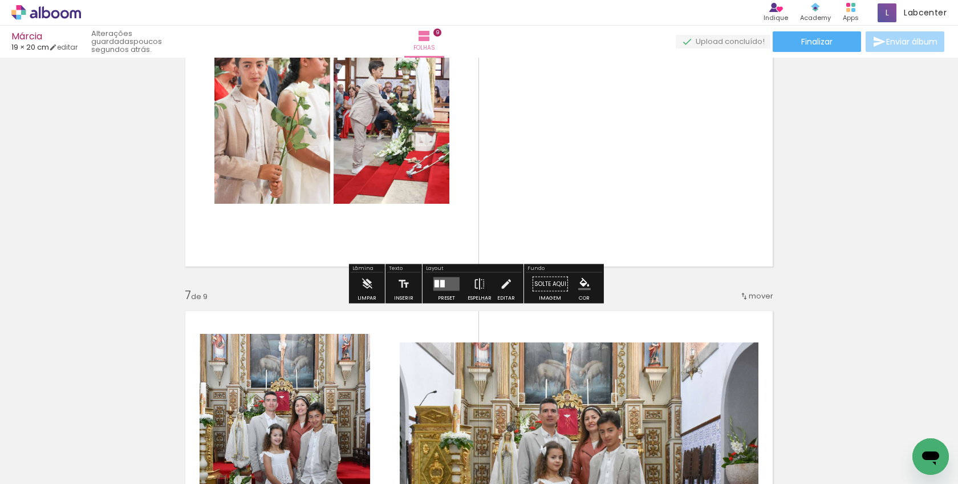
scroll to position [1978, 0]
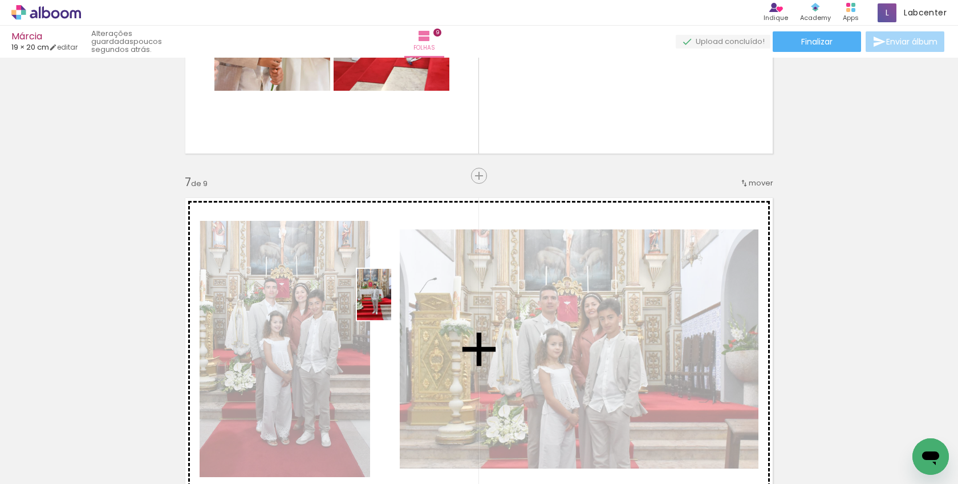
drag, startPoint x: 384, startPoint y: 459, endPoint x: 391, endPoint y: 303, distance: 155.9
click at [391, 303] on quentale-workspace at bounding box center [479, 242] width 958 height 484
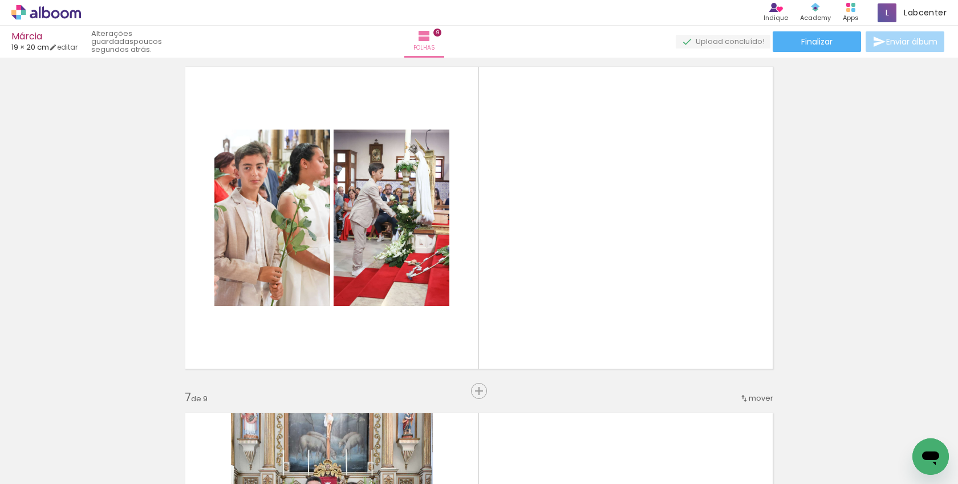
scroll to position [1750, 0]
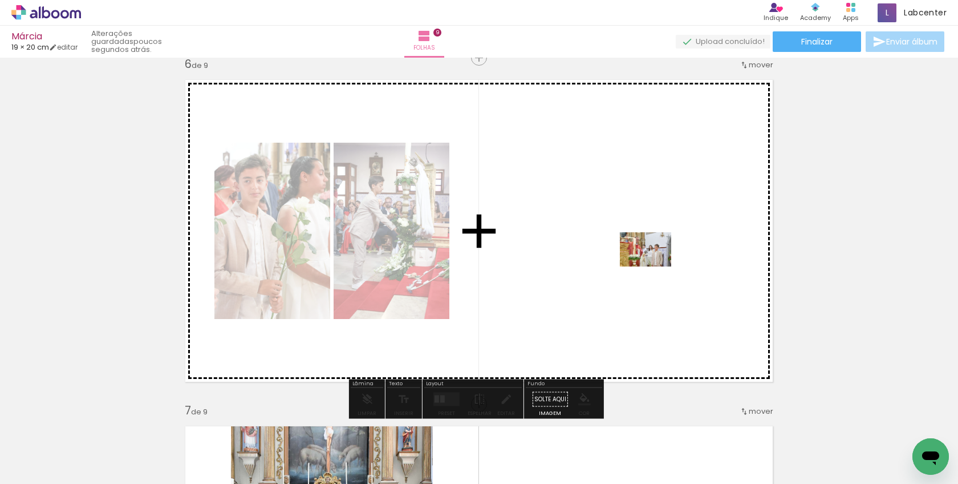
drag, startPoint x: 770, startPoint y: 439, endPoint x: 654, endPoint y: 266, distance: 208.5
click at [654, 266] on quentale-workspace at bounding box center [479, 242] width 958 height 484
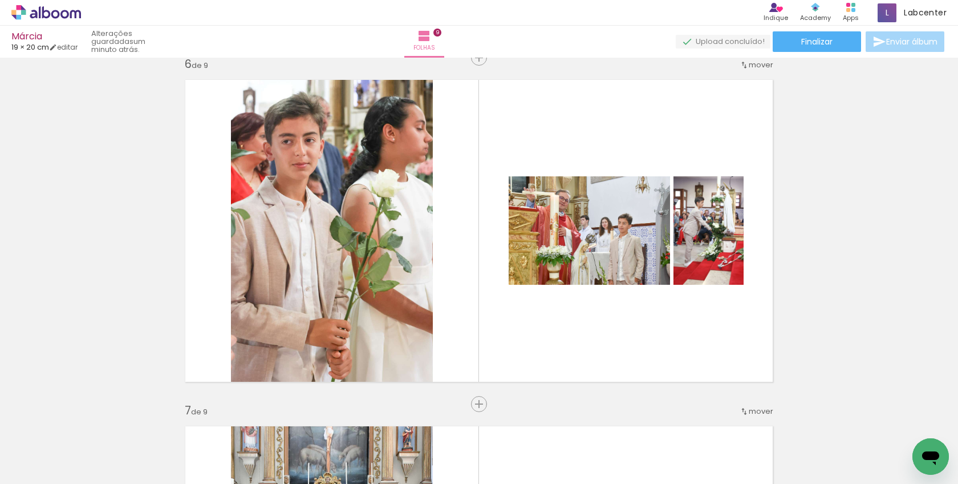
scroll to position [0, 2309]
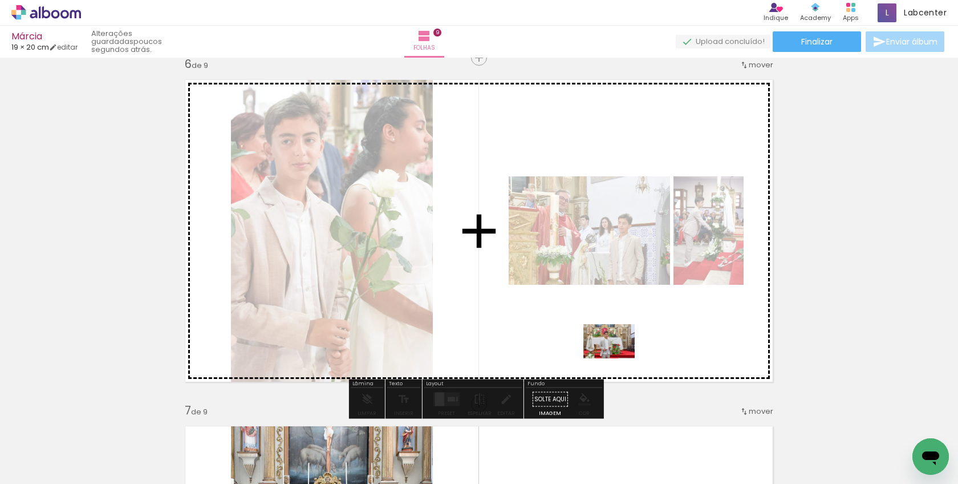
drag, startPoint x: 624, startPoint y: 451, endPoint x: 618, endPoint y: 358, distance: 92.6
click at [618, 358] on quentale-workspace at bounding box center [479, 242] width 958 height 484
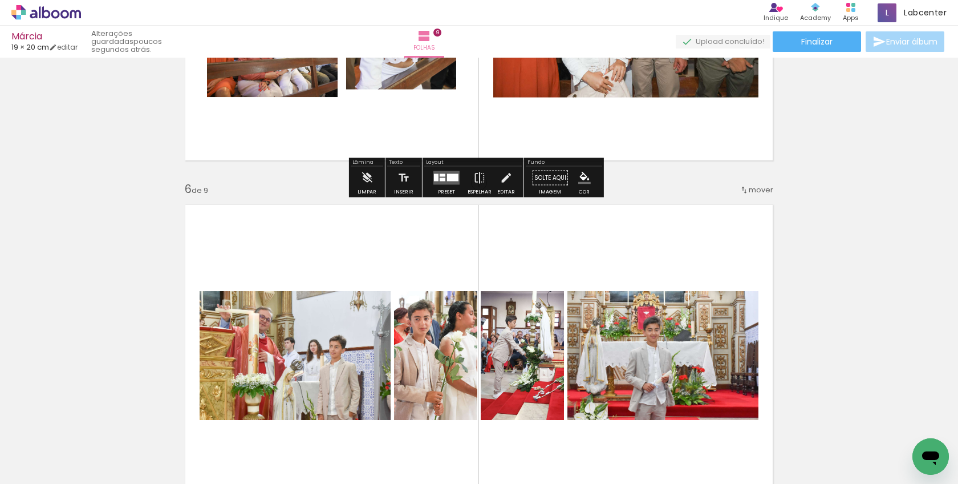
scroll to position [1636, 0]
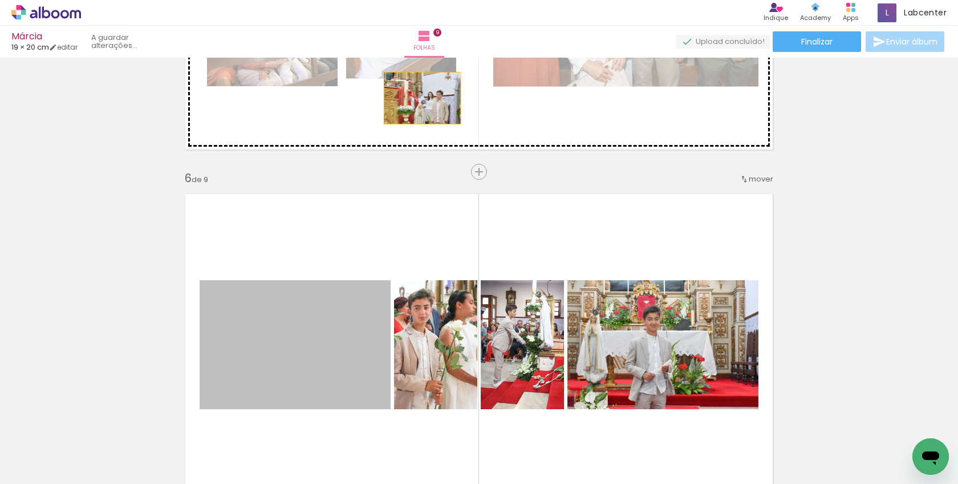
drag, startPoint x: 343, startPoint y: 367, endPoint x: 418, endPoint y: 98, distance: 279.0
click at [418, 98] on div "Inserir folha 1 de 9 Inserir folha 2 de 9 Inserir folha 3 de 9 Inserir folha 4 …" at bounding box center [479, 157] width 958 height 3463
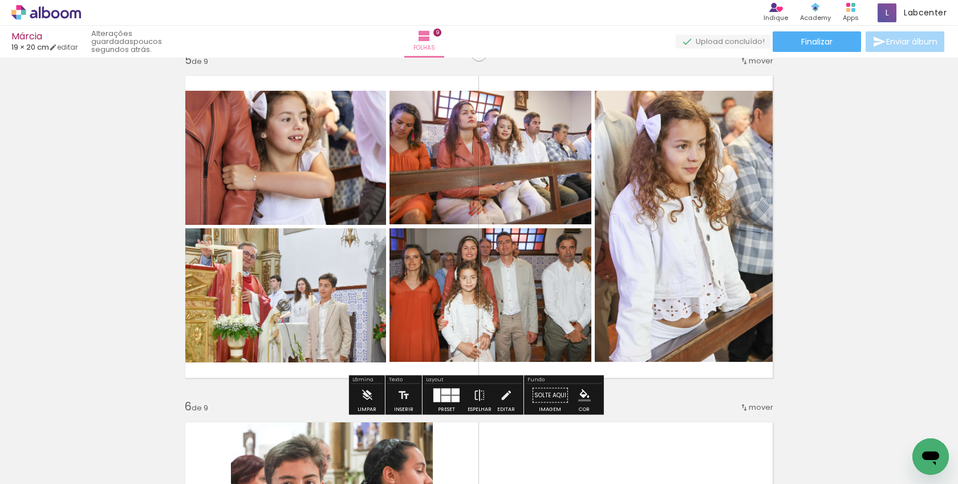
scroll to position [1351, 0]
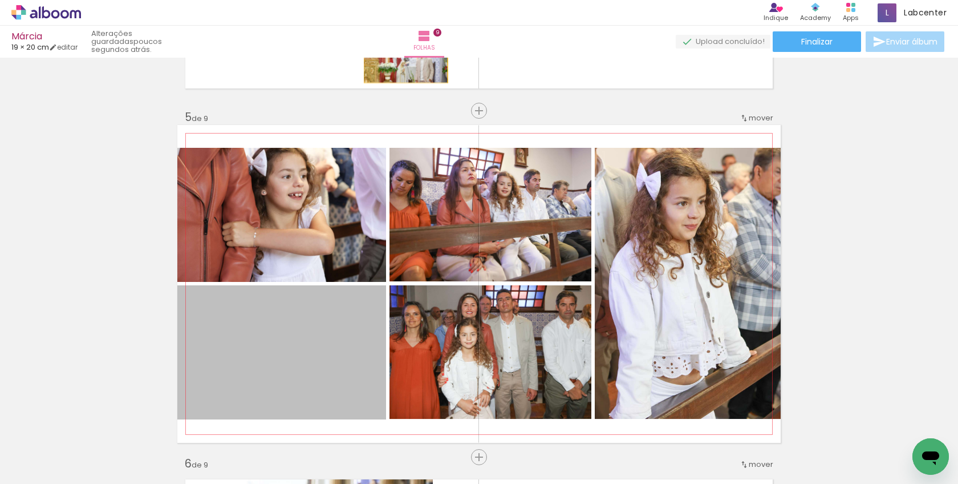
drag, startPoint x: 318, startPoint y: 362, endPoint x: 402, endPoint y: 56, distance: 317.8
click at [402, 0] on div "Márcia 19 × 20 cm editar poucos segundos atrás. Folhas 9 Finalizar Enviar álbum…" at bounding box center [479, 0] width 958 height 0
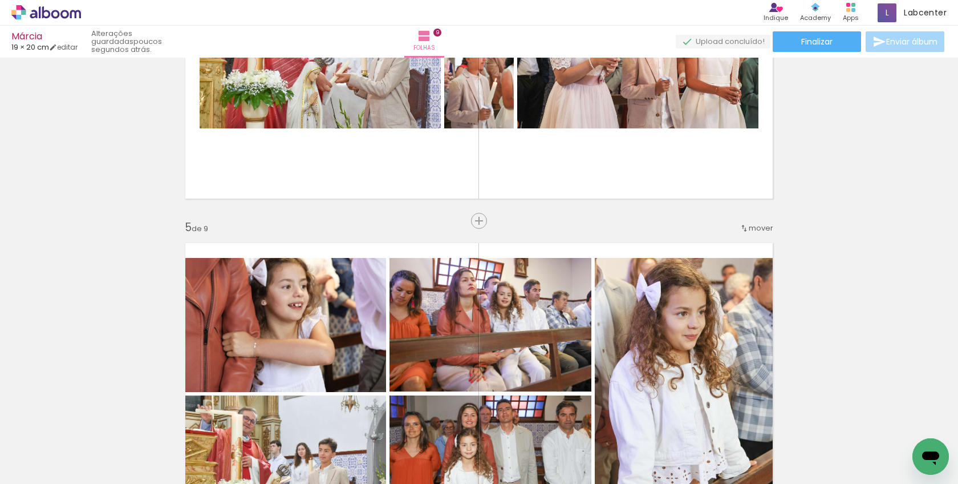
scroll to position [1237, 0]
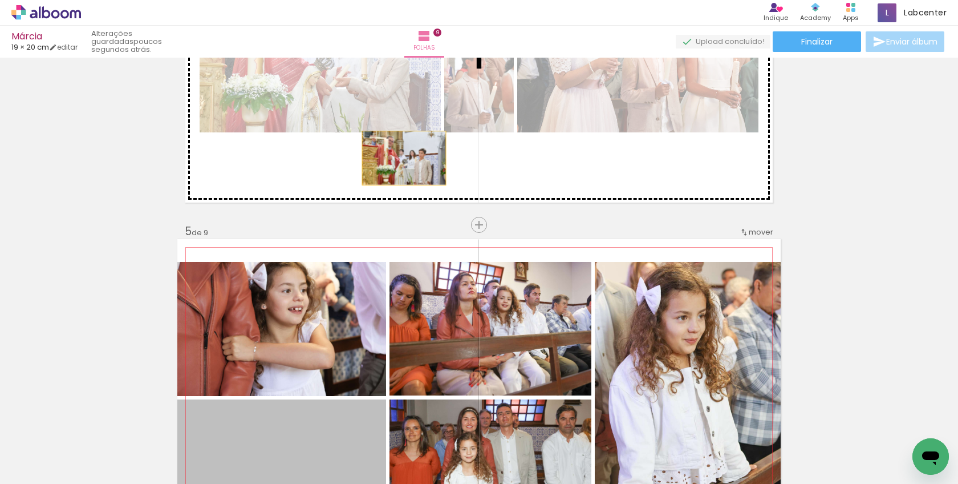
drag, startPoint x: 350, startPoint y: 410, endPoint x: 400, endPoint y: 158, distance: 257.1
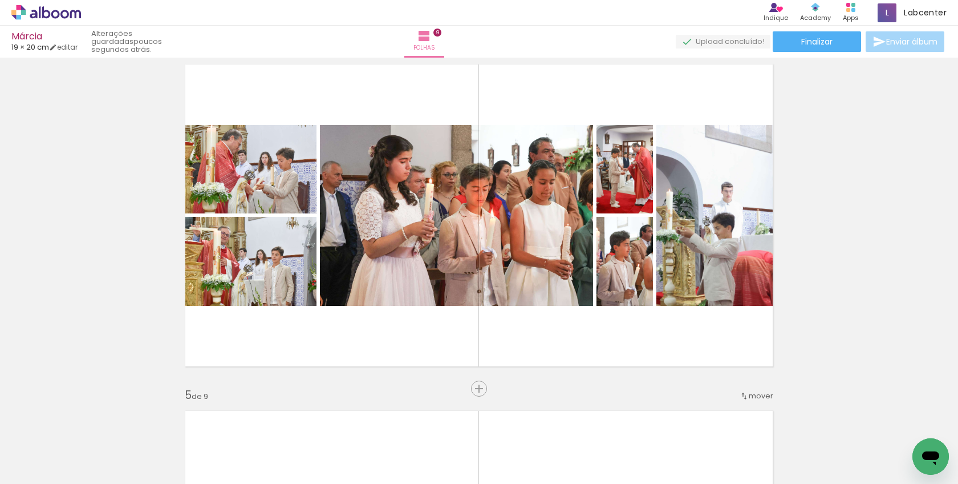
scroll to position [1009, 0]
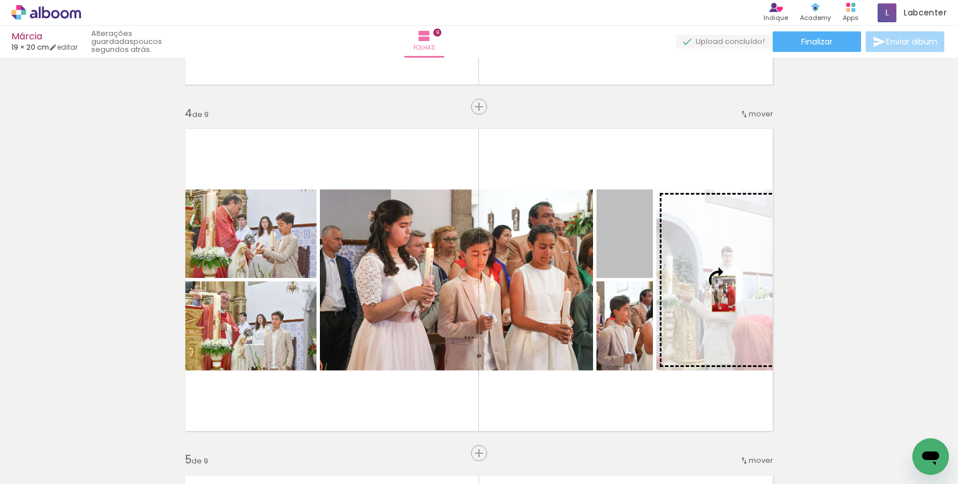
drag, startPoint x: 616, startPoint y: 232, endPoint x: 719, endPoint y: 294, distance: 120.5
click at [0, 0] on slot at bounding box center [0, 0] width 0 height 0
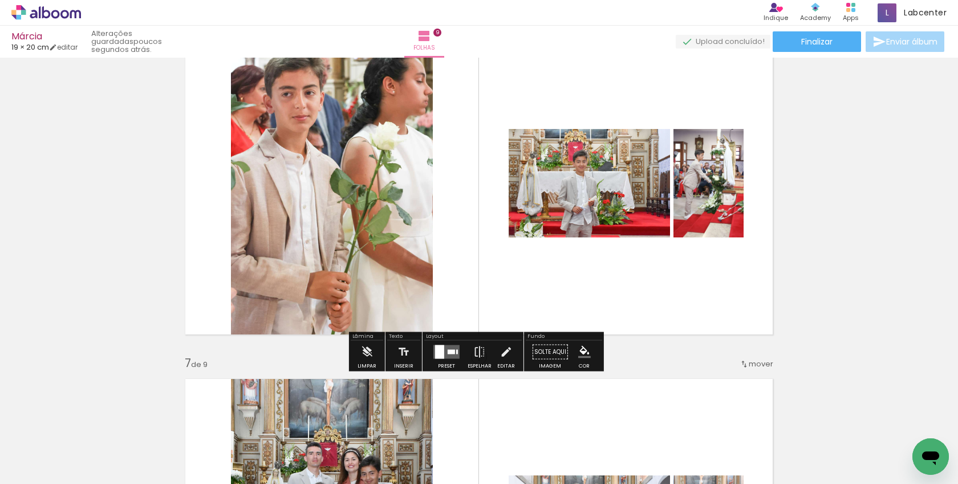
scroll to position [1807, 0]
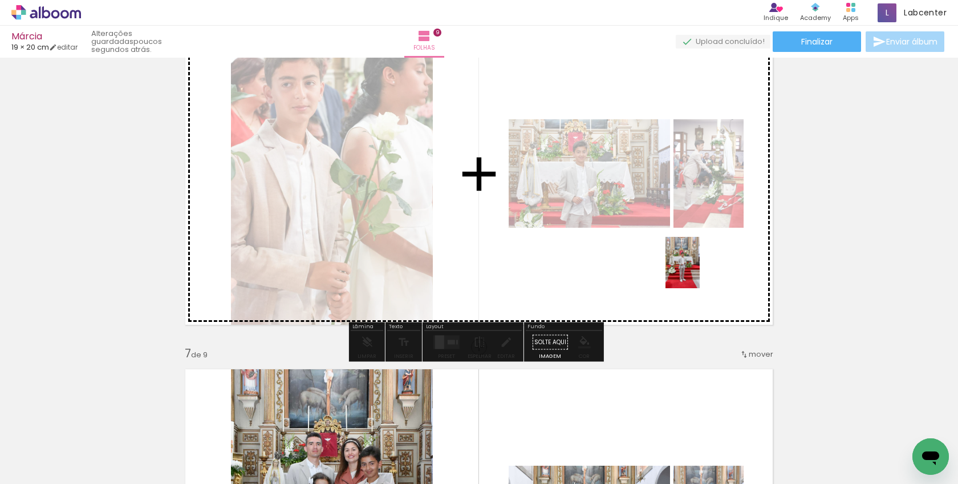
drag, startPoint x: 826, startPoint y: 467, endPoint x: 700, endPoint y: 271, distance: 232.8
click at [700, 271] on quentale-workspace at bounding box center [479, 242] width 958 height 484
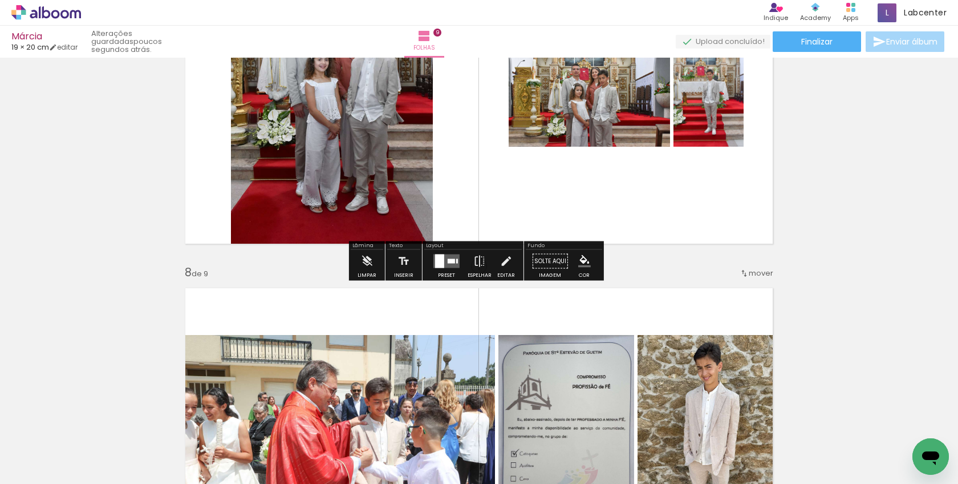
scroll to position [2264, 0]
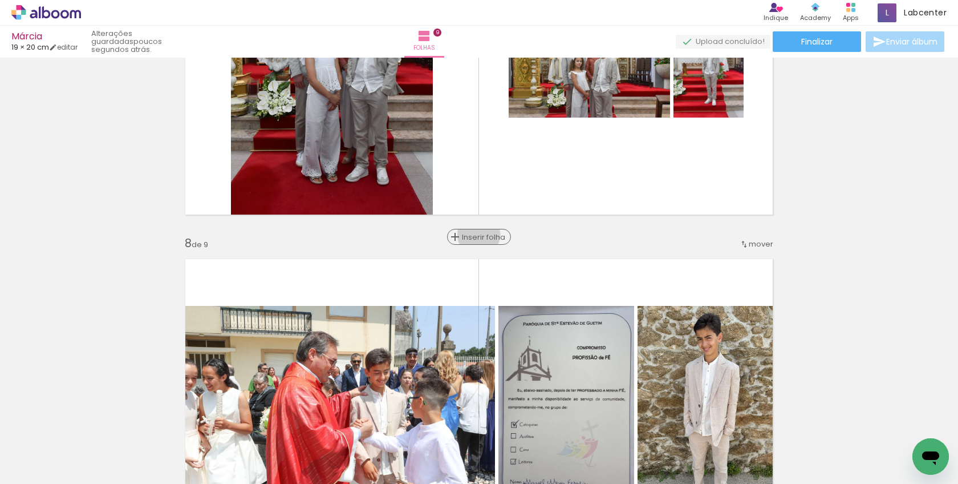
click at [475, 234] on span "Inserir folha" at bounding box center [484, 236] width 44 height 7
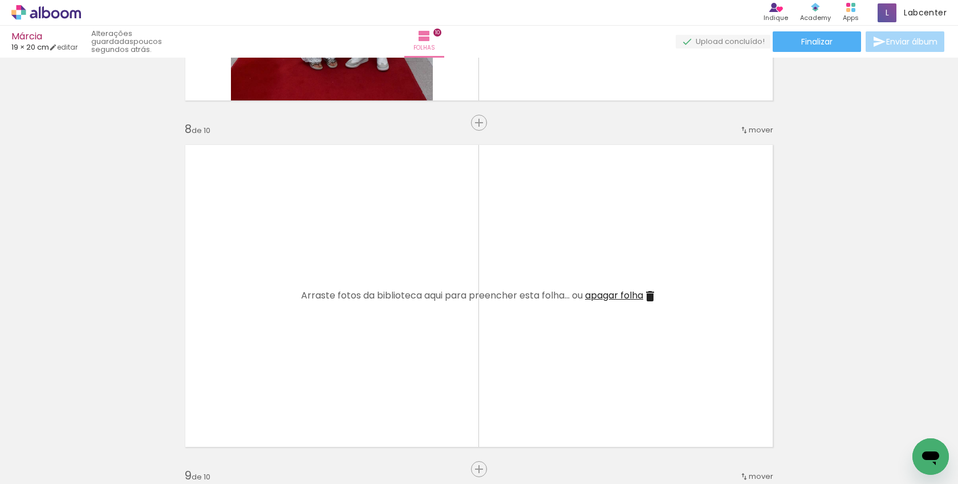
scroll to position [0, 2582]
click at [611, 449] on div at bounding box center [599, 445] width 38 height 56
click at [581, 430] on quentale-thumb at bounding box center [599, 445] width 64 height 66
click at [574, 421] on iron-icon at bounding box center [574, 422] width 12 height 12
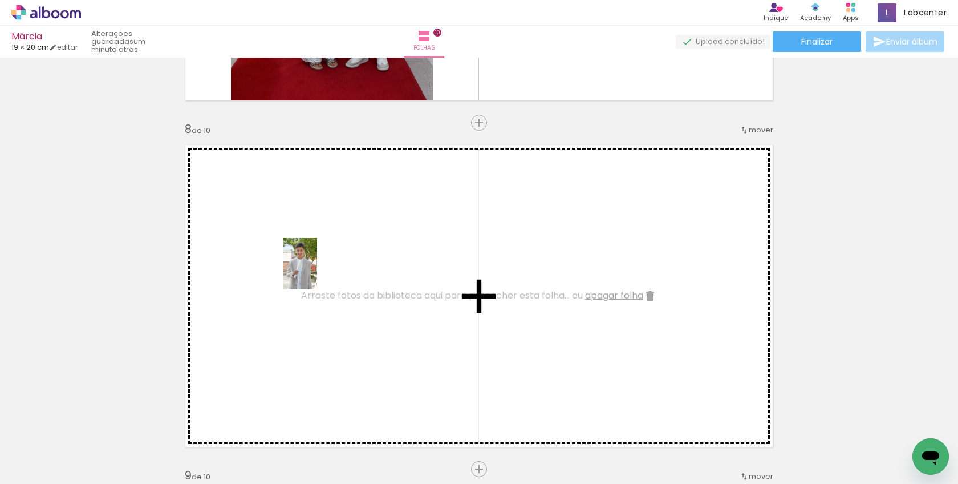
drag, startPoint x: 161, startPoint y: 451, endPoint x: 317, endPoint y: 272, distance: 236.9
click at [317, 272] on quentale-workspace at bounding box center [479, 242] width 958 height 484
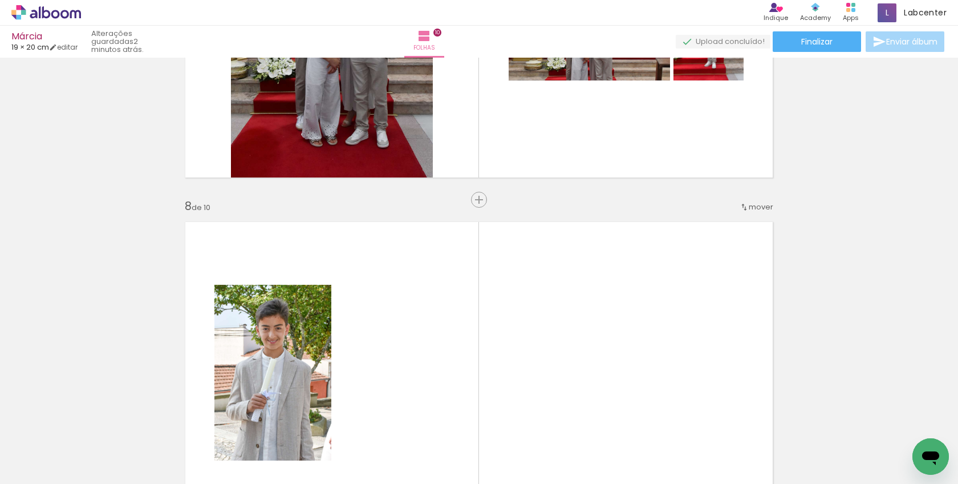
scroll to position [2492, 0]
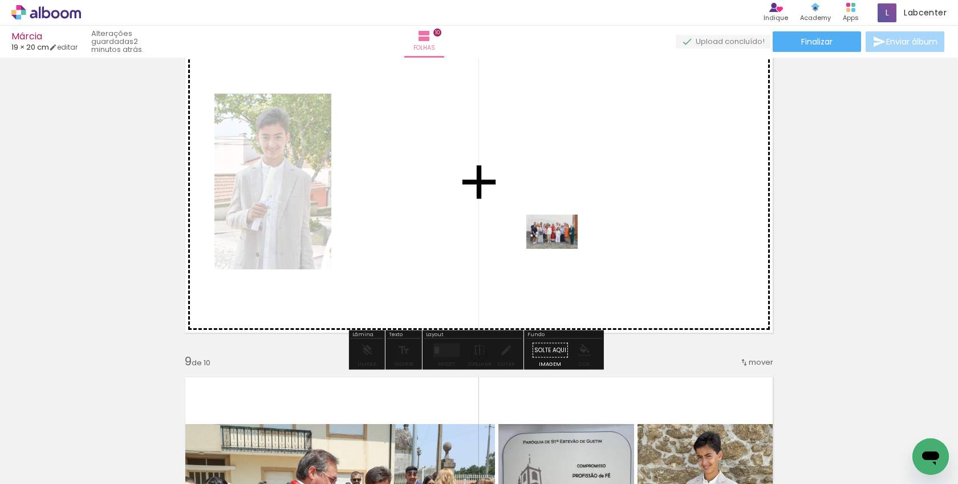
drag, startPoint x: 674, startPoint y: 454, endPoint x: 561, endPoint y: 249, distance: 234.2
click at [561, 249] on quentale-workspace at bounding box center [479, 242] width 958 height 484
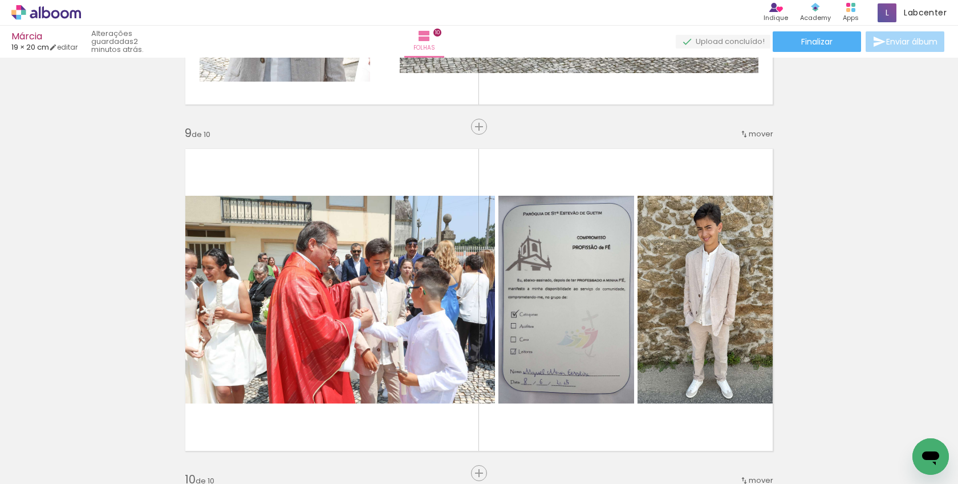
scroll to position [0, 2716]
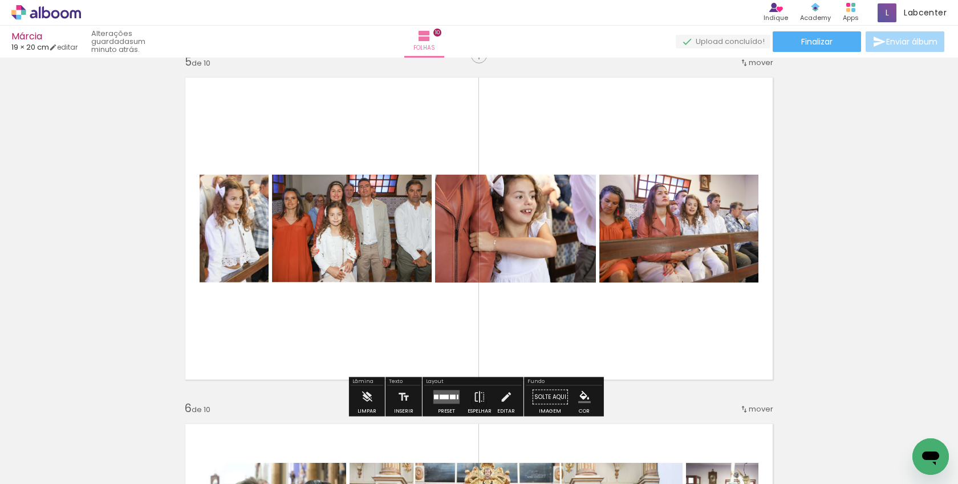
scroll to position [1426, 0]
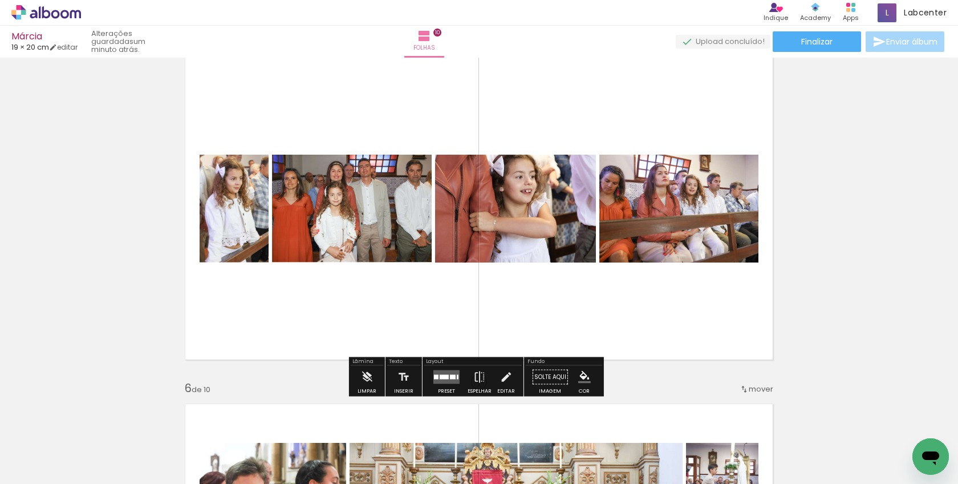
click at [451, 375] on div at bounding box center [453, 377] width 6 height 5
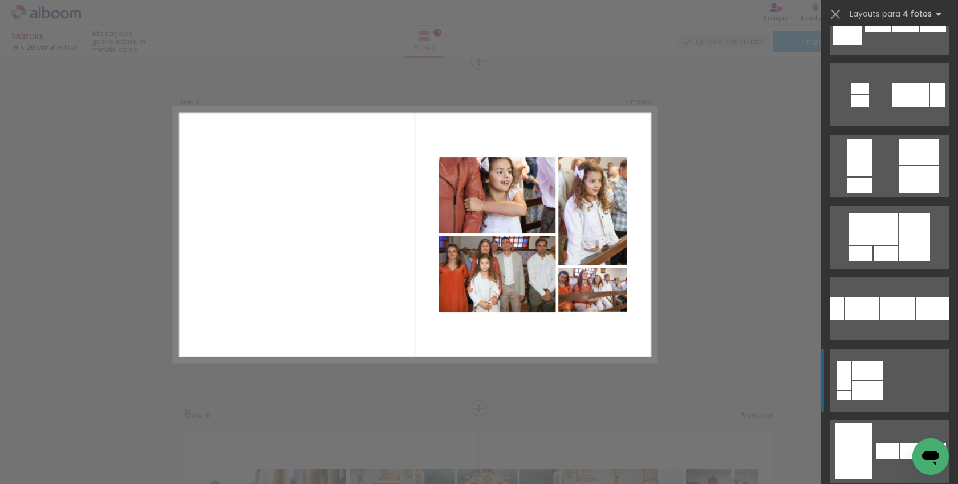
scroll to position [799, 0]
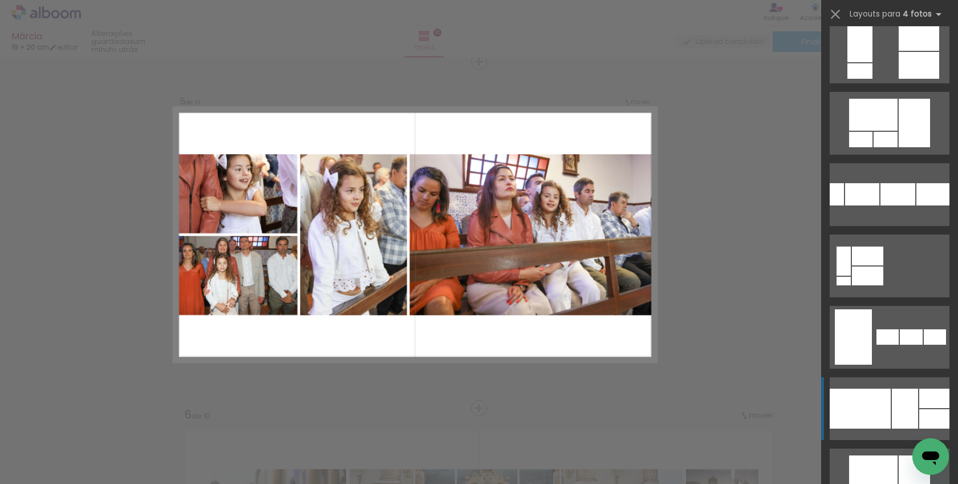
click at [861, 413] on div at bounding box center [860, 408] width 61 height 40
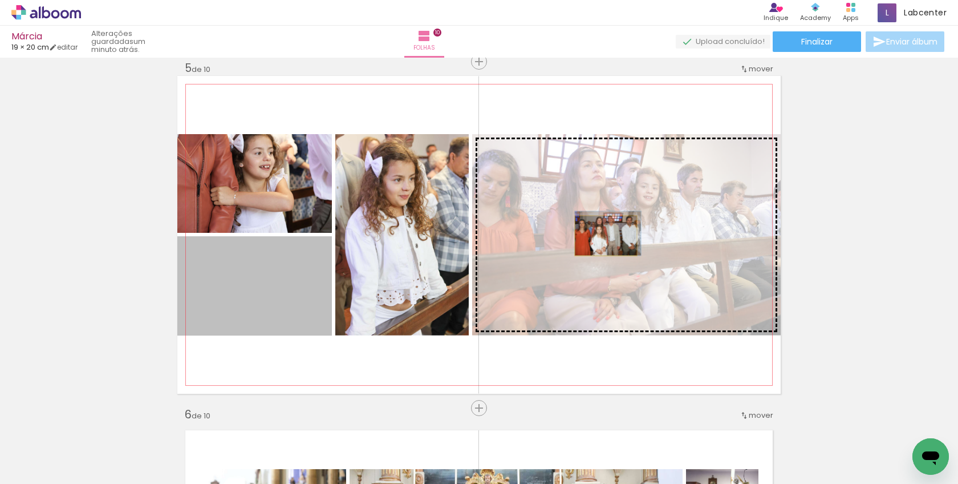
drag, startPoint x: 240, startPoint y: 302, endPoint x: 602, endPoint y: 236, distance: 367.8
click at [0, 0] on slot at bounding box center [0, 0] width 0 height 0
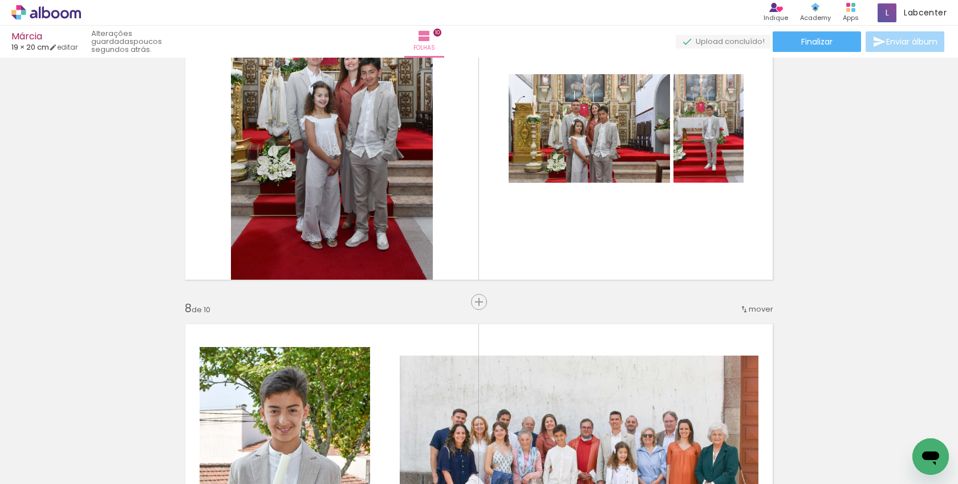
scroll to position [2141, 0]
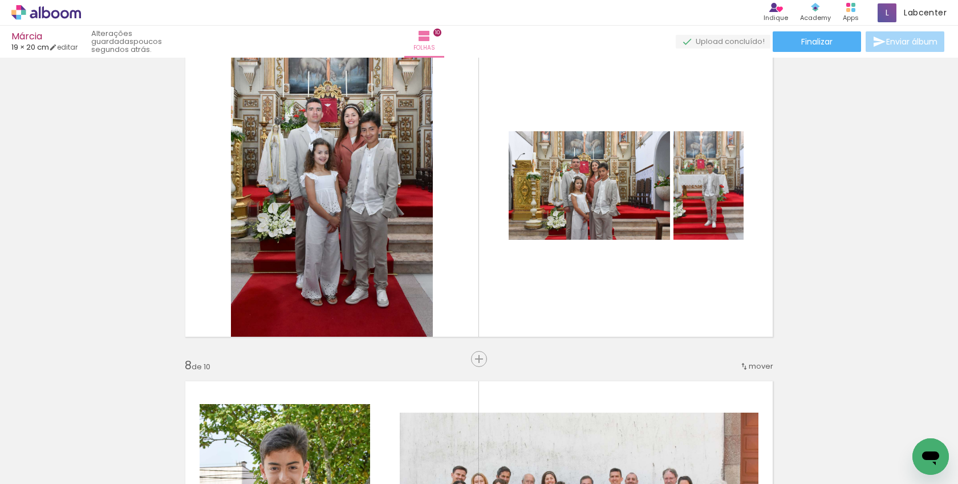
click at [274, 447] on div at bounding box center [273, 445] width 38 height 56
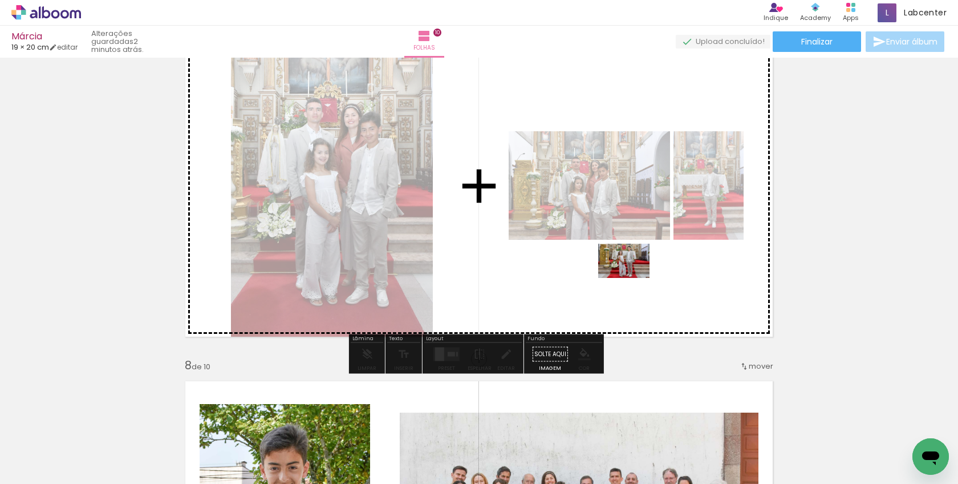
drag, startPoint x: 338, startPoint y: 457, endPoint x: 633, endPoint y: 278, distance: 345.1
click at [633, 278] on quentale-workspace at bounding box center [479, 242] width 958 height 484
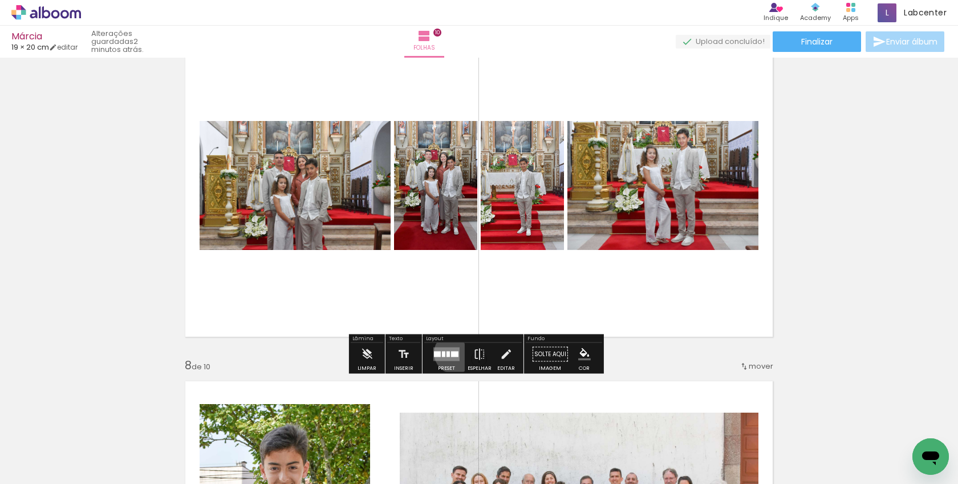
click at [452, 353] on div at bounding box center [454, 354] width 7 height 6
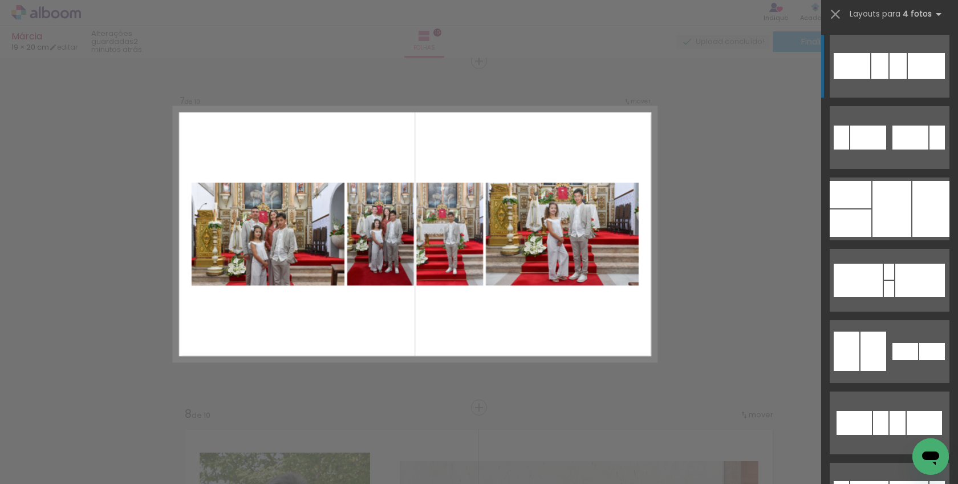
scroll to position [2092, 0]
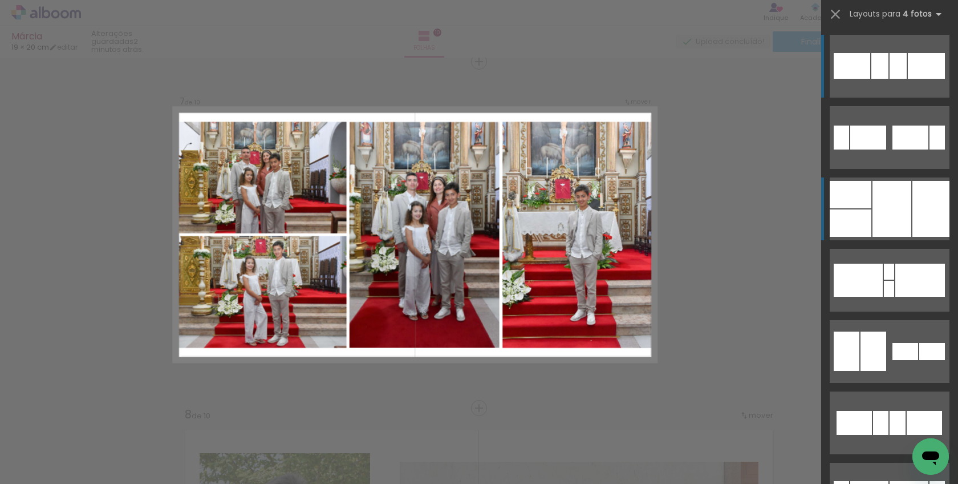
click at [894, 199] on div at bounding box center [892, 209] width 39 height 56
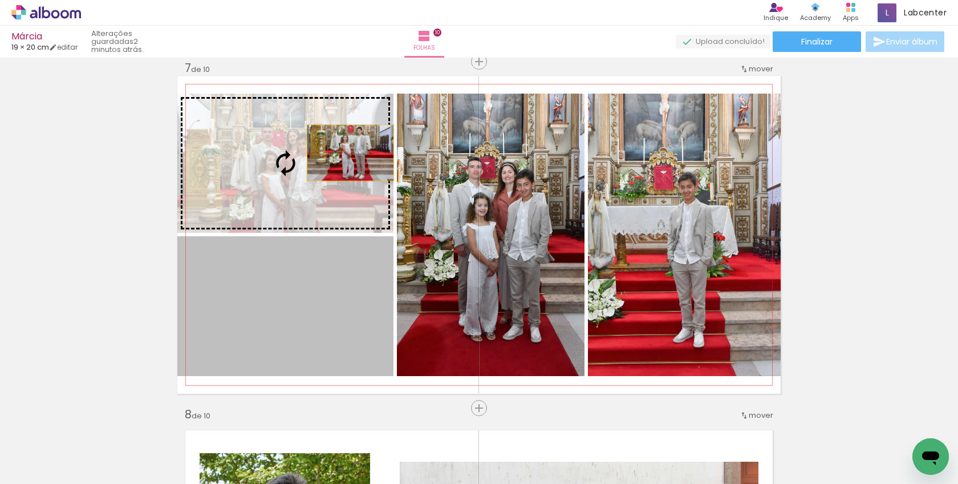
drag, startPoint x: 353, startPoint y: 291, endPoint x: 346, endPoint y: 153, distance: 138.2
click at [0, 0] on slot at bounding box center [0, 0] width 0 height 0
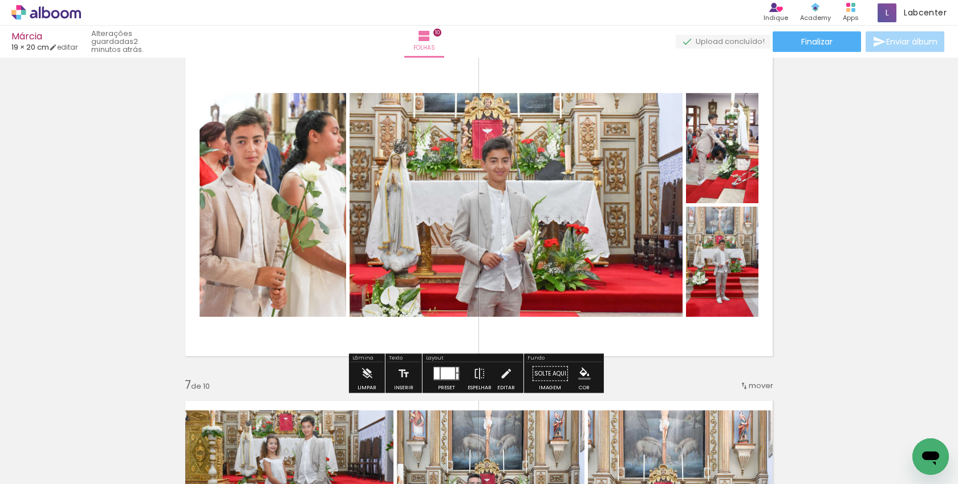
scroll to position [1750, 0]
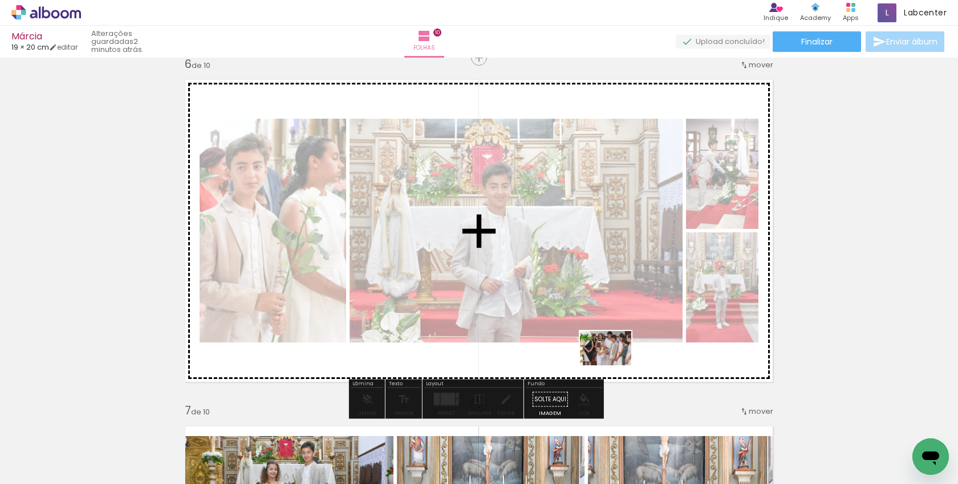
drag, startPoint x: 475, startPoint y: 461, endPoint x: 614, endPoint y: 365, distance: 170.1
click at [614, 365] on quentale-workspace at bounding box center [479, 242] width 958 height 484
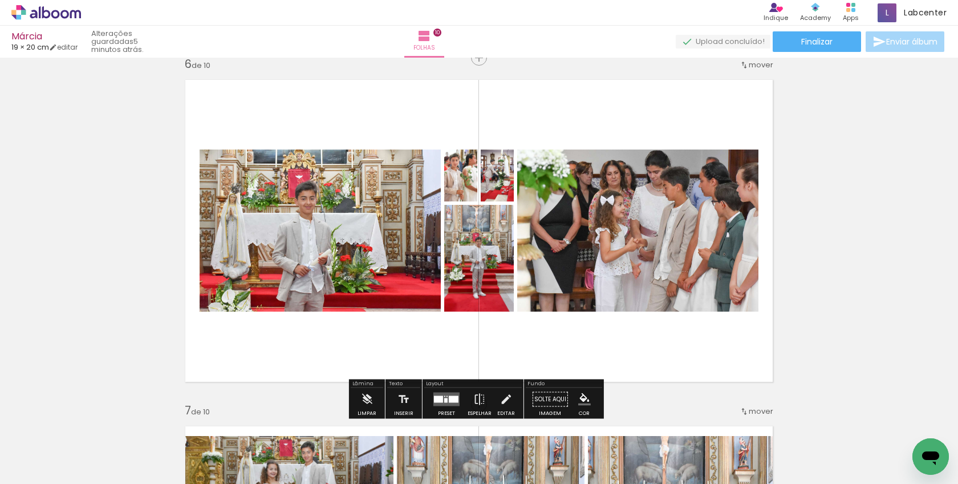
scroll to position [0, 2716]
